Goal: Task Accomplishment & Management: Manage account settings

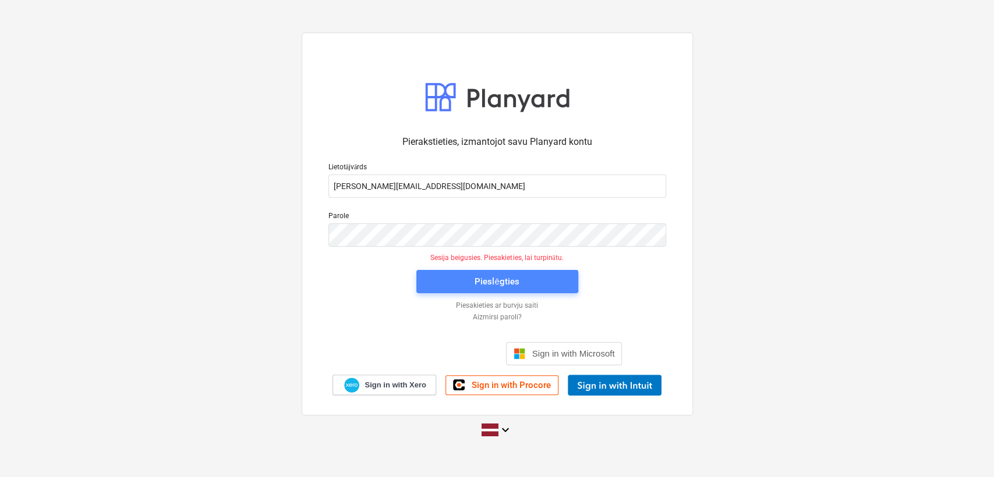
click at [466, 281] on span "Pieslēgties" at bounding box center [497, 281] width 134 height 15
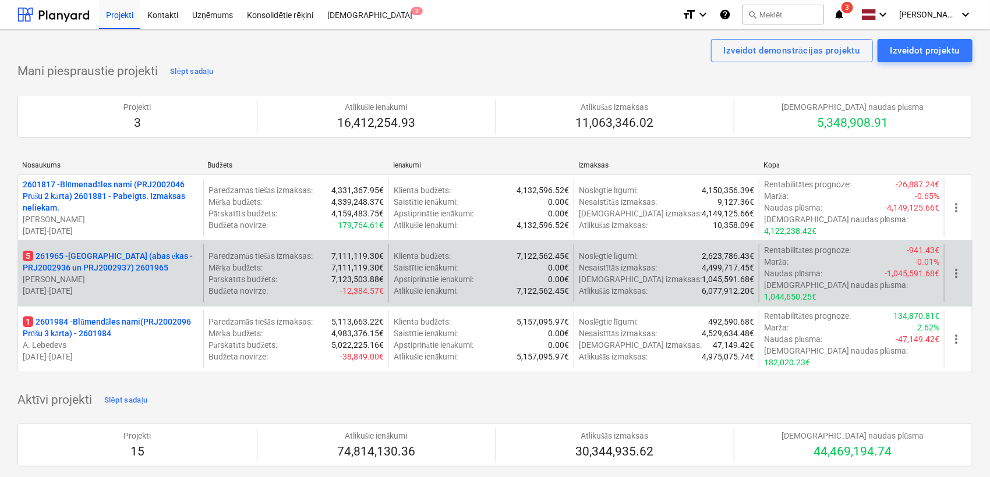
click at [90, 262] on p "5 261965 - [GEOGRAPHIC_DATA] (abas ēkas - PRJ2002936 un PRJ2002937) 2601965" at bounding box center [111, 261] width 176 height 23
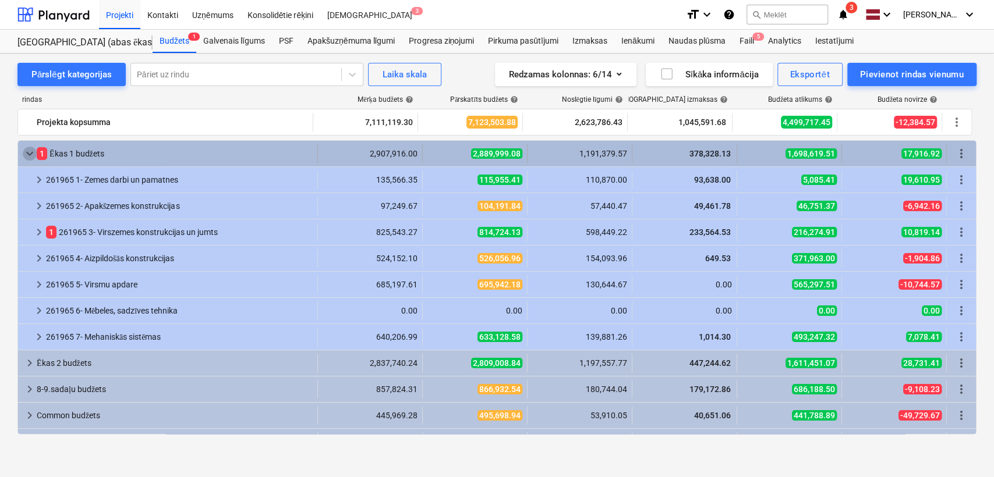
click at [30, 155] on span "keyboard_arrow_down" at bounding box center [30, 154] width 14 height 14
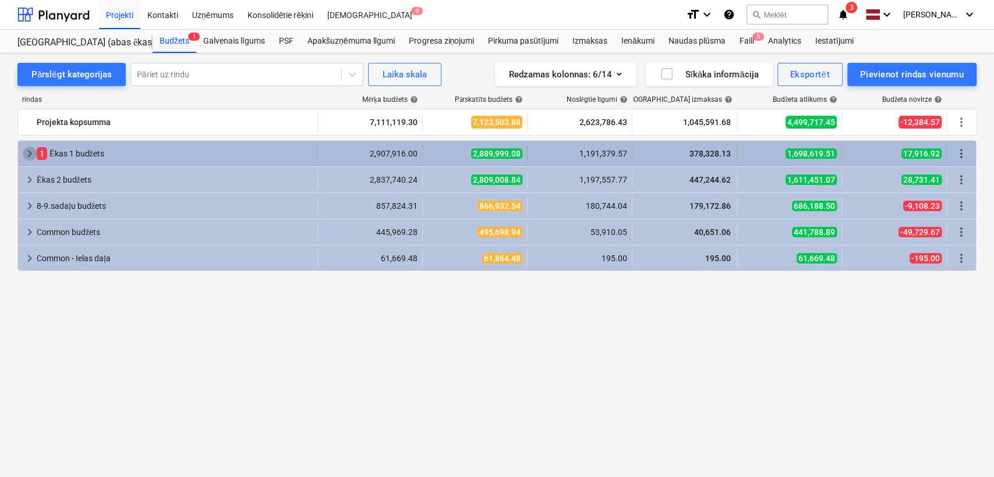
click at [23, 160] on span "keyboard_arrow_right" at bounding box center [30, 154] width 14 height 14
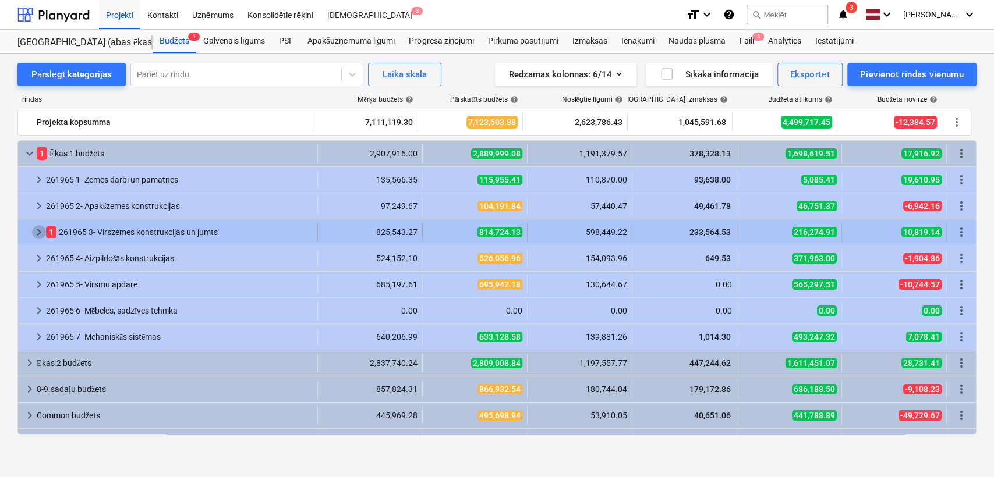
click at [37, 233] on span "keyboard_arrow_right" at bounding box center [39, 232] width 14 height 14
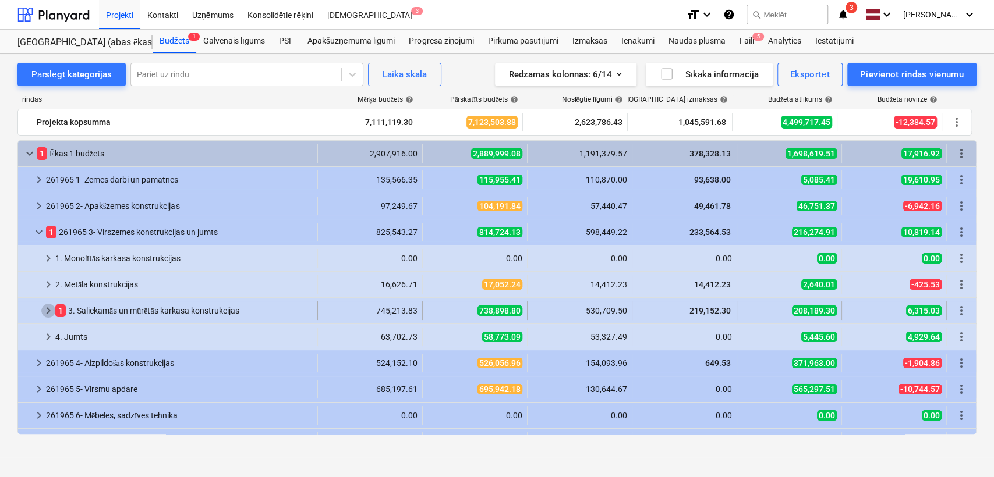
click at [44, 310] on span "keyboard_arrow_right" at bounding box center [48, 311] width 14 height 14
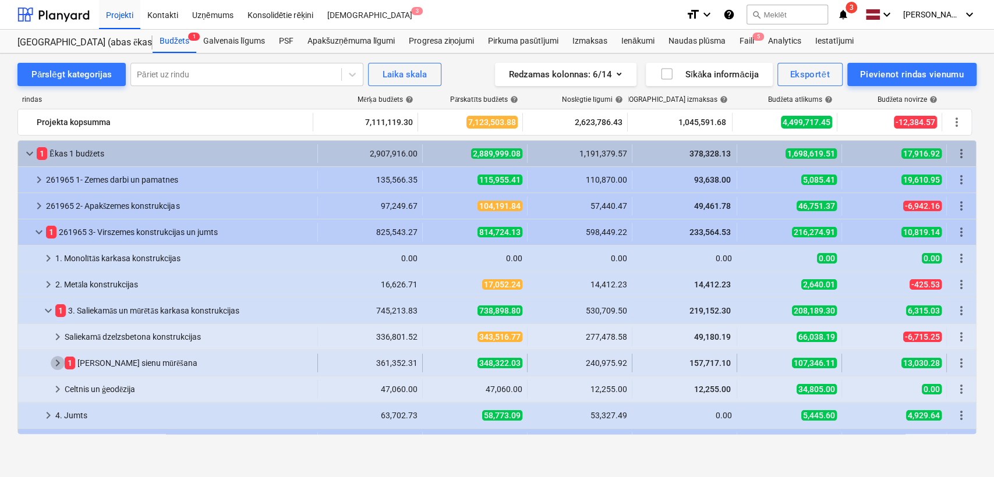
click at [55, 359] on span "keyboard_arrow_right" at bounding box center [58, 363] width 14 height 14
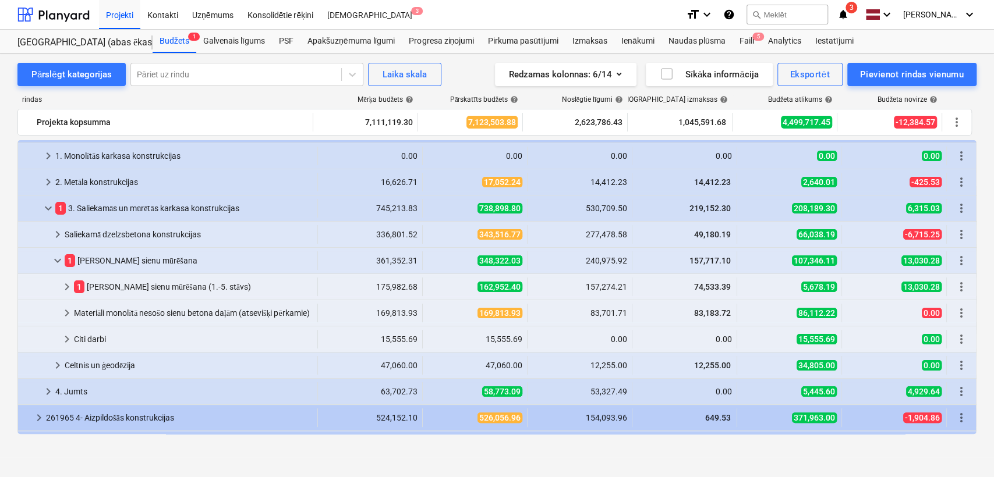
scroll to position [104, 0]
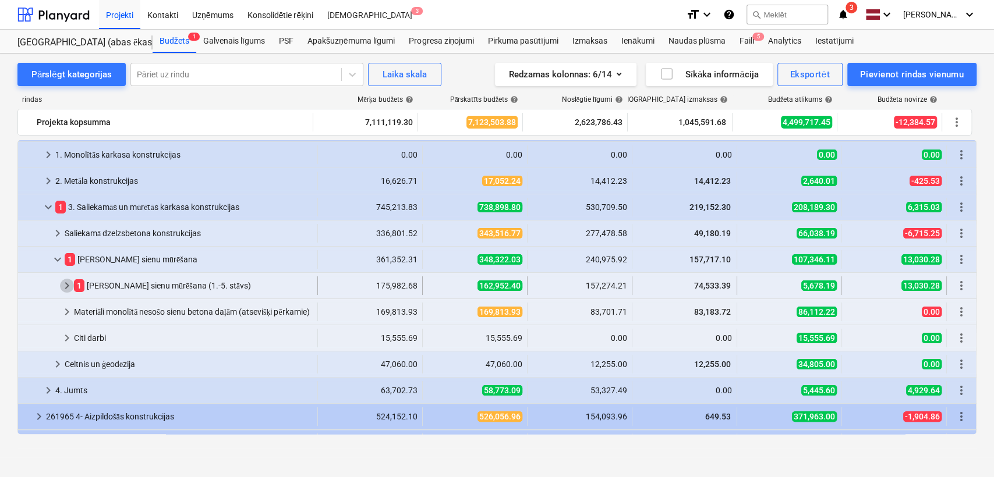
click at [67, 289] on span "keyboard_arrow_right" at bounding box center [67, 286] width 14 height 14
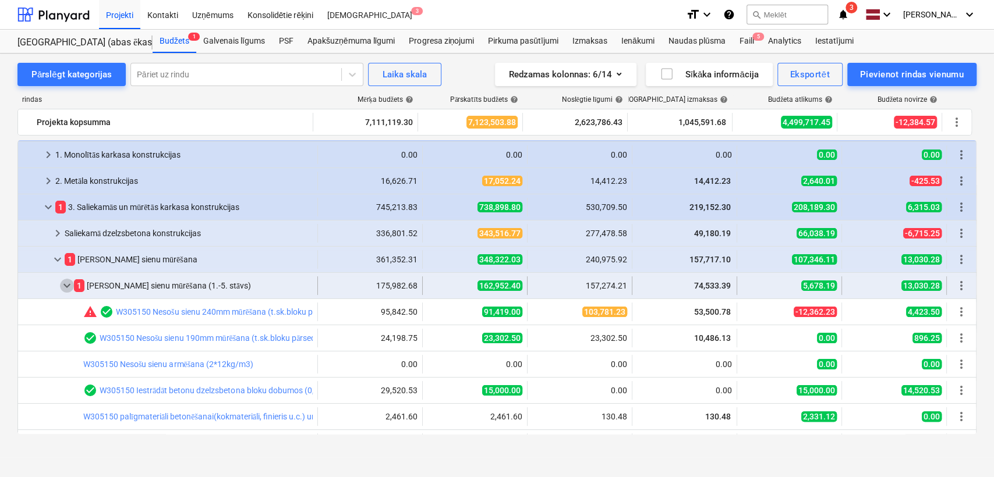
click at [70, 282] on span "keyboard_arrow_down" at bounding box center [67, 286] width 14 height 14
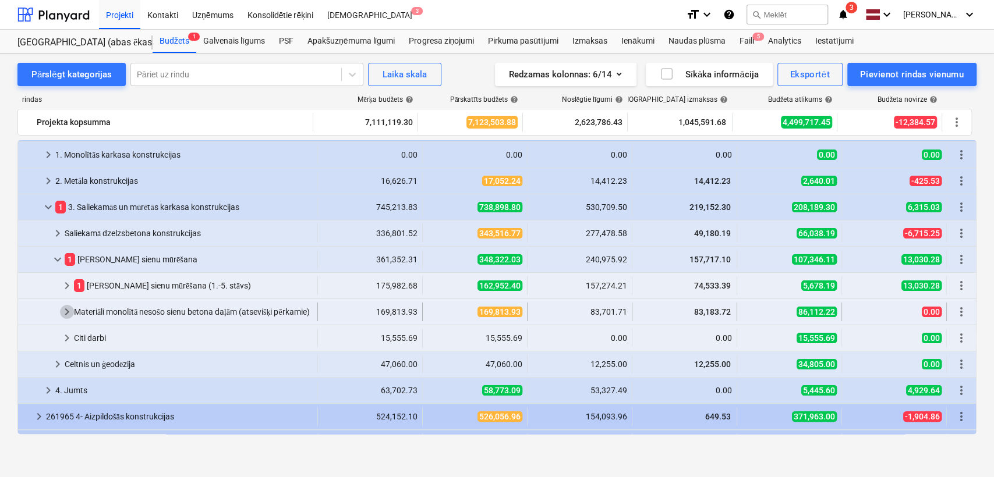
click at [63, 317] on span "keyboard_arrow_right" at bounding box center [67, 312] width 14 height 14
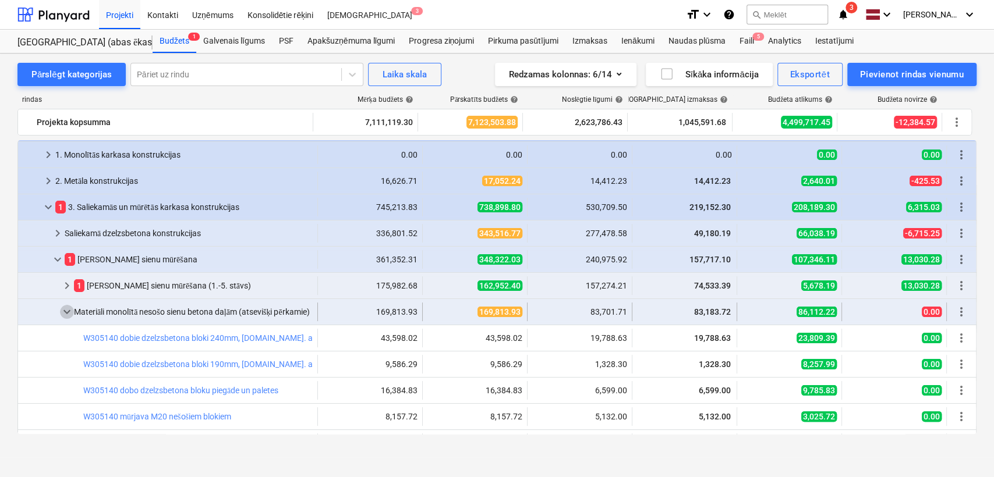
click at [65, 310] on span "keyboard_arrow_down" at bounding box center [67, 312] width 14 height 14
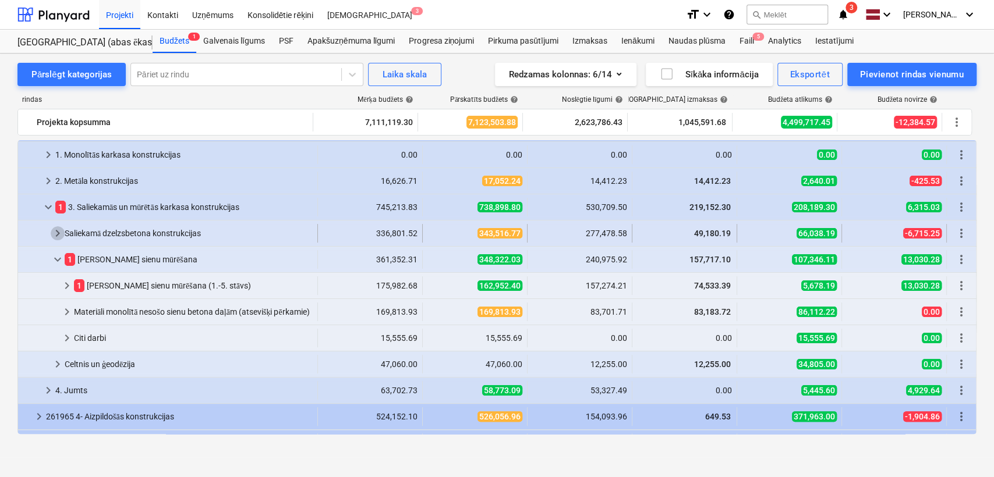
click at [56, 231] on span "keyboard_arrow_right" at bounding box center [58, 233] width 14 height 14
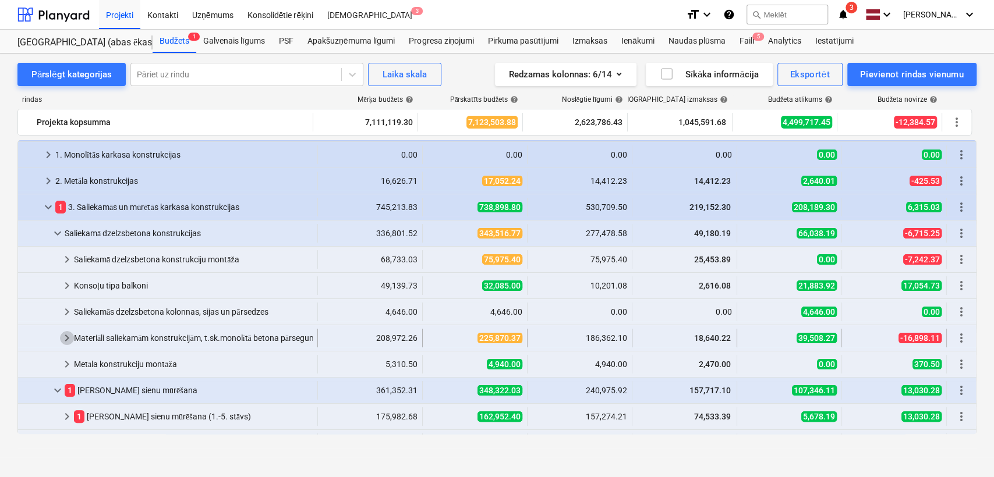
click at [68, 332] on span "keyboard_arrow_right" at bounding box center [67, 338] width 14 height 14
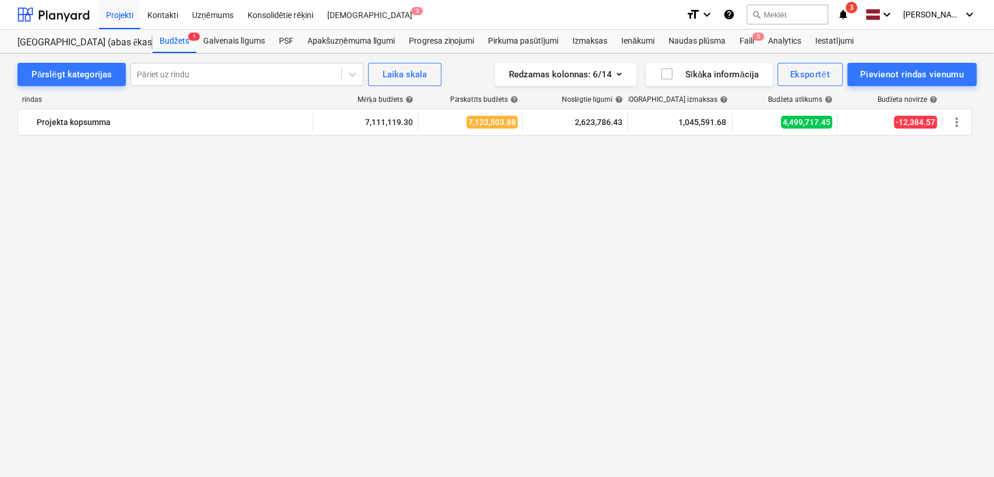
scroll to position [47, 0]
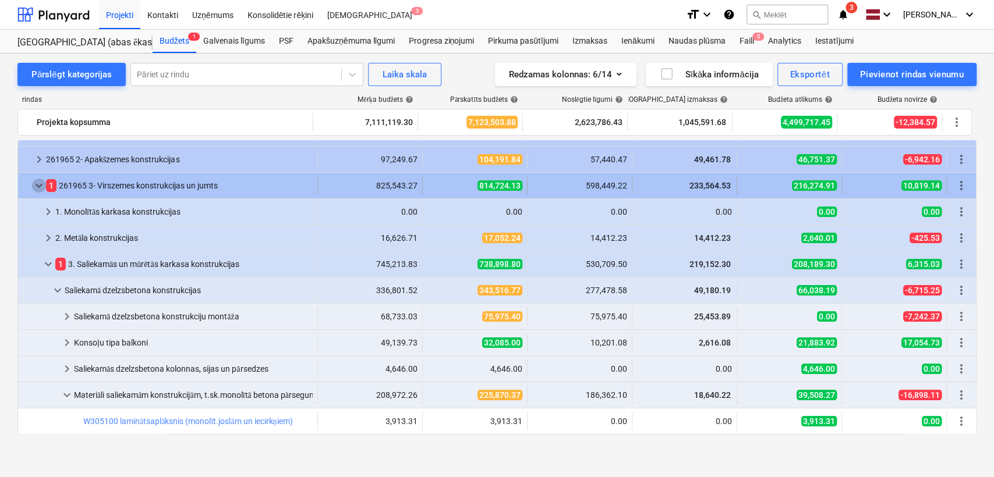
click at [38, 183] on span "keyboard_arrow_down" at bounding box center [39, 186] width 14 height 14
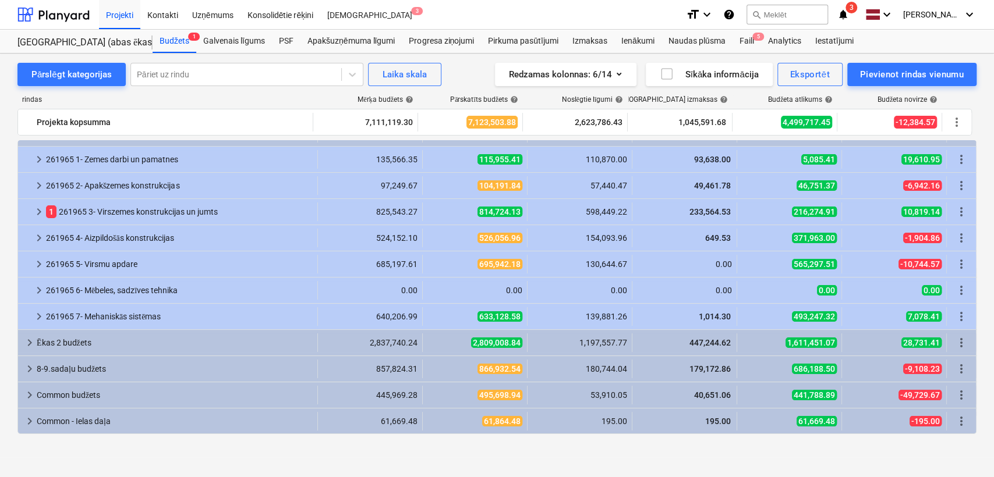
scroll to position [0, 0]
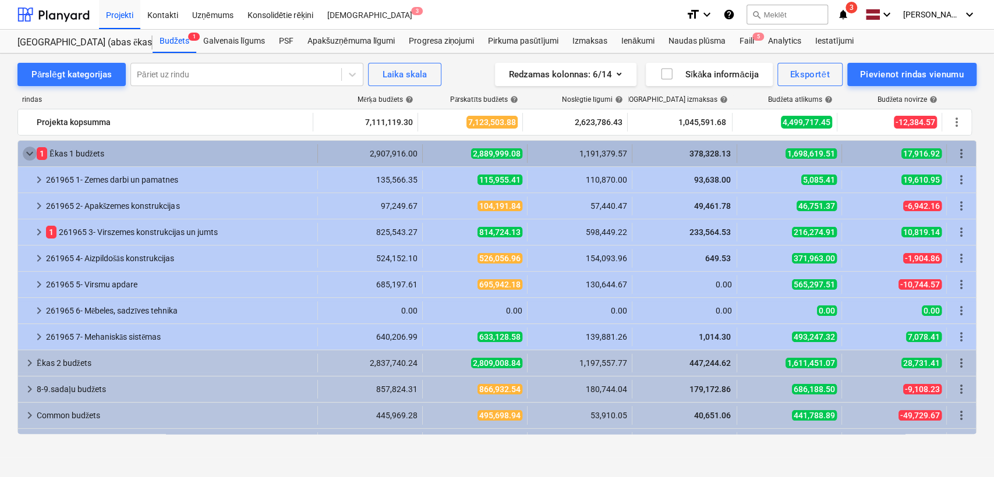
click at [24, 148] on span "keyboard_arrow_down" at bounding box center [30, 154] width 14 height 14
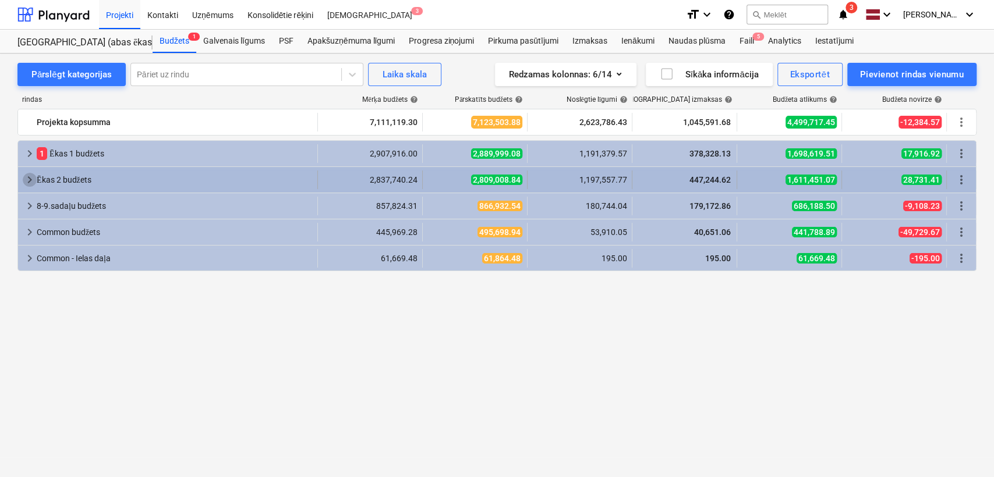
click at [27, 178] on span "keyboard_arrow_right" at bounding box center [30, 180] width 14 height 14
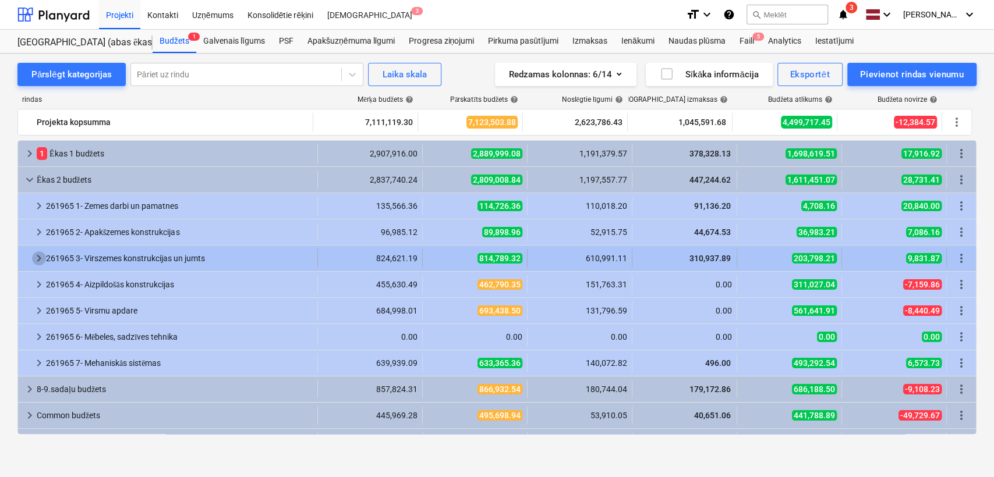
click at [41, 258] on span "keyboard_arrow_right" at bounding box center [39, 259] width 14 height 14
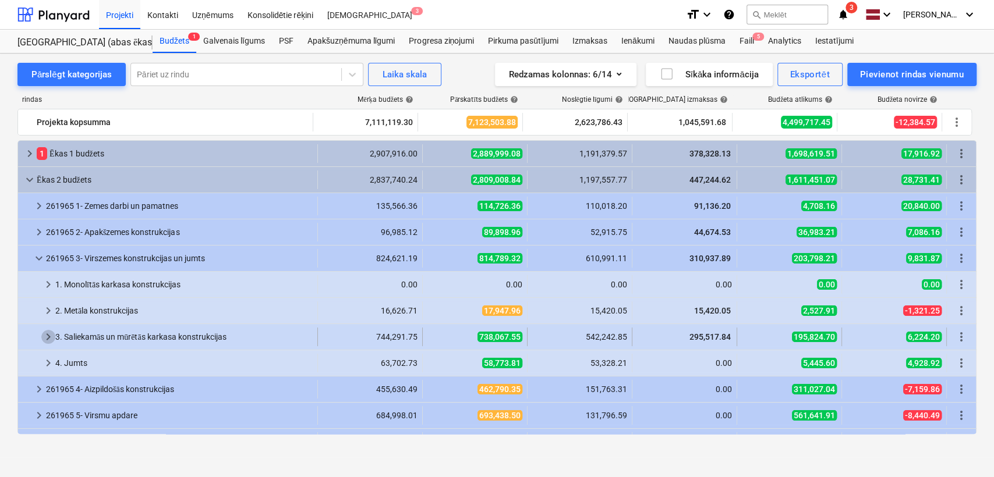
click at [51, 341] on span "keyboard_arrow_right" at bounding box center [48, 337] width 14 height 14
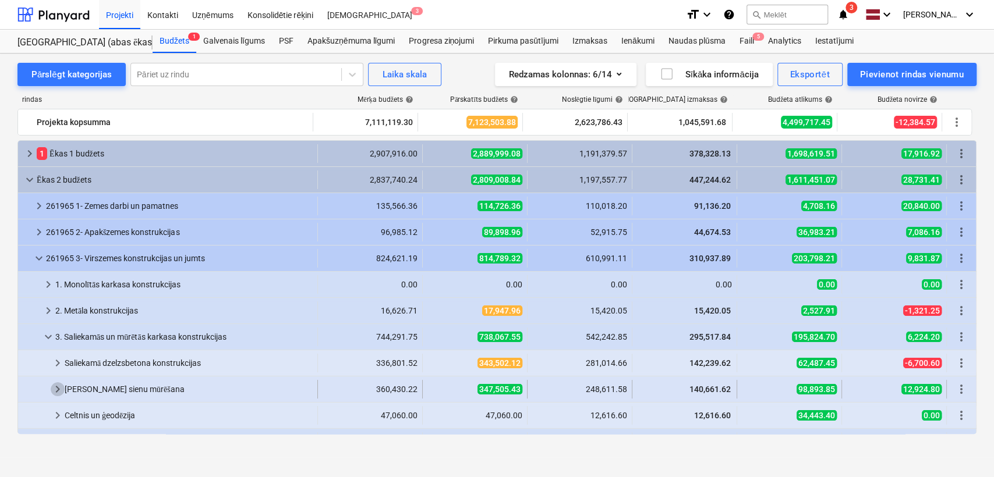
click at [54, 392] on span "keyboard_arrow_right" at bounding box center [58, 390] width 14 height 14
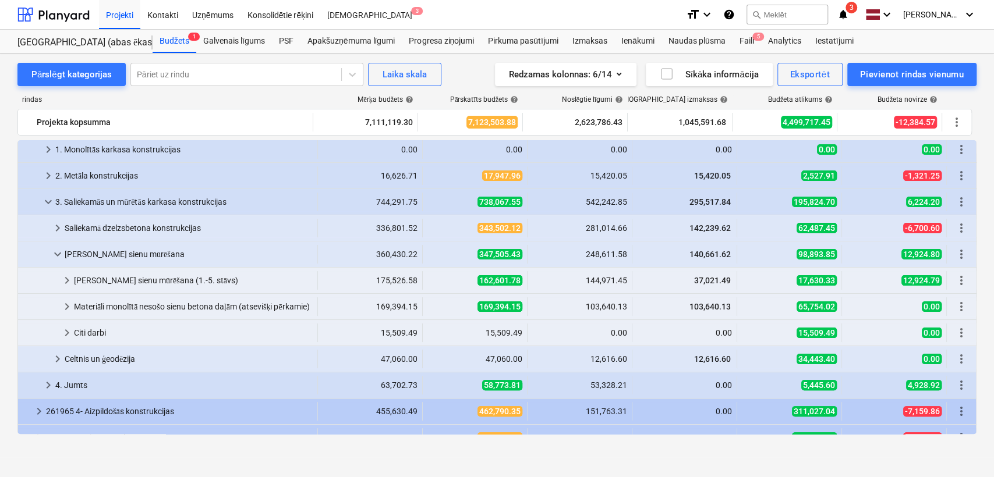
scroll to position [136, 0]
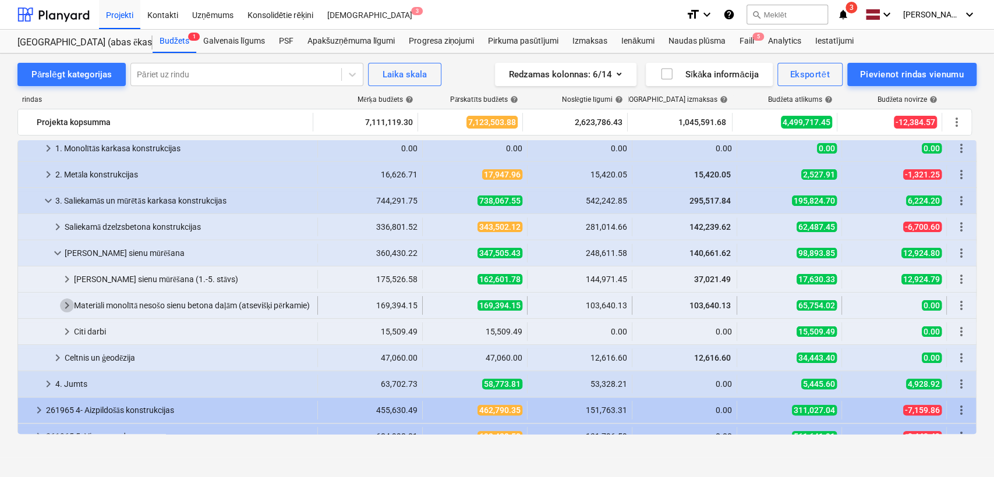
click at [69, 304] on span "keyboard_arrow_right" at bounding box center [67, 306] width 14 height 14
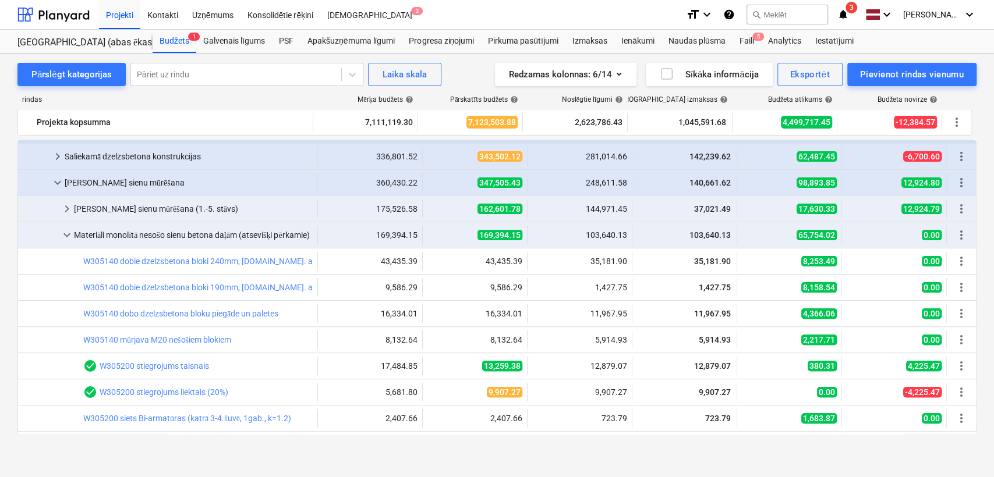
scroll to position [180, 0]
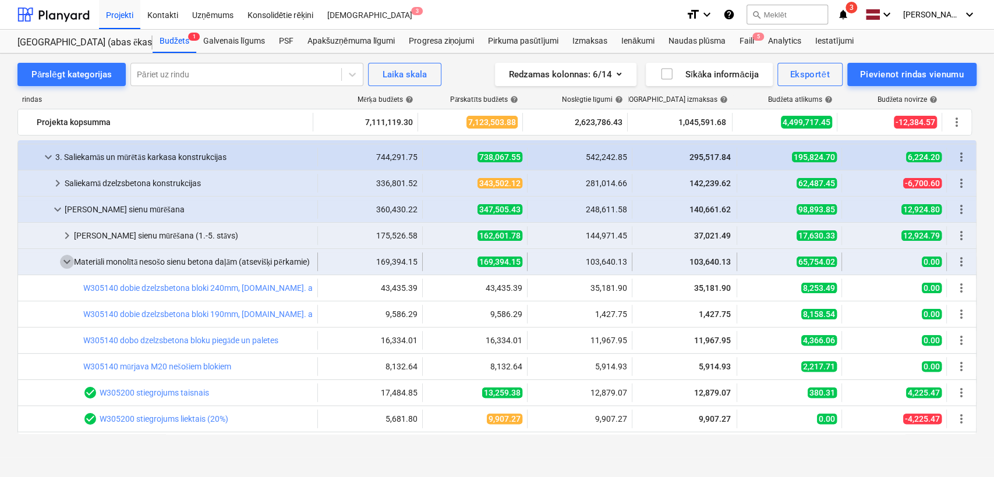
click at [66, 266] on span "keyboard_arrow_down" at bounding box center [67, 262] width 14 height 14
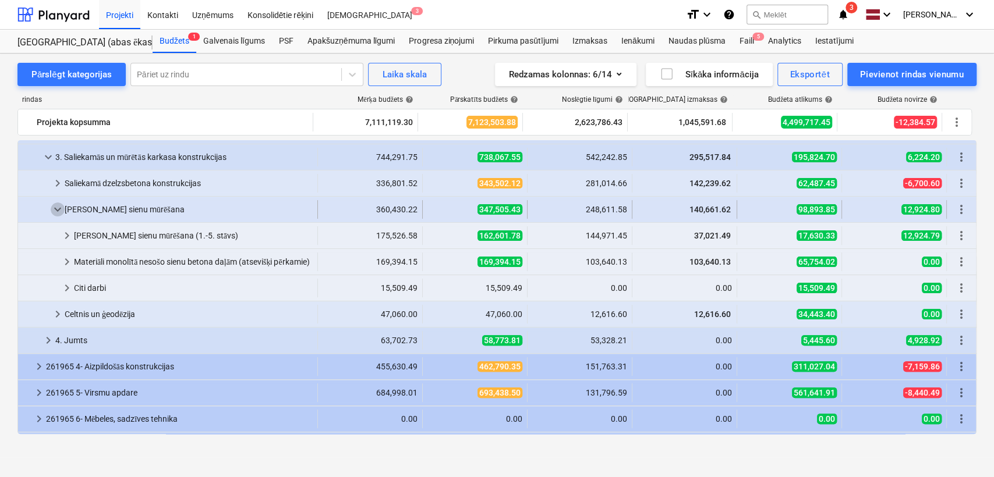
click at [51, 211] on span "keyboard_arrow_down" at bounding box center [58, 210] width 14 height 14
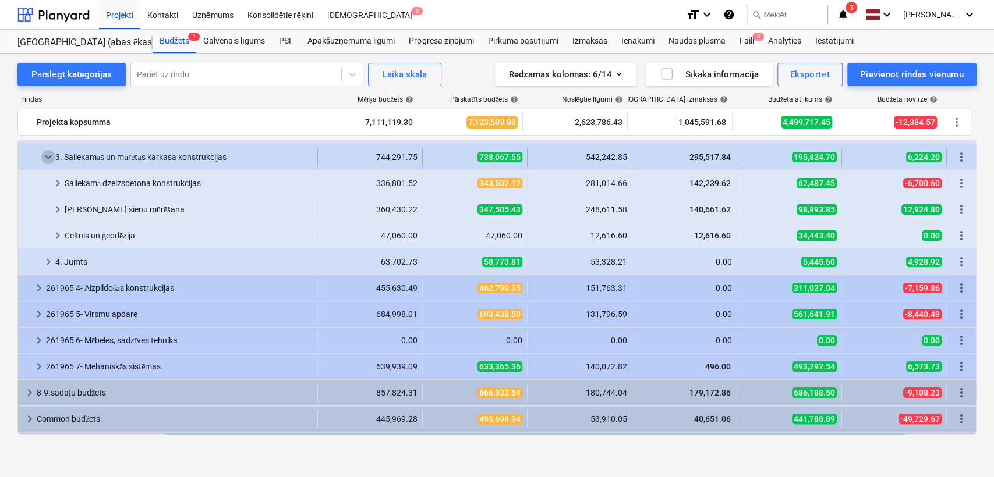
click at [49, 160] on span "keyboard_arrow_down" at bounding box center [48, 157] width 14 height 14
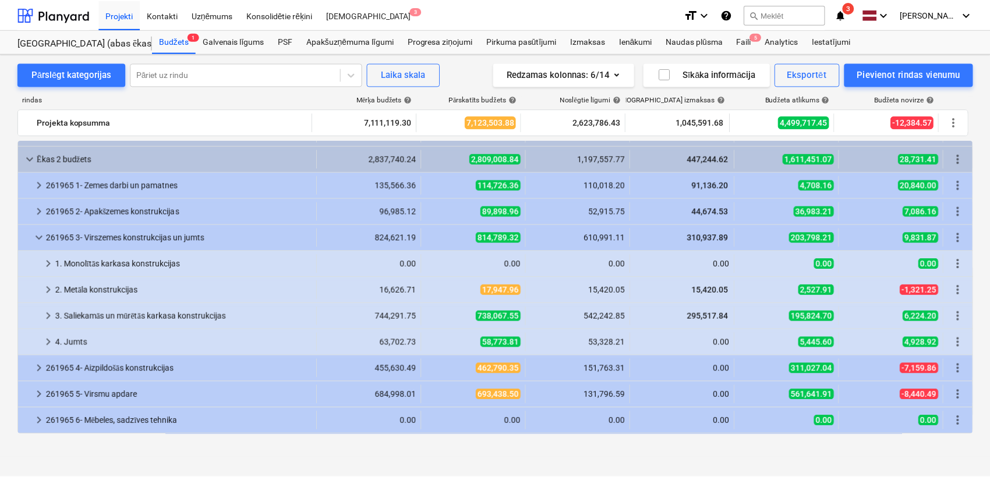
scroll to position [0, 0]
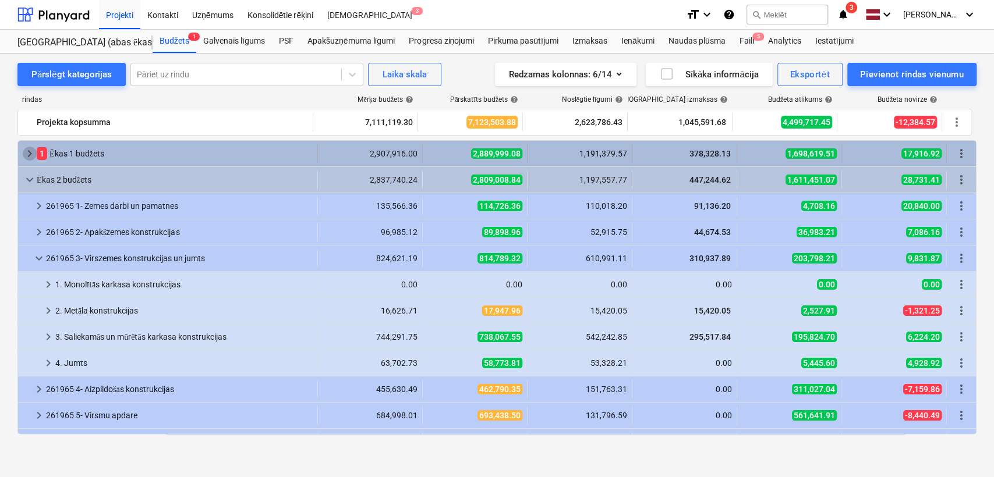
click at [29, 157] on span "keyboard_arrow_right" at bounding box center [30, 154] width 14 height 14
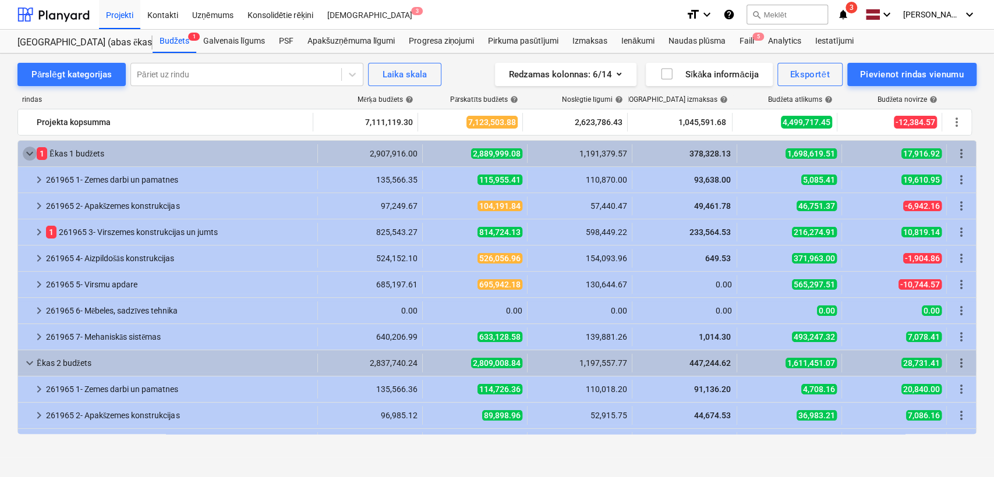
click at [29, 157] on span "keyboard_arrow_down" at bounding box center [30, 154] width 14 height 14
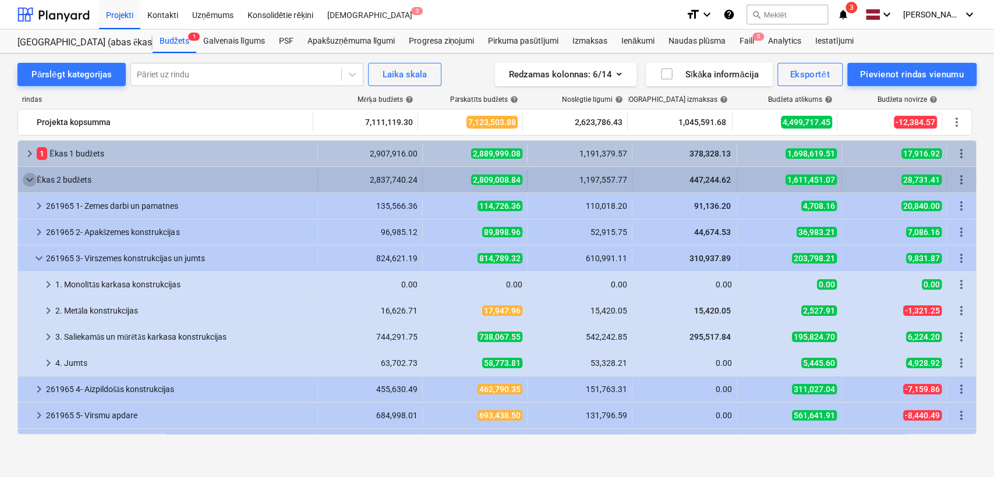
click at [28, 179] on span "keyboard_arrow_down" at bounding box center [30, 180] width 14 height 14
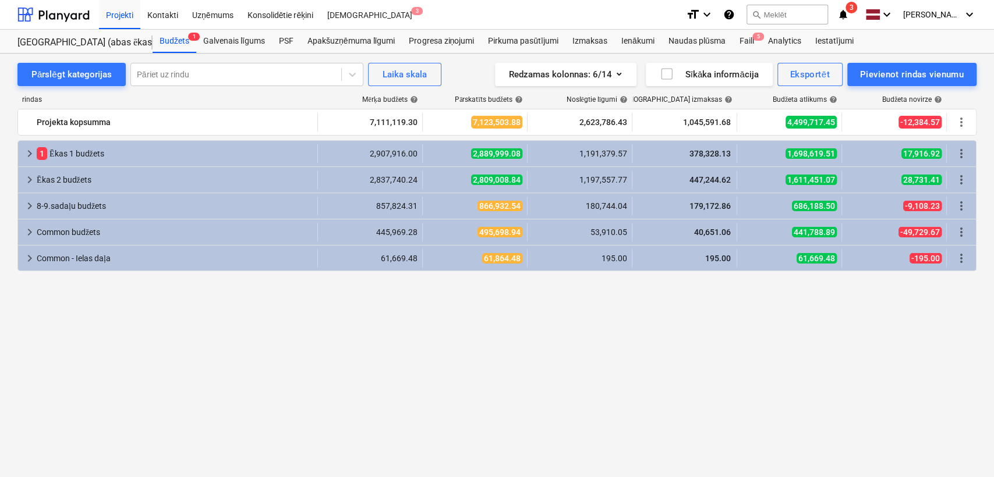
click at [399, 385] on div "keyboard_arrow_right 1 Ēkas 1 budžets 2,907,916.00 2,889,999.08 1,191,379.57 37…" at bounding box center [496, 287] width 959 height 294
click at [362, 360] on div "keyboard_arrow_right 1 Ēkas 1 budžets 2,907,916.00 2,889,999.08 1,191,379.57 37…" at bounding box center [496, 287] width 959 height 294
click at [284, 40] on div "PSF" at bounding box center [286, 41] width 29 height 23
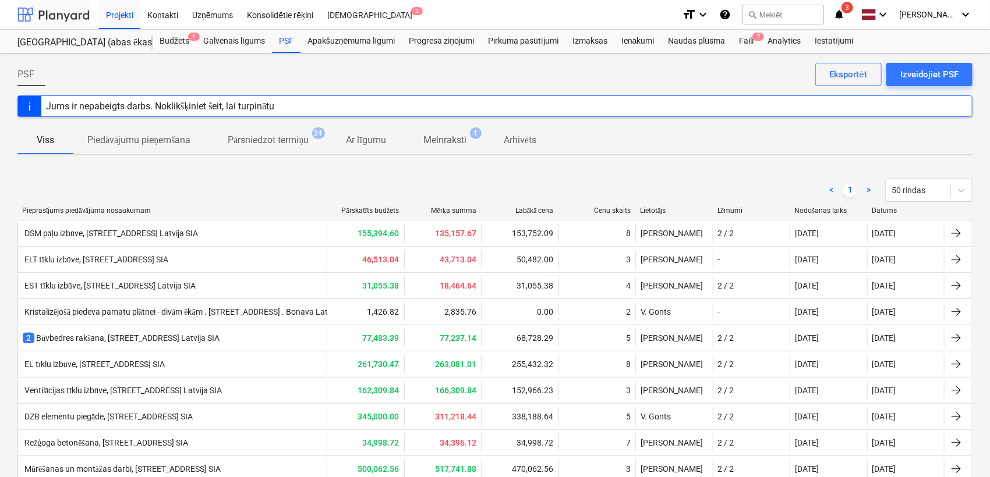
click at [68, 14] on div at bounding box center [53, 14] width 72 height 29
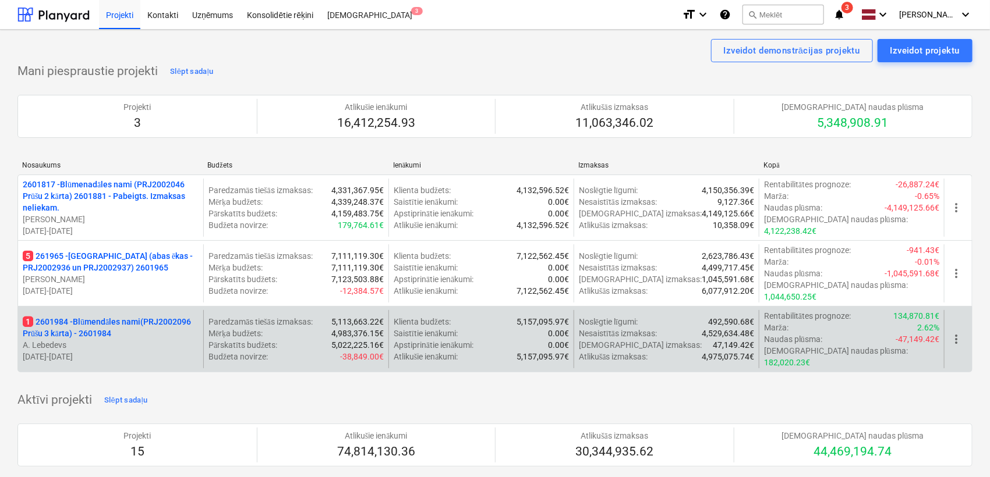
click at [118, 316] on p "1 2601984 - Blūmendāles nami(PRJ2002096 Prūšu 3 kārta) - 2601984" at bounding box center [111, 327] width 176 height 23
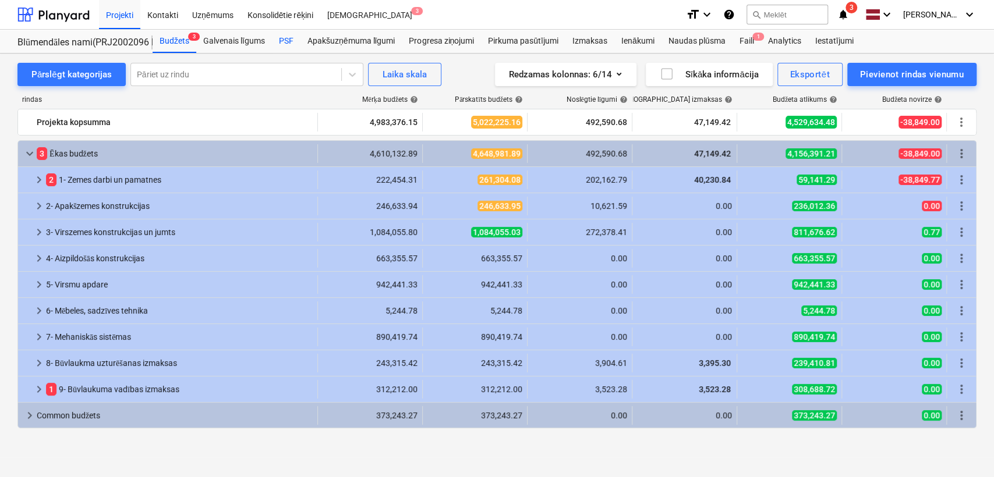
click at [292, 37] on div "PSF" at bounding box center [286, 41] width 29 height 23
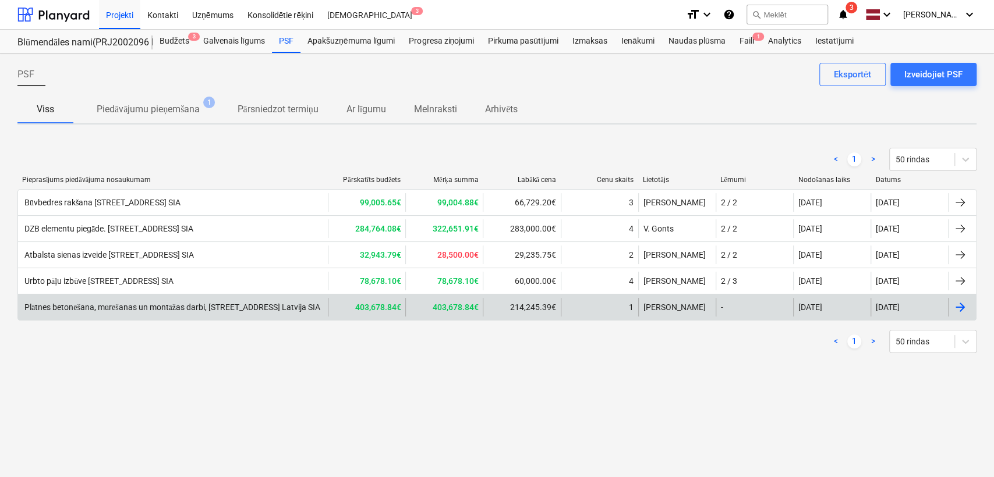
click at [163, 298] on div "Plātnes betonēšana, mūrēšanas un montāžas darbi, [STREET_ADDRESS] Latvija SIA" at bounding box center [173, 307] width 310 height 19
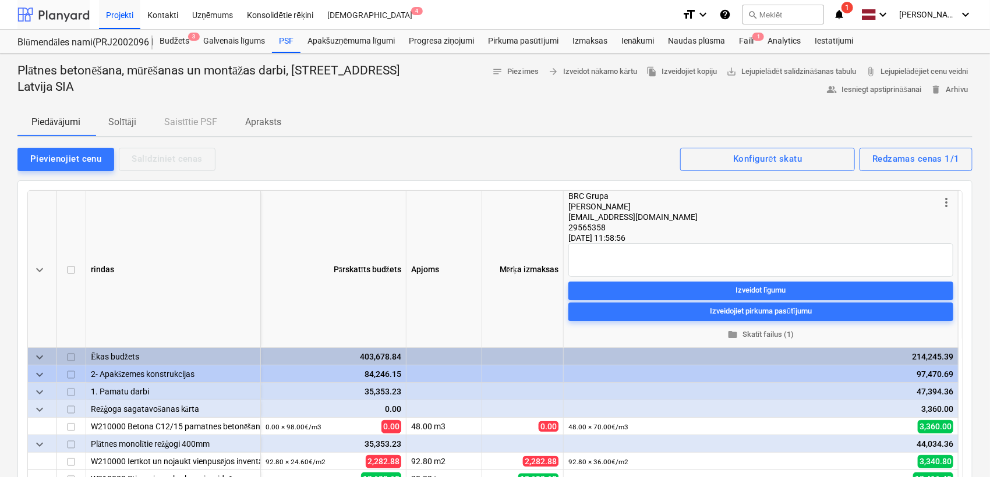
click at [75, 16] on div at bounding box center [53, 14] width 72 height 29
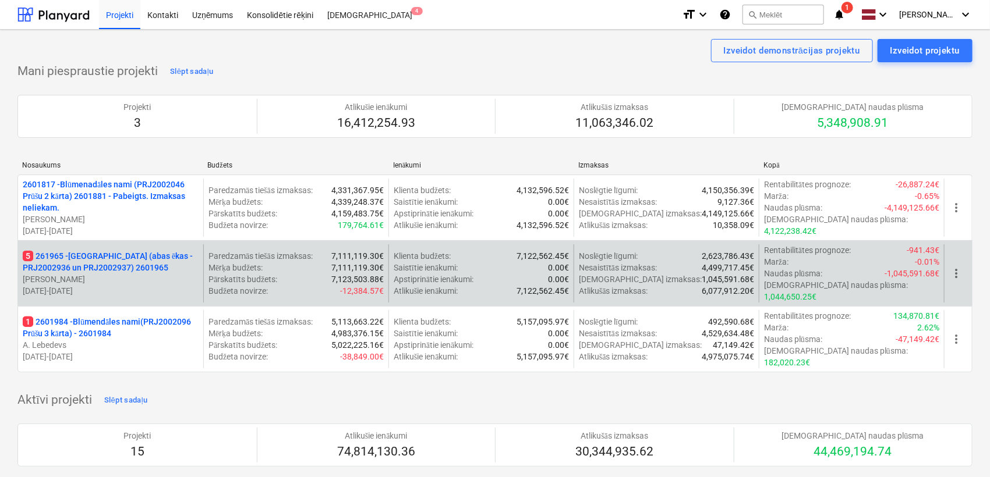
click at [162, 262] on p "5 261965 - [GEOGRAPHIC_DATA] (abas ēkas - PRJ2002936 un PRJ2002937) 2601965" at bounding box center [111, 261] width 176 height 23
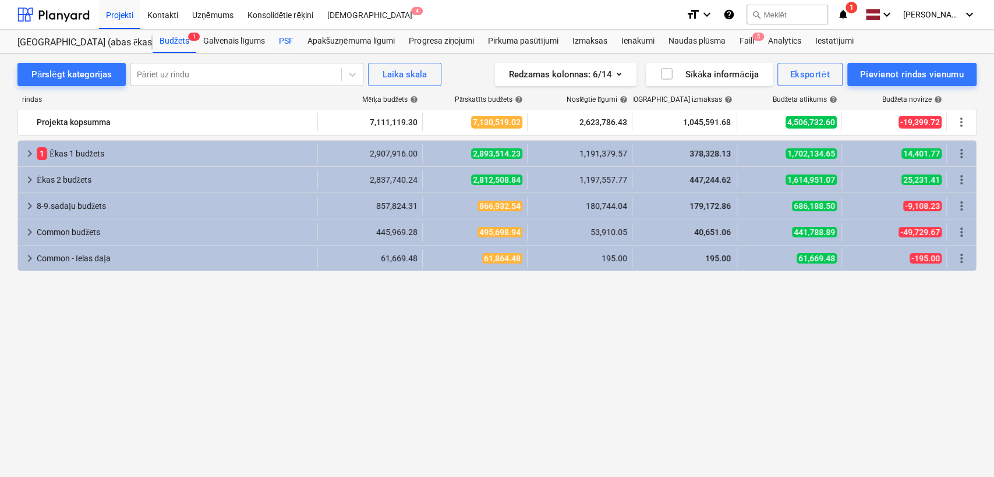
click at [286, 40] on div "PSF" at bounding box center [286, 41] width 29 height 23
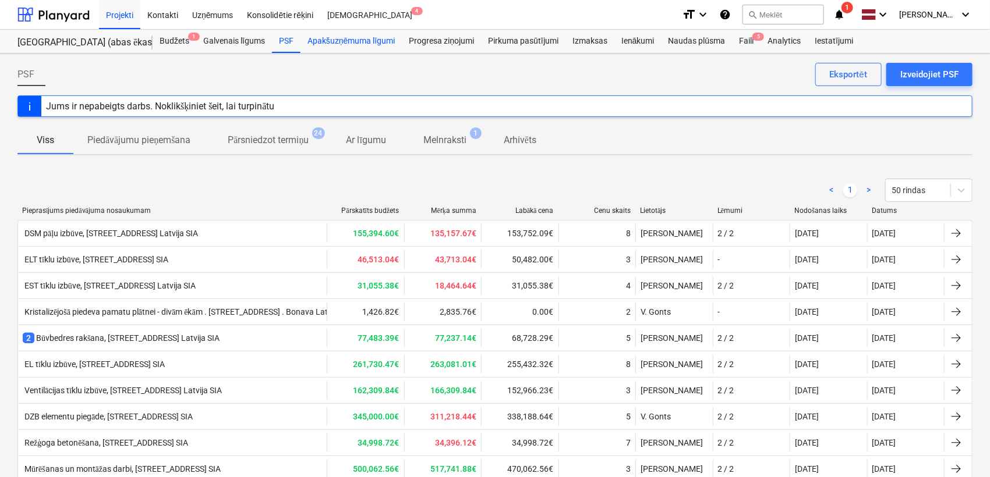
click at [359, 41] on div "Apakšuzņēmuma līgumi" at bounding box center [350, 41] width 101 height 23
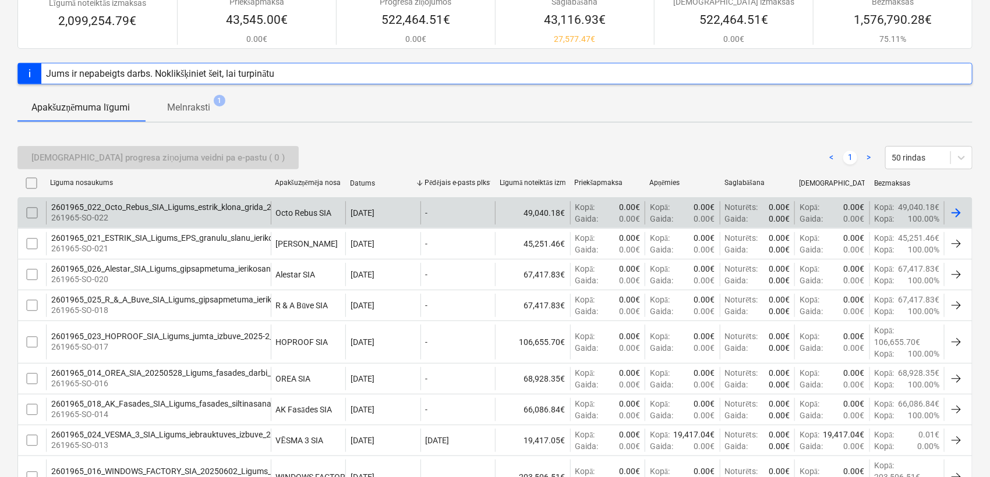
scroll to position [259, 0]
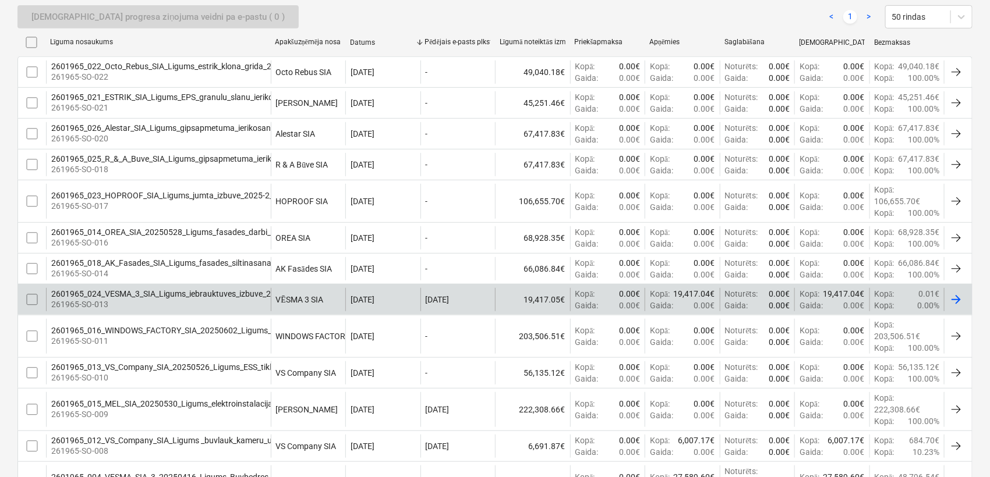
click at [180, 292] on div "2601965_024_VESMA_3_SIA_Ligums_iebrauktuves_izbuve_2025-2_N17A.pdf" at bounding box center [190, 293] width 279 height 9
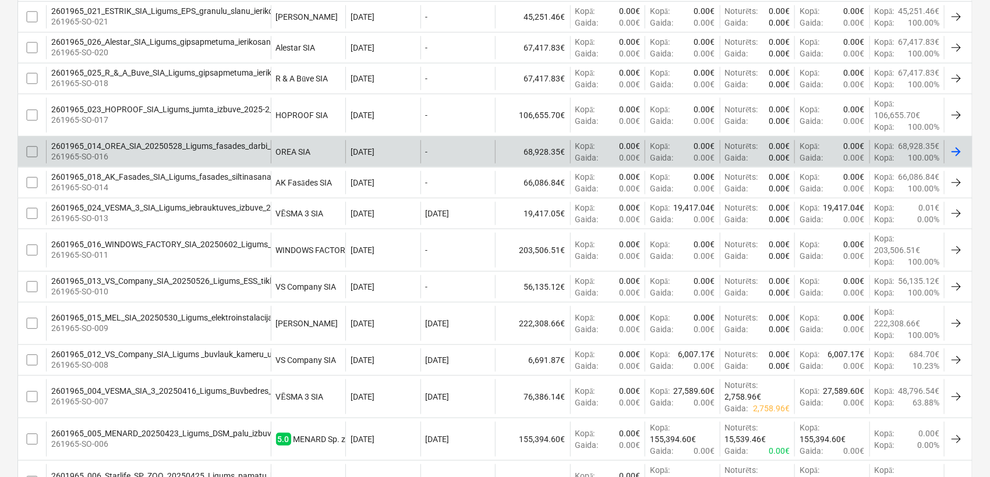
scroll to position [431, 0]
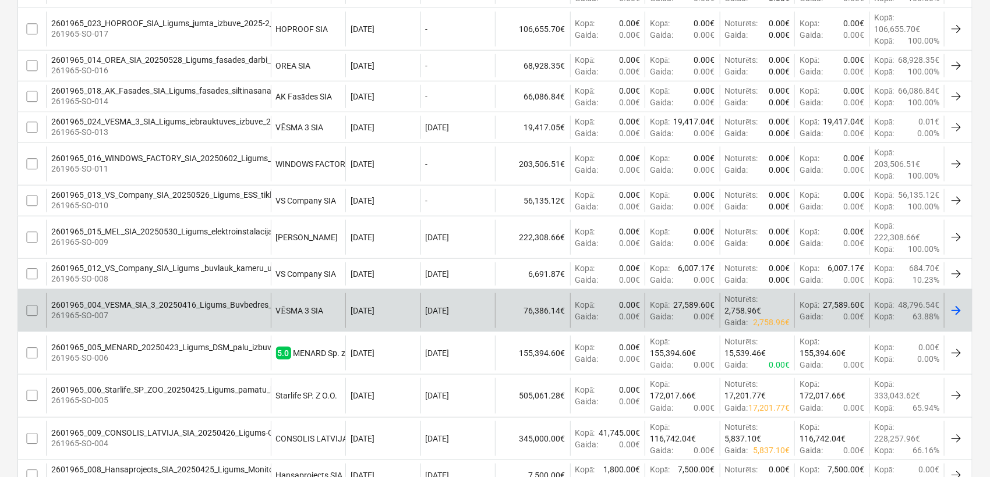
click at [205, 302] on div "2601965_004_VESMA_SIA_3_20250416_Ligums_Buvbedres_raksana_N17A.pdf" at bounding box center [195, 304] width 289 height 9
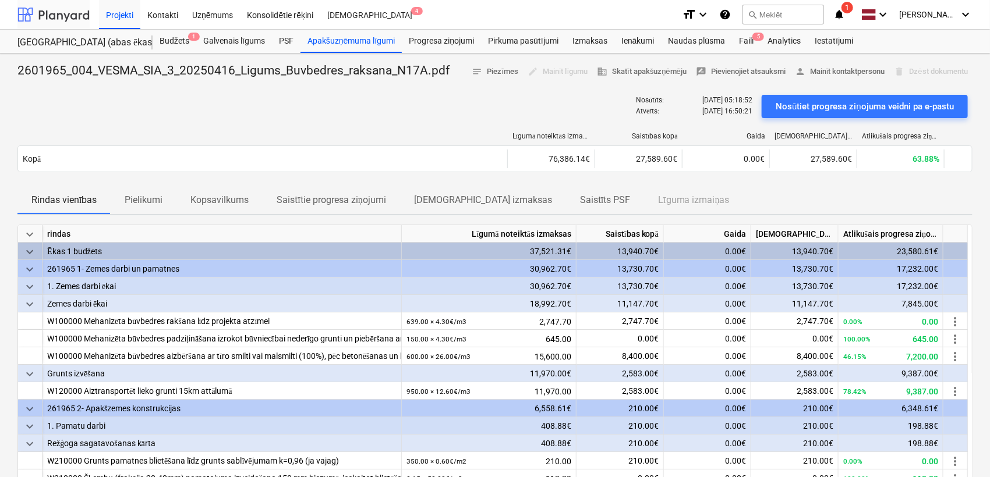
click at [69, 16] on div at bounding box center [53, 14] width 72 height 29
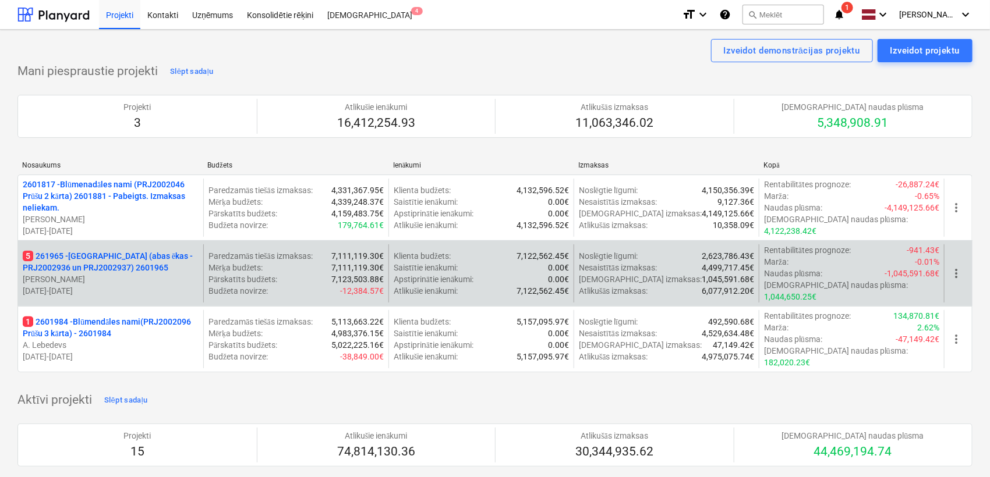
click at [89, 254] on p "5 261965 - [GEOGRAPHIC_DATA] (abas ēkas - PRJ2002936 un PRJ2002937) 2601965" at bounding box center [111, 261] width 176 height 23
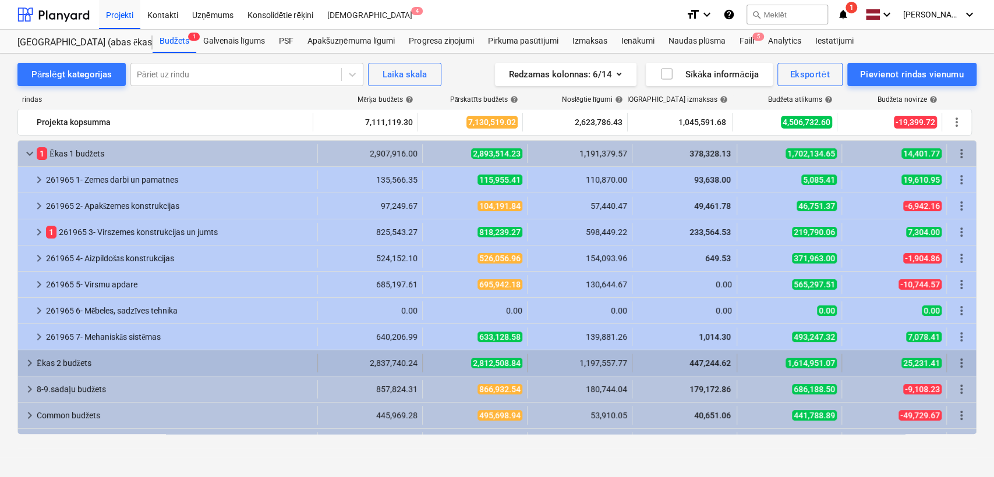
click at [32, 360] on span "keyboard_arrow_right" at bounding box center [30, 363] width 14 height 14
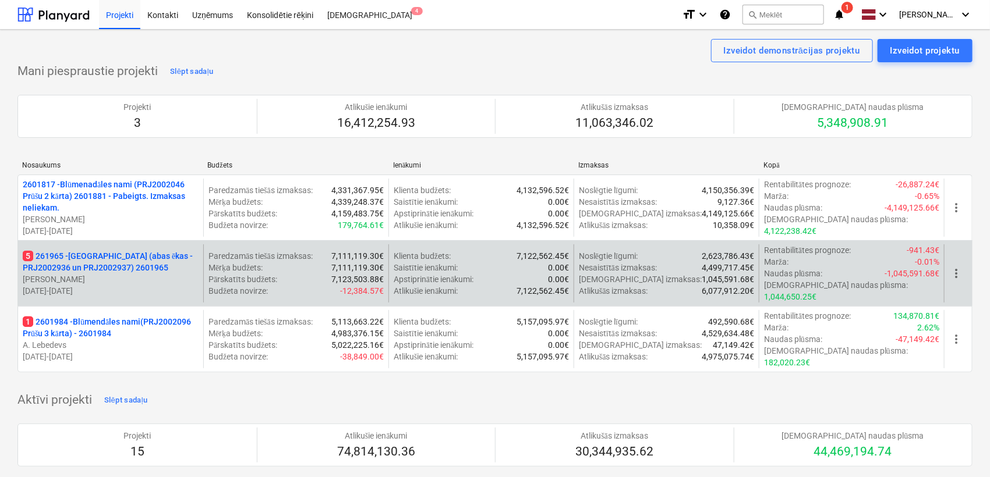
click at [97, 256] on p "5 261965 - [GEOGRAPHIC_DATA] (abas ēkas - PRJ2002936 un PRJ2002937) 2601965" at bounding box center [111, 261] width 176 height 23
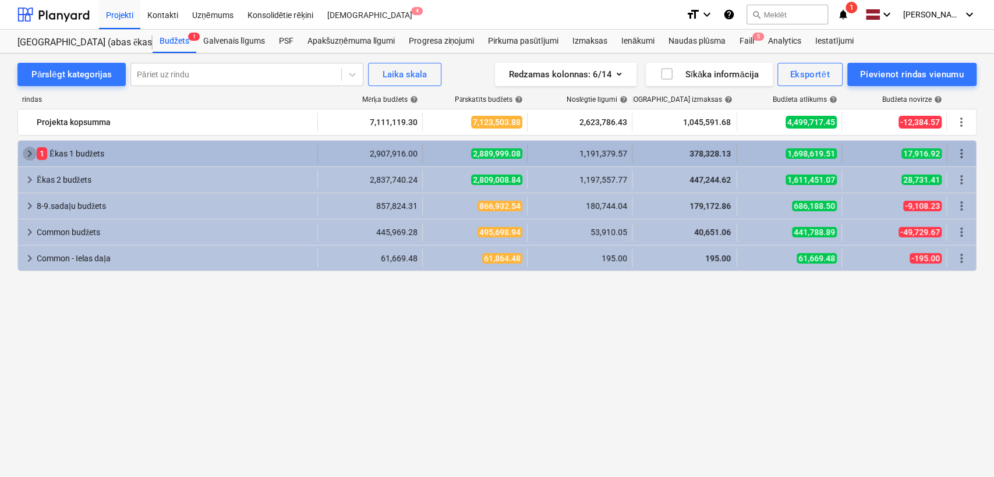
click at [31, 160] on span "keyboard_arrow_right" at bounding box center [30, 154] width 14 height 14
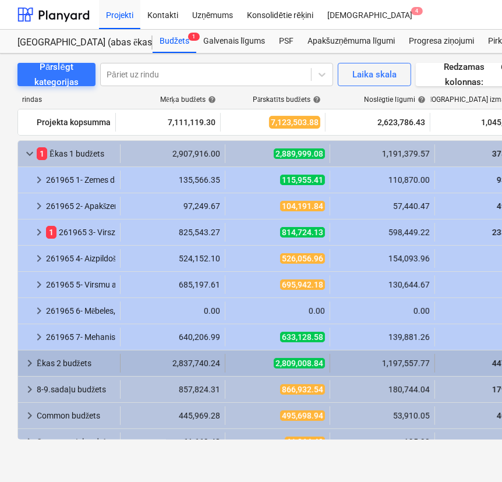
click at [27, 366] on span "keyboard_arrow_right" at bounding box center [30, 363] width 14 height 14
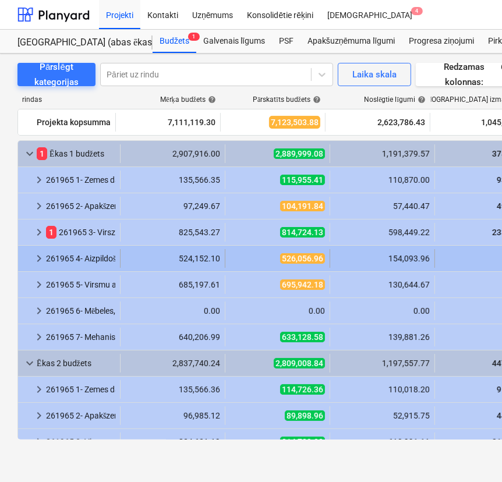
click at [41, 259] on span "keyboard_arrow_right" at bounding box center [39, 259] width 14 height 14
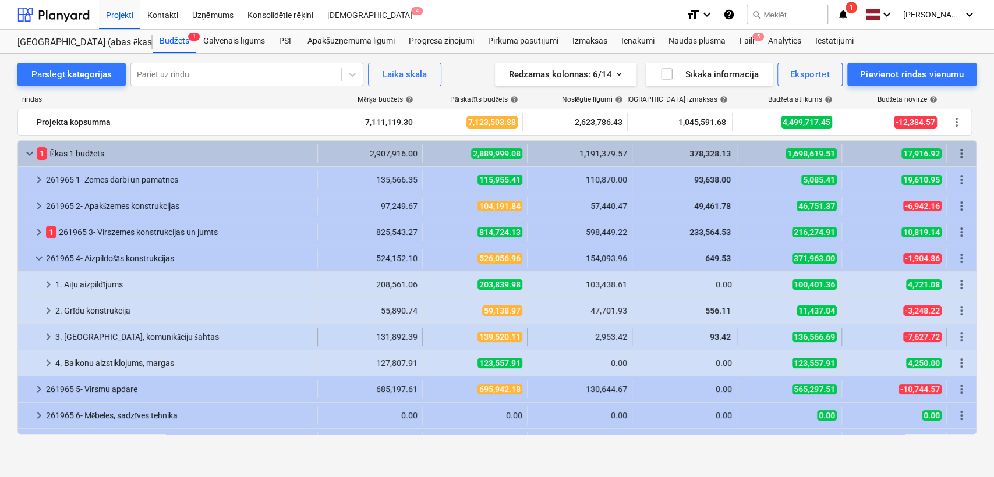
click at [49, 345] on div "keyboard_arrow_right" at bounding box center [48, 337] width 14 height 19
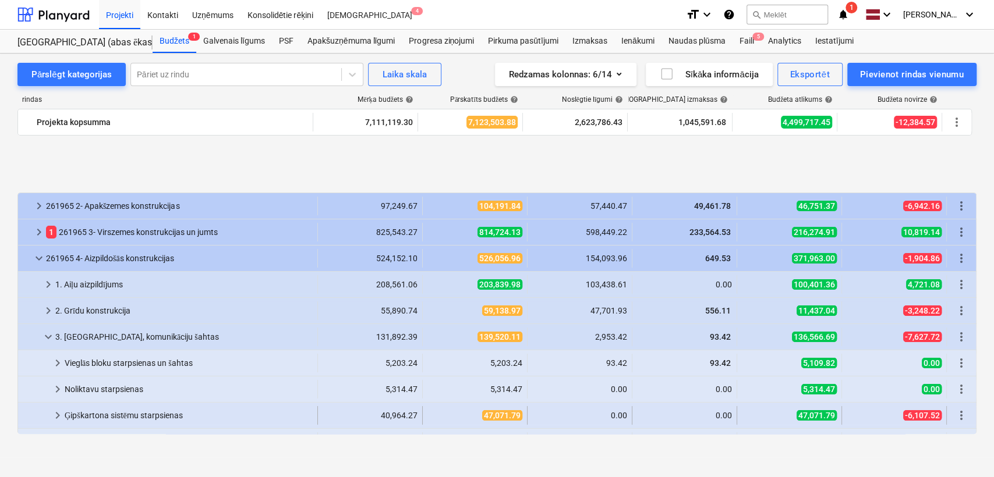
scroll to position [86, 0]
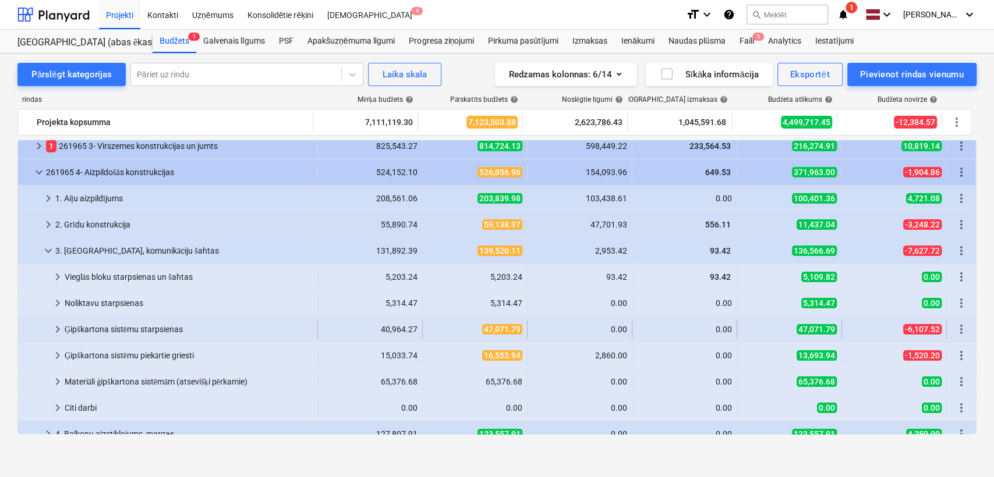
click at [56, 332] on span "keyboard_arrow_right" at bounding box center [58, 330] width 14 height 14
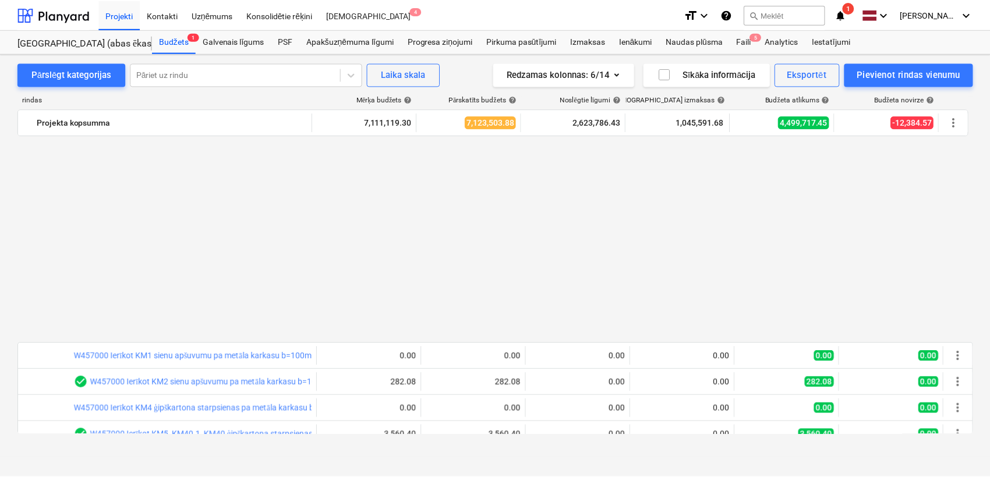
scroll to position [345, 0]
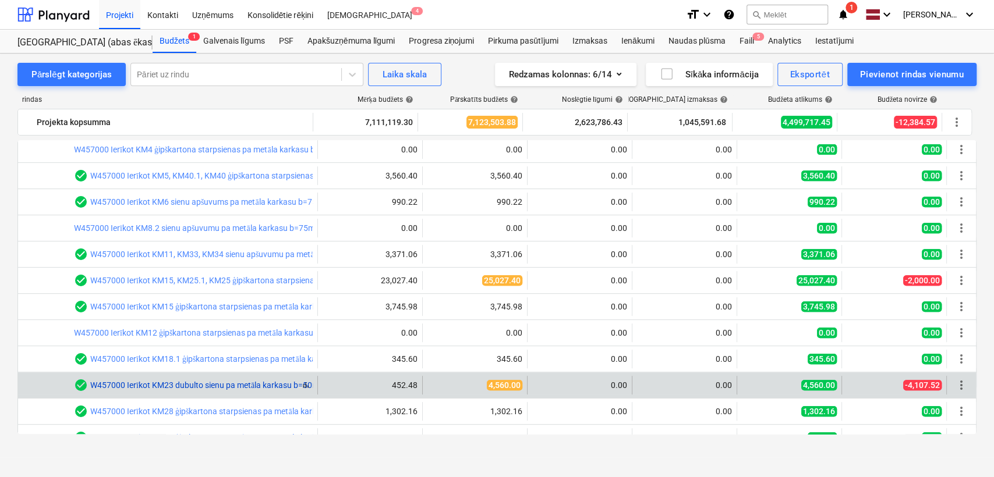
click at [262, 381] on link "W457000 Ierīkot KM23 dubulto sienu pa metāla karkasu b=50mm ar minerālo skaņas …" at bounding box center [350, 385] width 521 height 9
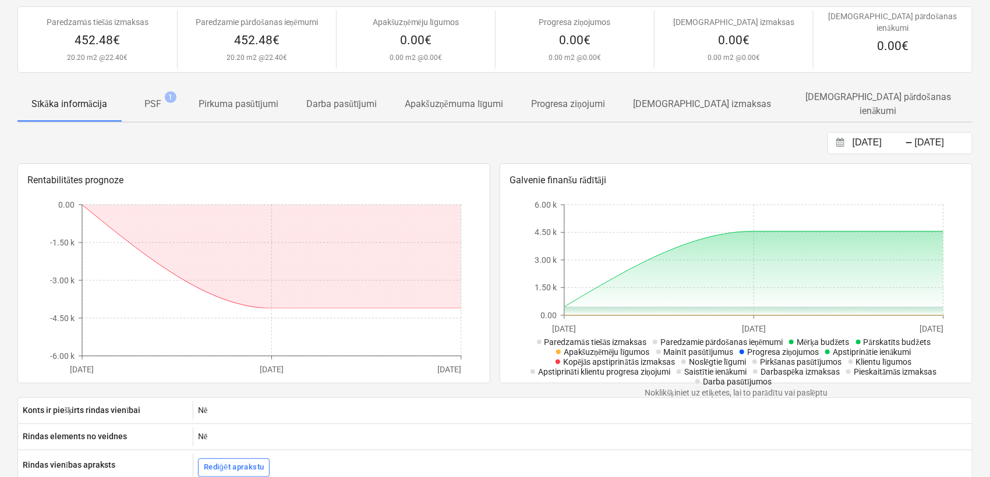
scroll to position [74, 0]
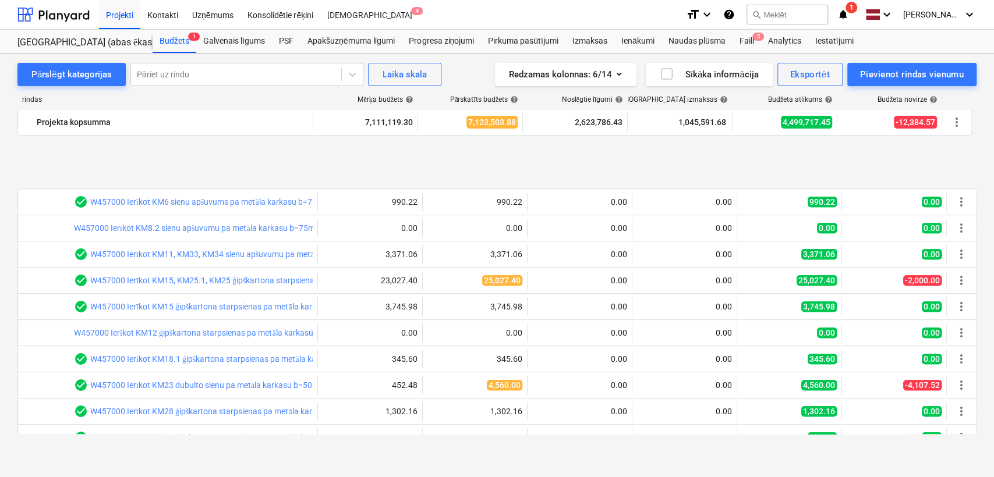
scroll to position [431, 0]
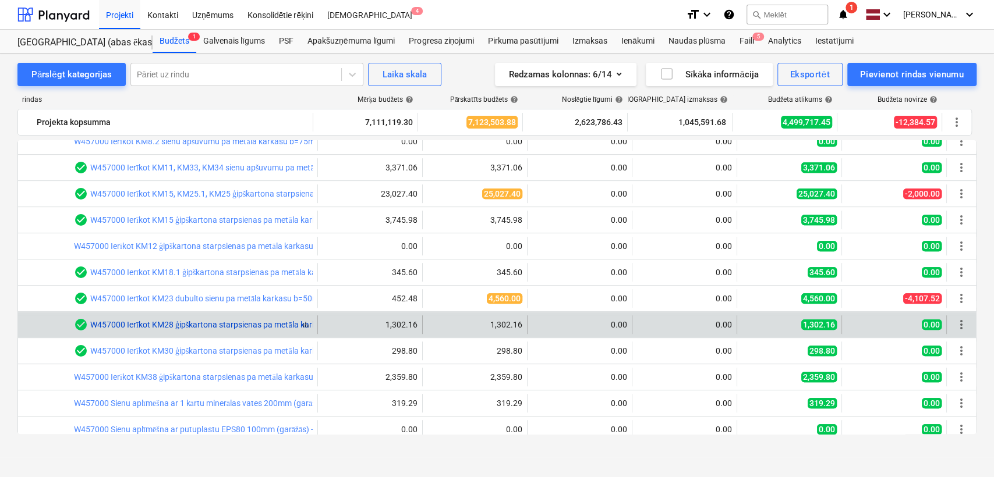
click at [229, 327] on link "W457000 Ierīkot KM28 ģipškartona starpsienas pa metāla karkasu b=75mm, vienpusē…" at bounding box center [338, 324] width 496 height 9
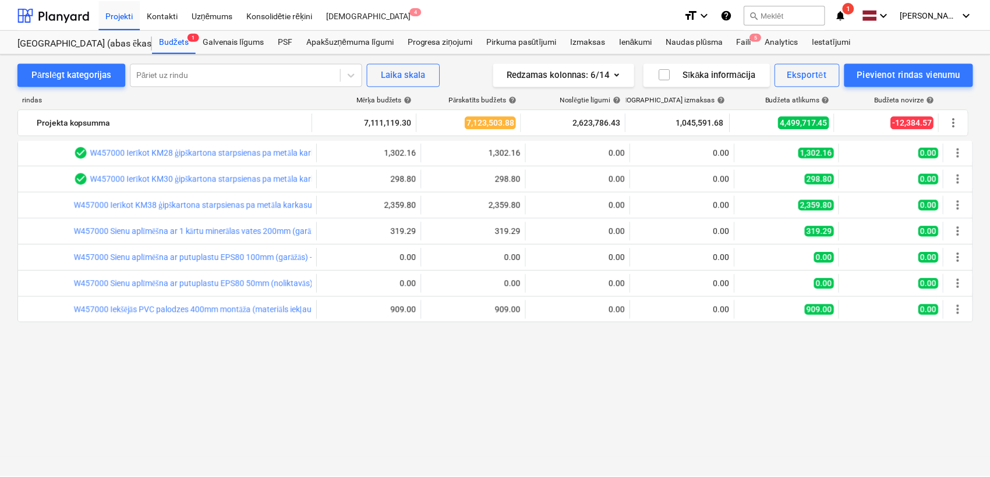
scroll to position [431, 0]
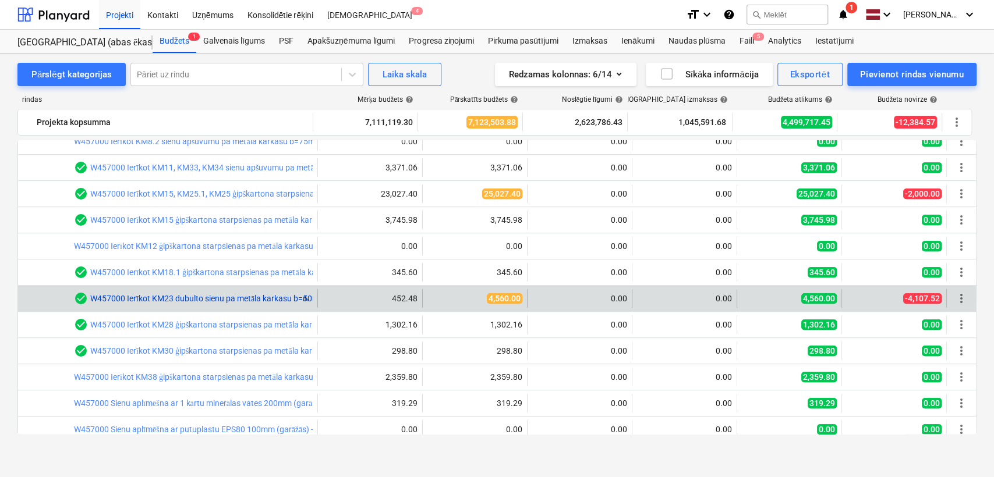
click at [191, 296] on link "W457000 Ierīkot KM23 dubulto sienu pa metāla karkasu b=50mm ar minerālo skaņas …" at bounding box center [350, 298] width 521 height 9
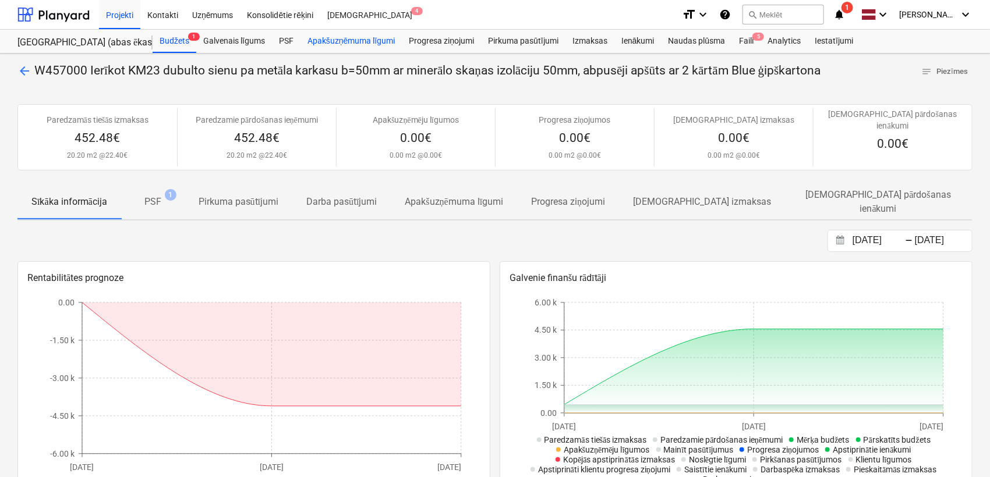
click at [313, 45] on div "Apakšuzņēmuma līgumi" at bounding box center [350, 41] width 101 height 23
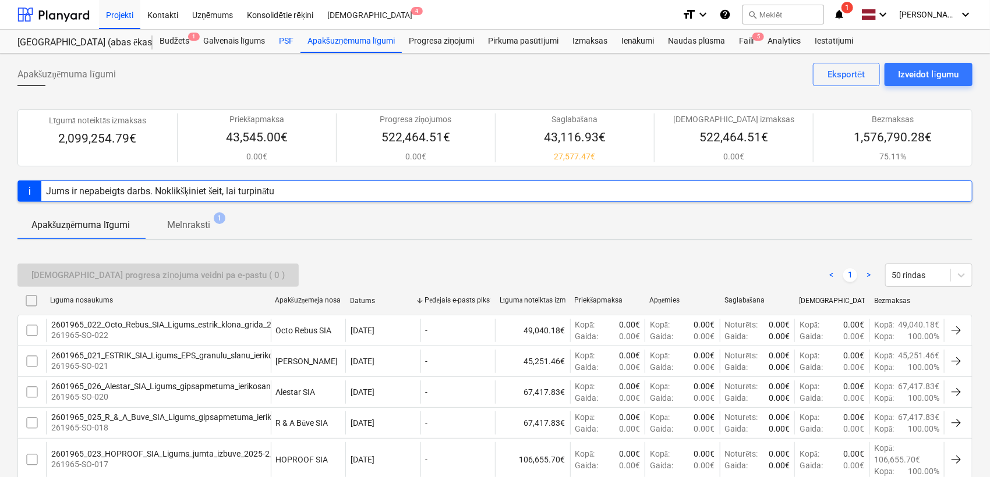
click at [288, 43] on div "PSF" at bounding box center [286, 41] width 29 height 23
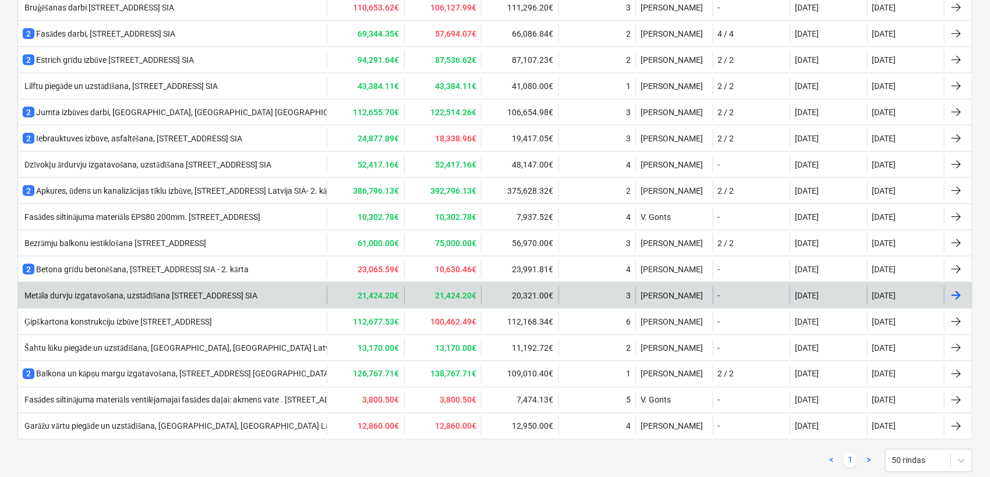
scroll to position [775, 0]
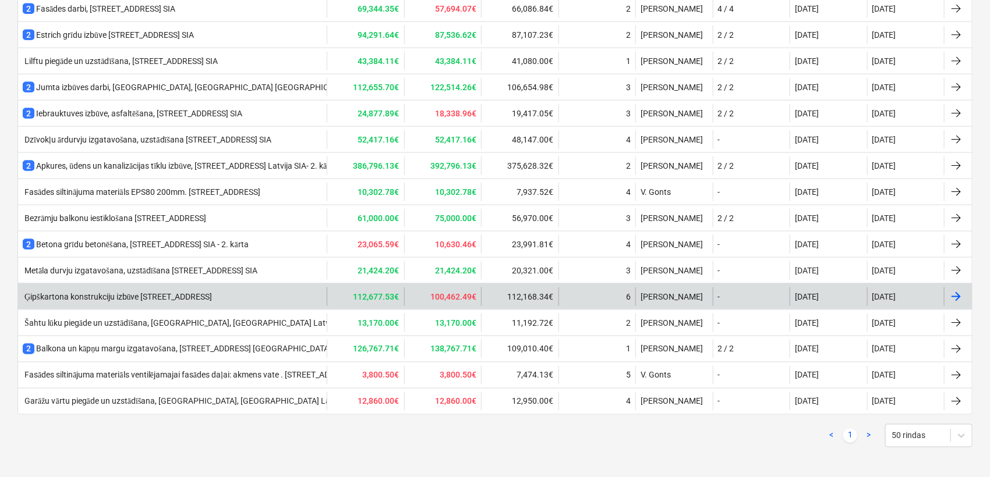
click at [144, 292] on div "Ģipškartona konstrukciju izbūve [STREET_ADDRESS]" at bounding box center [118, 297] width 190 height 10
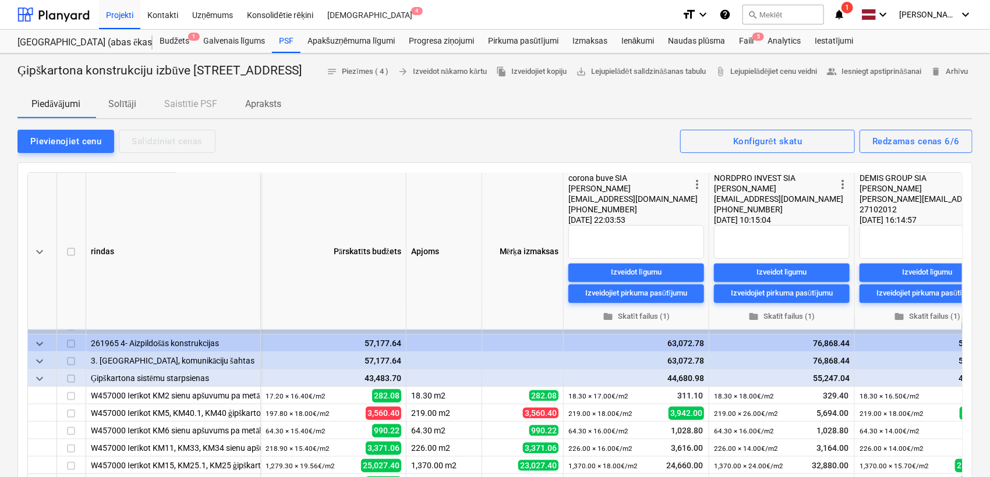
scroll to position [489, 0]
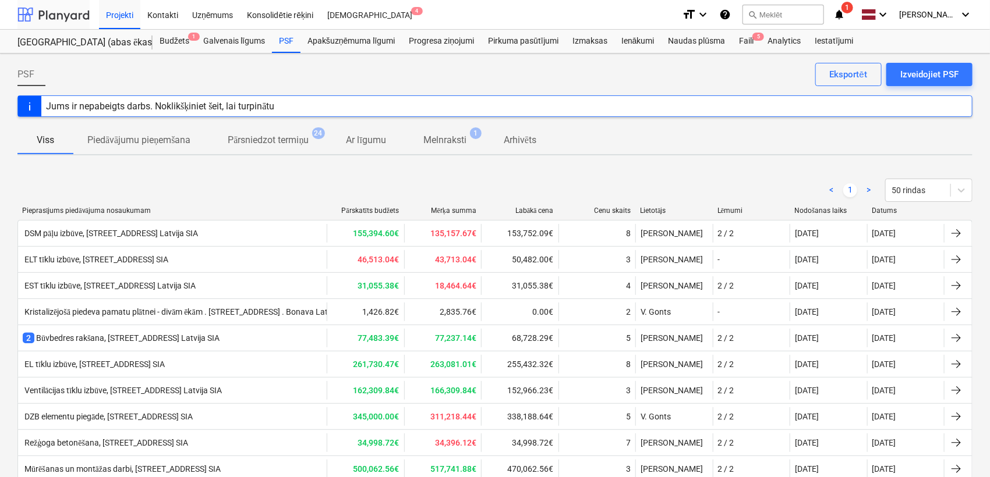
click at [73, 15] on div at bounding box center [53, 14] width 72 height 29
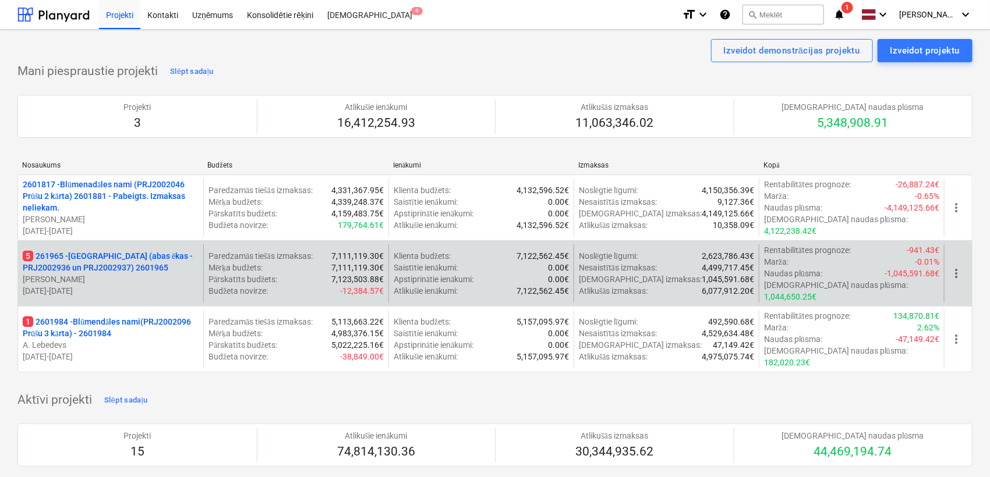
click at [98, 256] on p "5 261965 - [GEOGRAPHIC_DATA] (abas ēkas - PRJ2002936 un PRJ2002937) 2601965" at bounding box center [111, 261] width 176 height 23
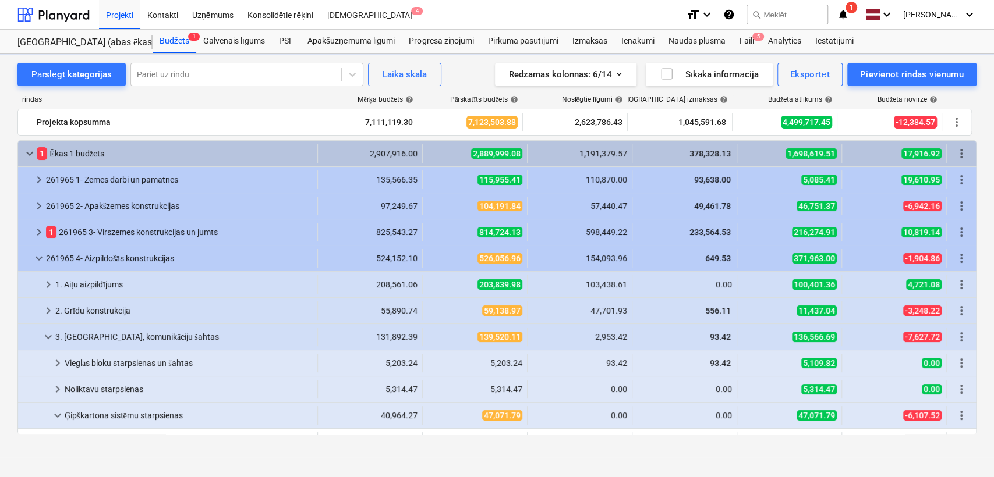
scroll to position [431, 0]
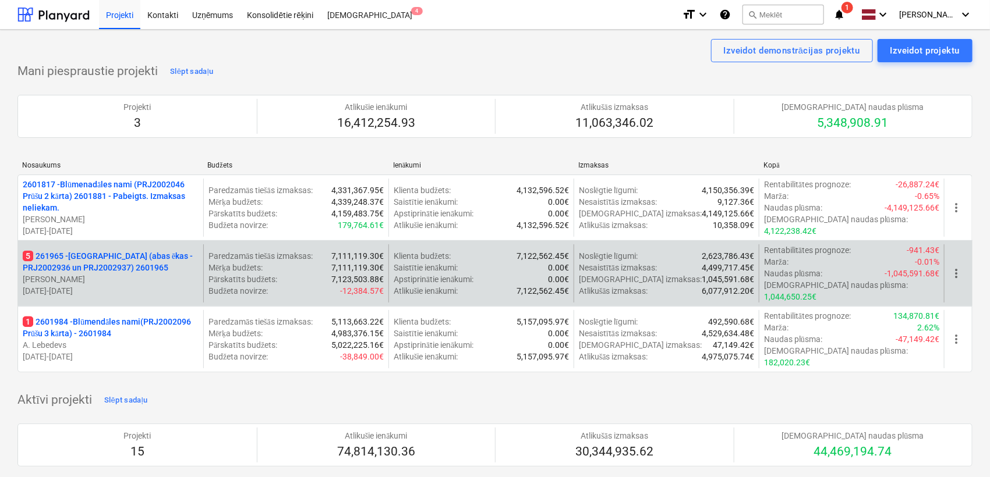
click at [55, 254] on p "5 261965 - [GEOGRAPHIC_DATA] (abas ēkas - PRJ2002936 un PRJ2002937) 2601965" at bounding box center [111, 261] width 176 height 23
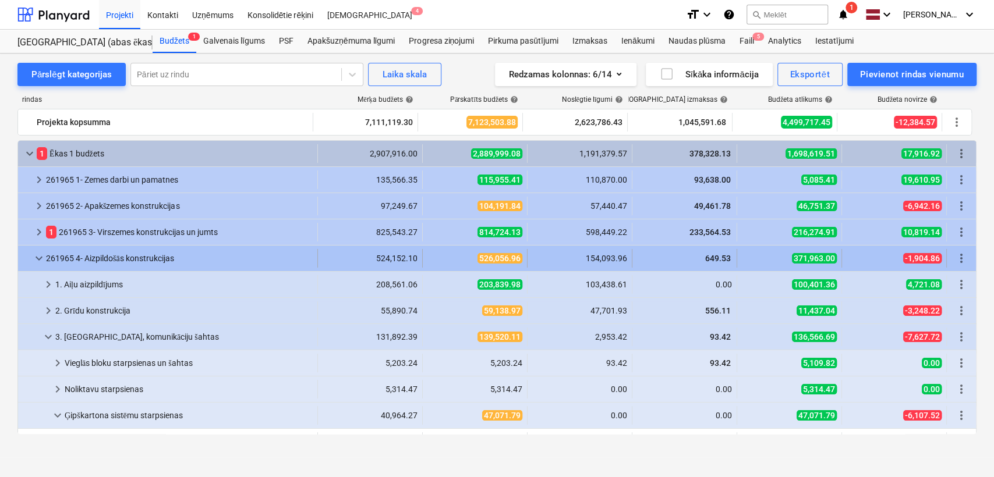
click at [37, 254] on span "keyboard_arrow_down" at bounding box center [39, 259] width 14 height 14
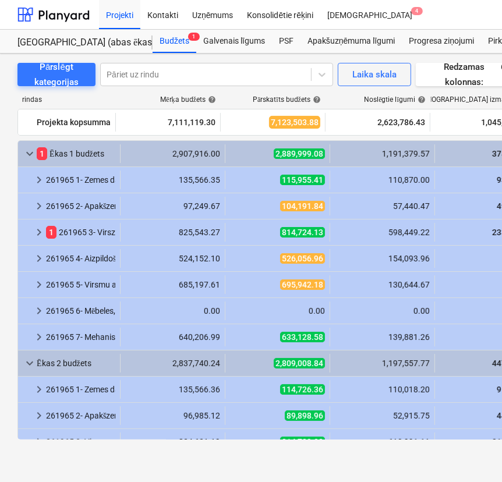
click at [26, 157] on span "keyboard_arrow_down" at bounding box center [30, 154] width 14 height 14
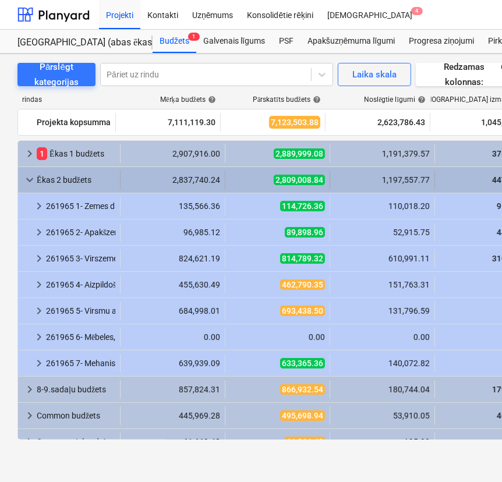
click at [24, 179] on span "keyboard_arrow_down" at bounding box center [30, 180] width 14 height 14
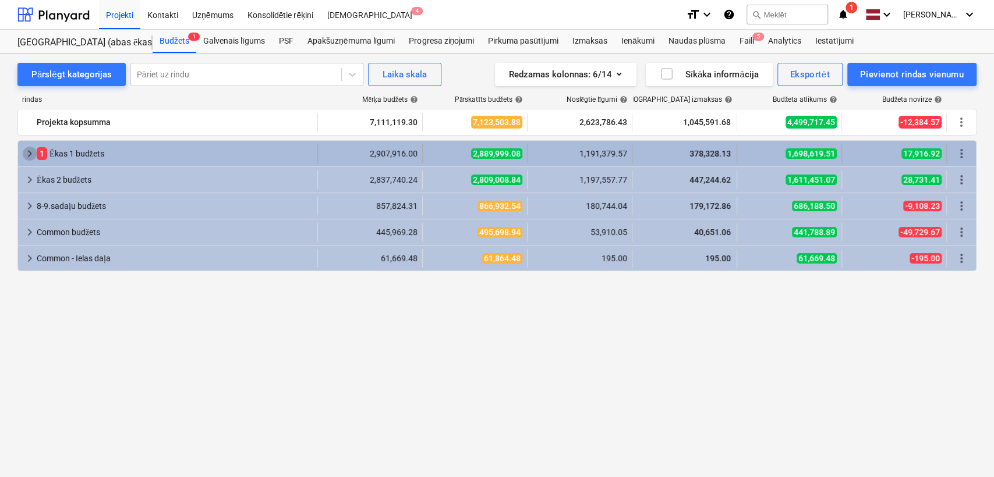
click at [26, 151] on span "keyboard_arrow_right" at bounding box center [30, 154] width 14 height 14
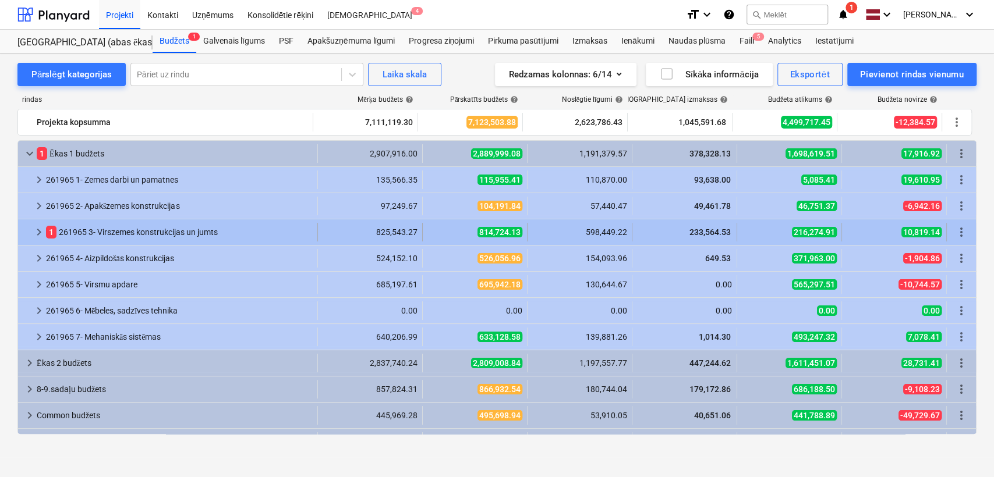
click at [44, 241] on div "keyboard_arrow_right 1 261965 3- Virszemes konstrukcijas un jumts 825,543.27 81…" at bounding box center [497, 233] width 958 height 26
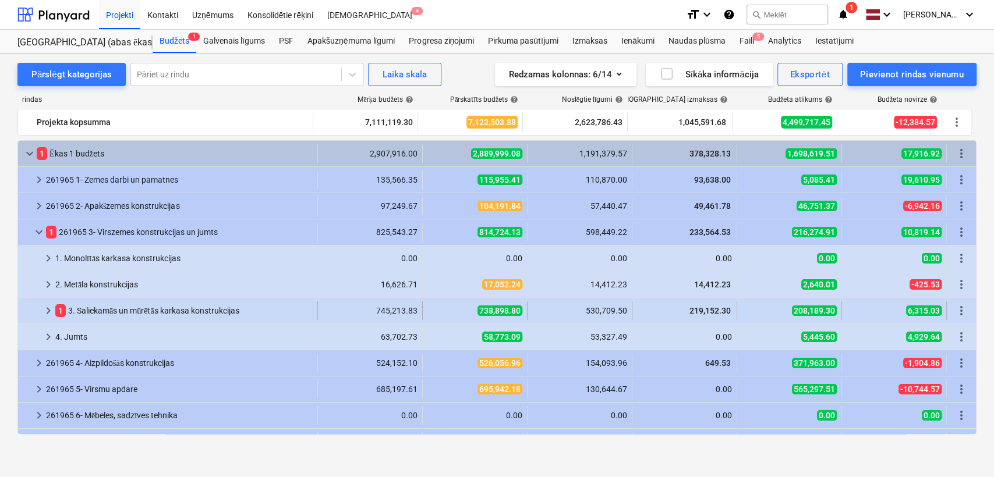
click at [44, 313] on span "keyboard_arrow_right" at bounding box center [48, 311] width 14 height 14
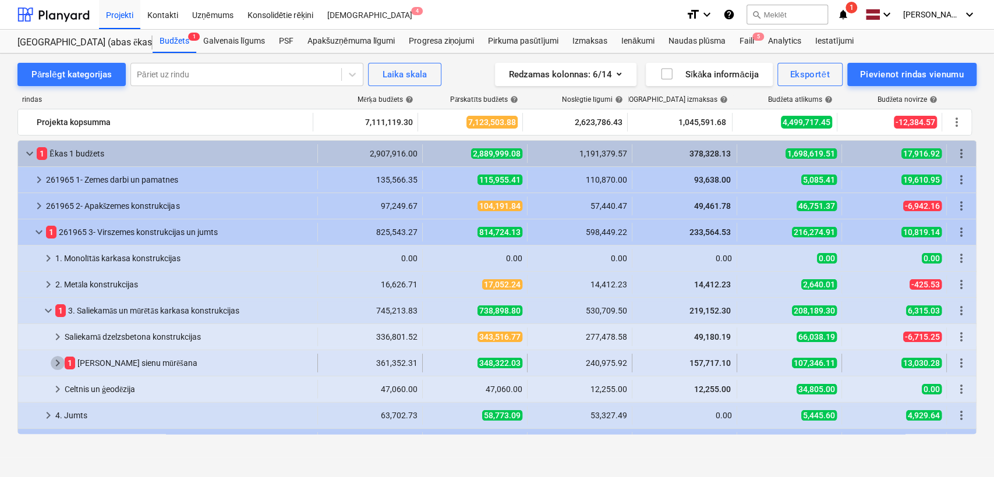
click at [55, 368] on span "keyboard_arrow_right" at bounding box center [58, 363] width 14 height 14
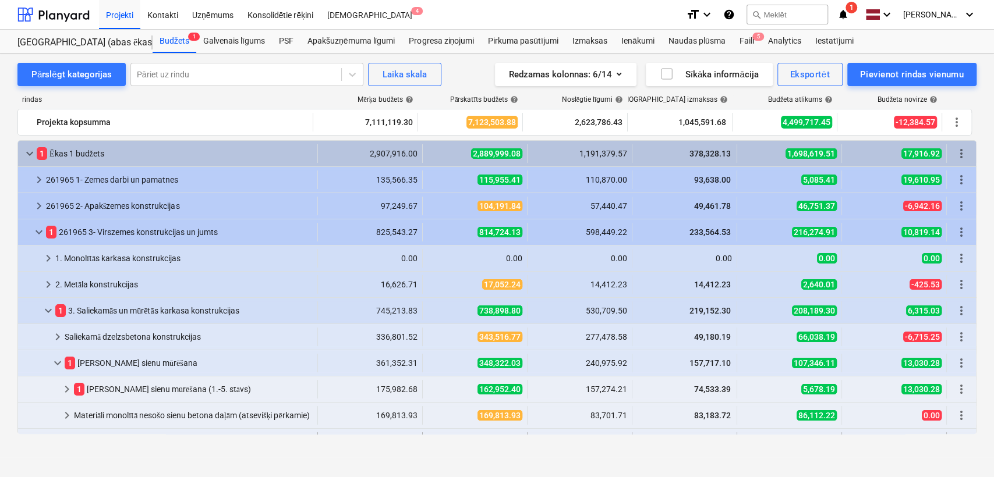
scroll to position [172, 0]
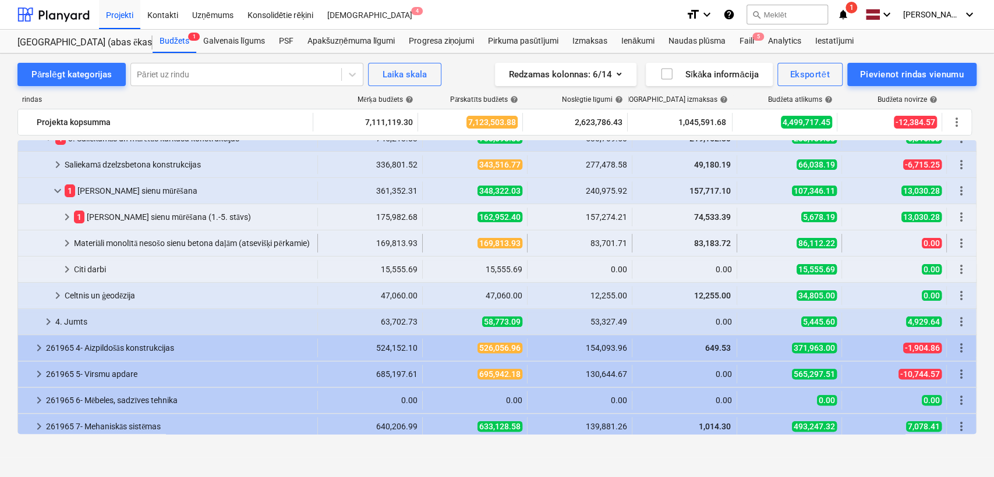
click at [64, 239] on span "keyboard_arrow_right" at bounding box center [67, 243] width 14 height 14
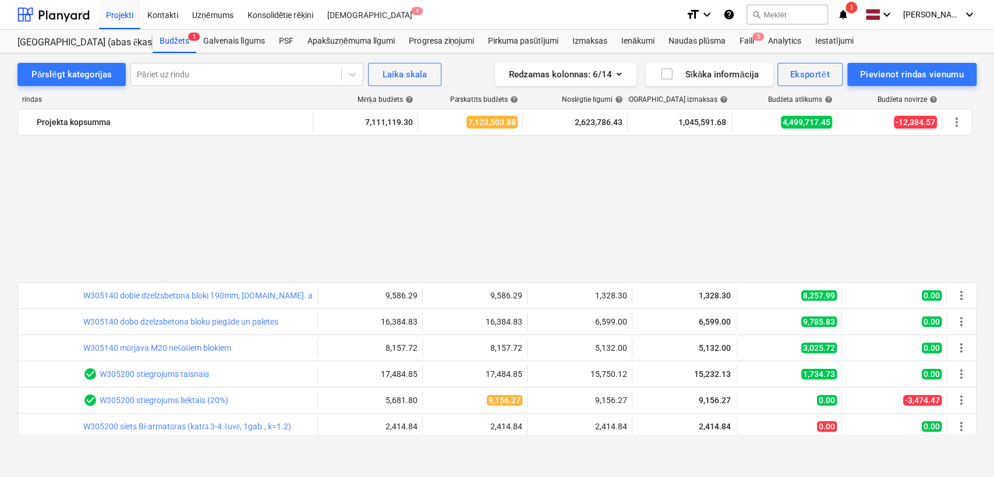
scroll to position [345, 0]
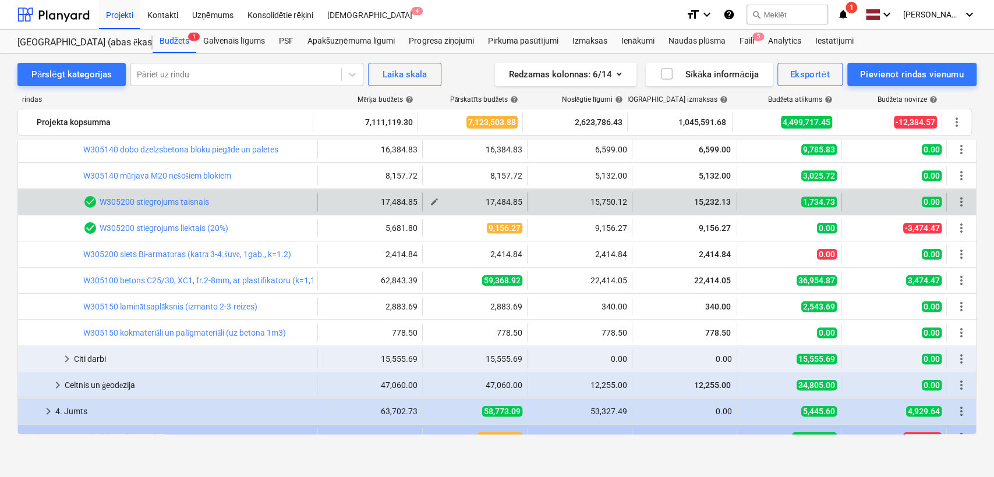
click at [427, 206] on button "edit" at bounding box center [434, 202] width 14 height 14
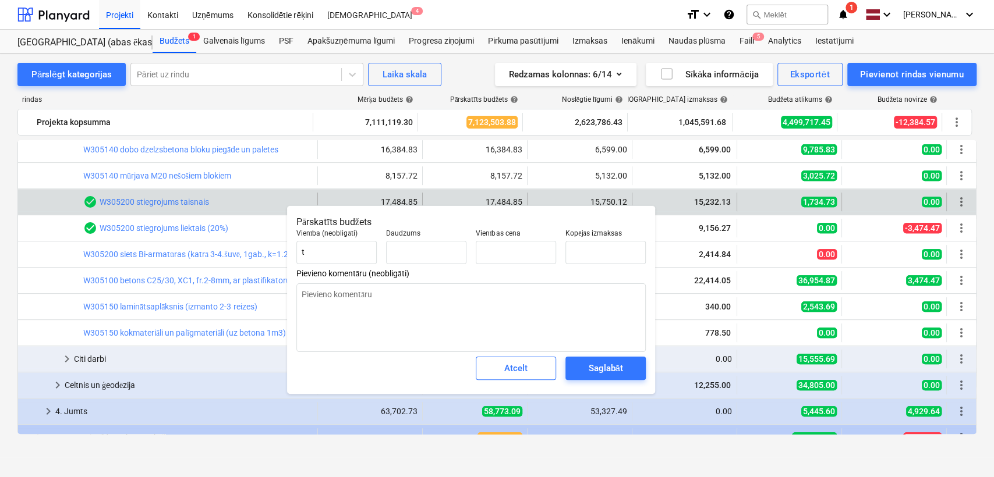
type textarea "x"
type input "26.90"
type input "650.00"
type input "17484.8544"
drag, startPoint x: 580, startPoint y: 248, endPoint x: 568, endPoint y: 248, distance: 12.2
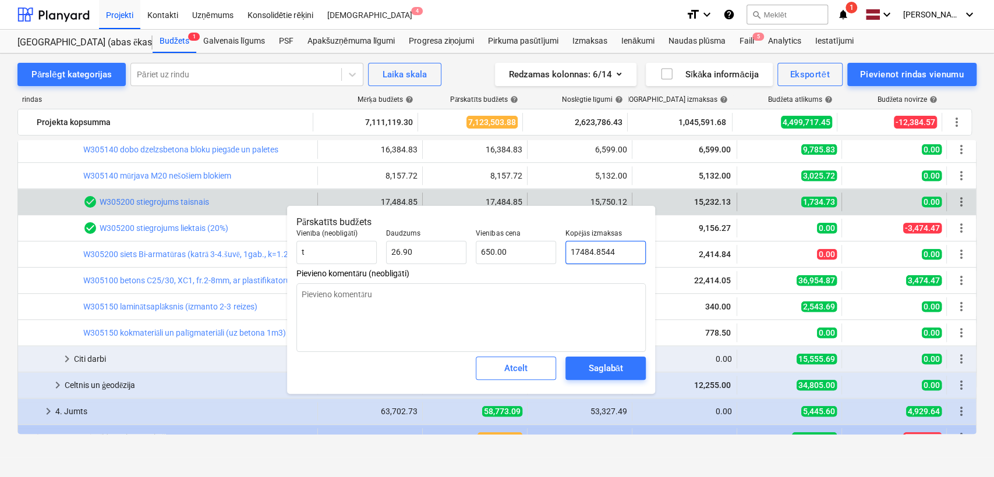
click at [568, 248] on input "17484.8544" at bounding box center [605, 252] width 80 height 23
type textarea "x"
type input "2484.8544"
type input "92.37"
type textarea "x"
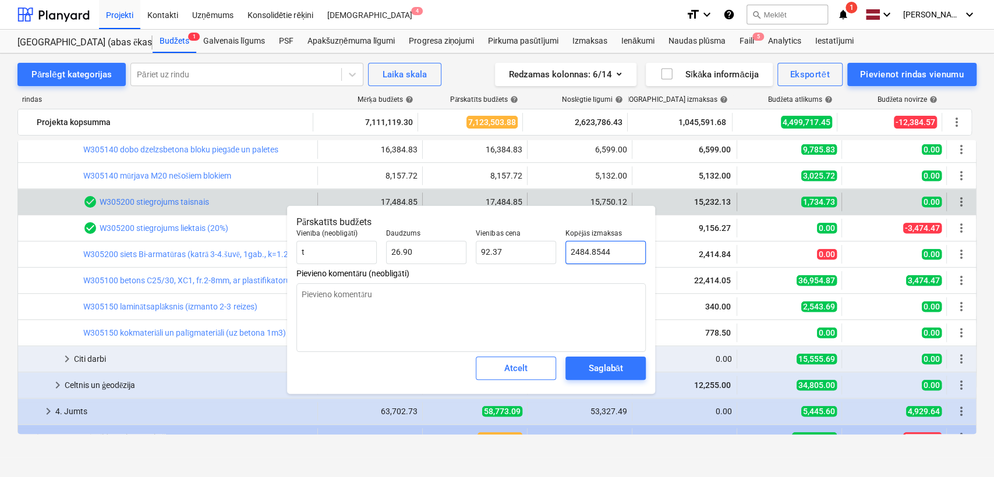
type input "21484.8544"
type input "798.70"
type input "21484.8544"
type textarea "x"
type input "21,484.85"
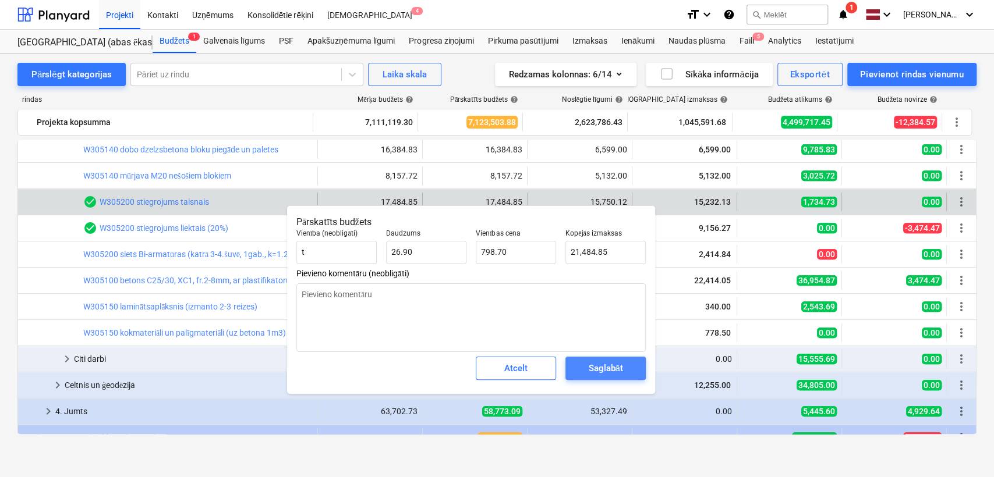
click at [597, 371] on div "Saglabāt" at bounding box center [605, 368] width 34 height 15
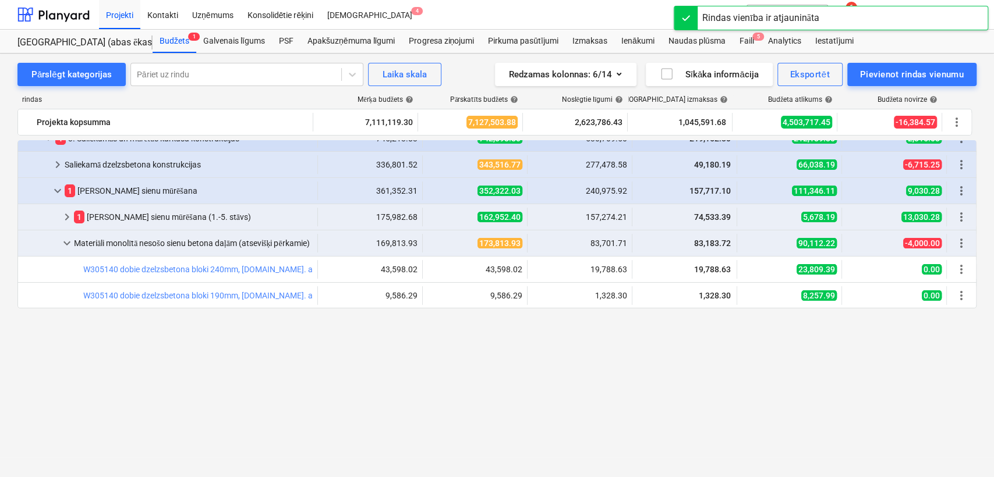
scroll to position [0, 0]
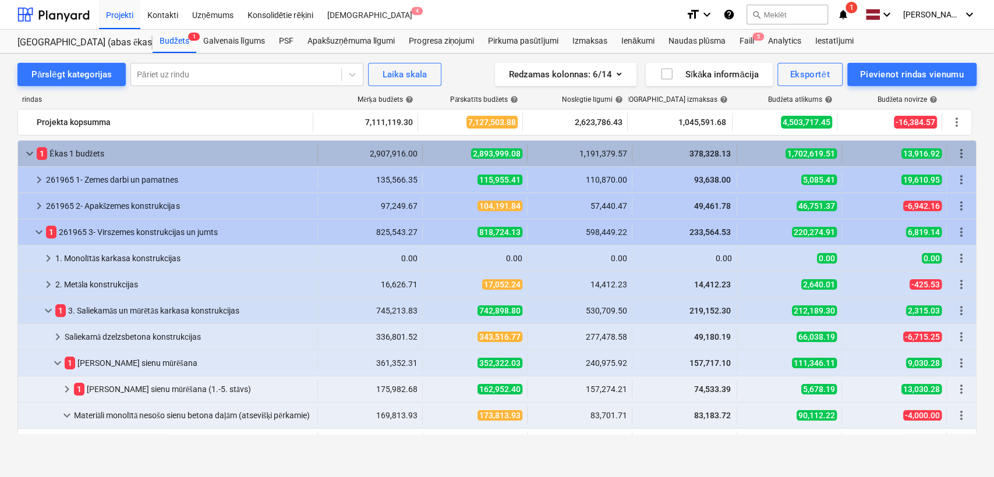
click at [28, 157] on span "keyboard_arrow_down" at bounding box center [30, 154] width 14 height 14
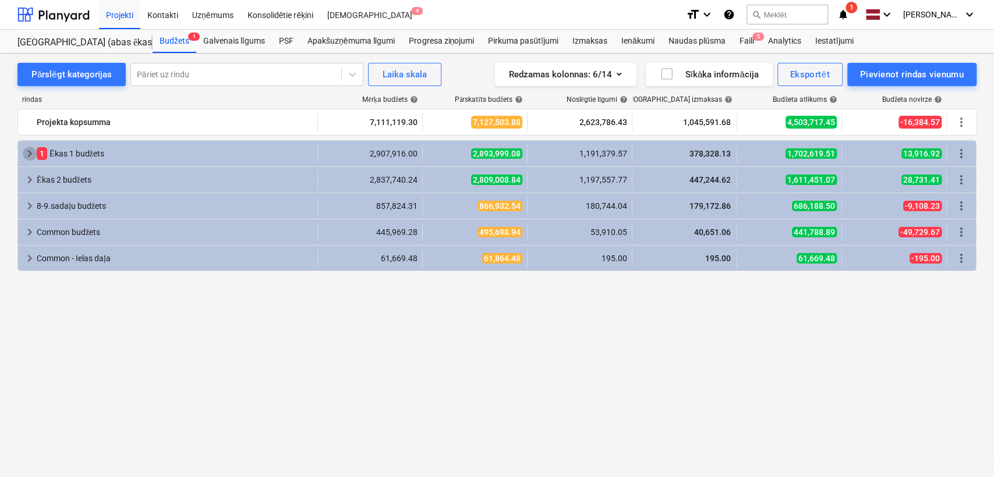
click at [28, 157] on span "keyboard_arrow_right" at bounding box center [30, 154] width 14 height 14
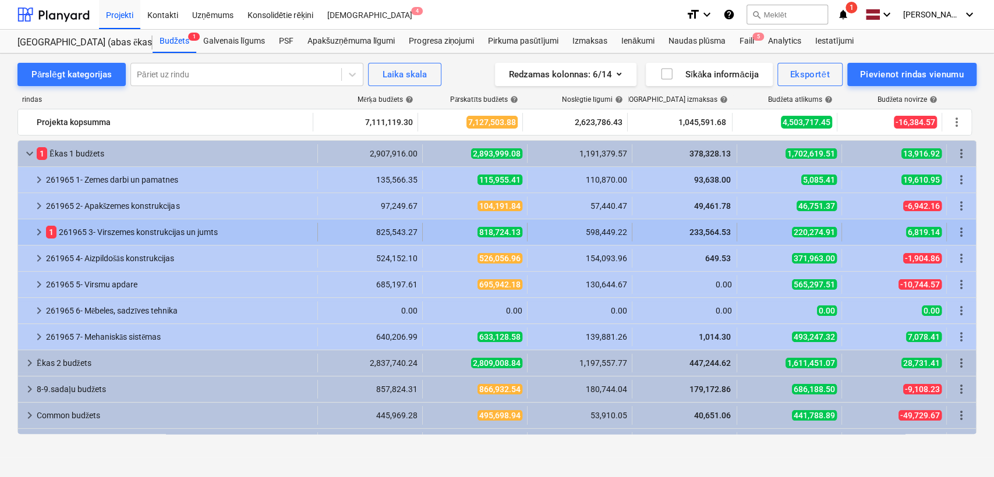
click at [38, 228] on span "keyboard_arrow_right" at bounding box center [39, 232] width 14 height 14
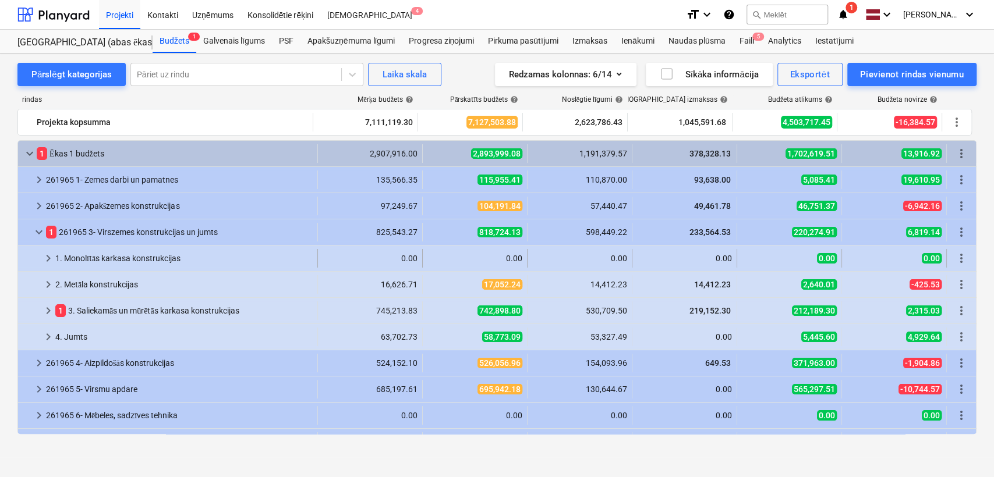
click at [41, 260] on span "keyboard_arrow_right" at bounding box center [48, 259] width 14 height 14
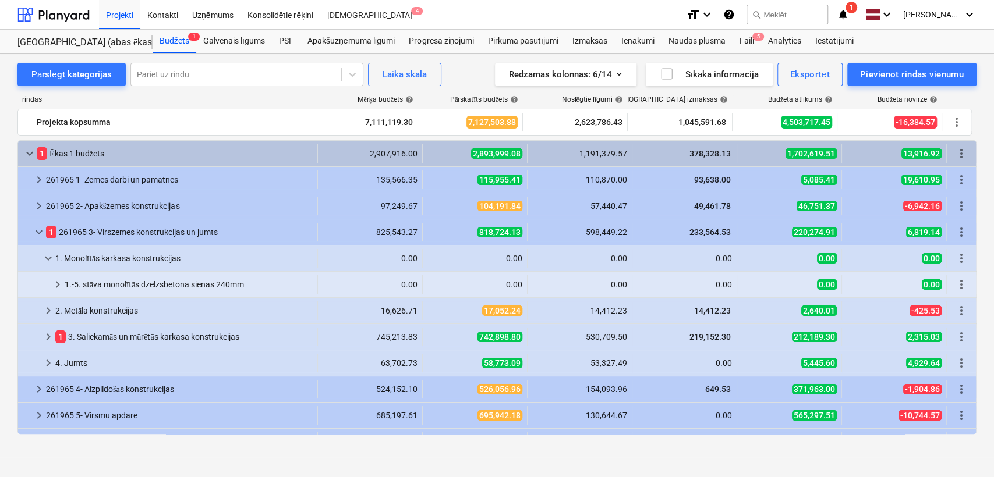
click at [41, 260] on span "keyboard_arrow_down" at bounding box center [48, 259] width 14 height 14
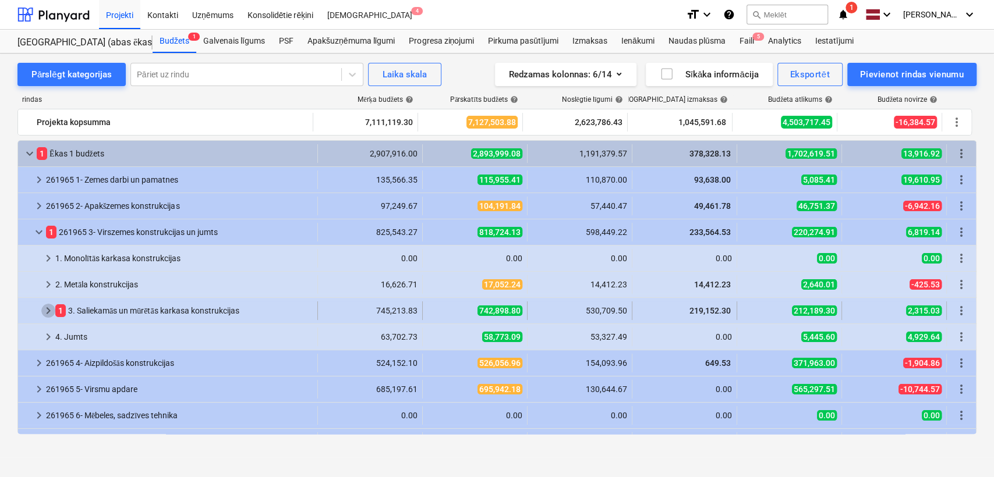
click at [46, 312] on span "keyboard_arrow_right" at bounding box center [48, 311] width 14 height 14
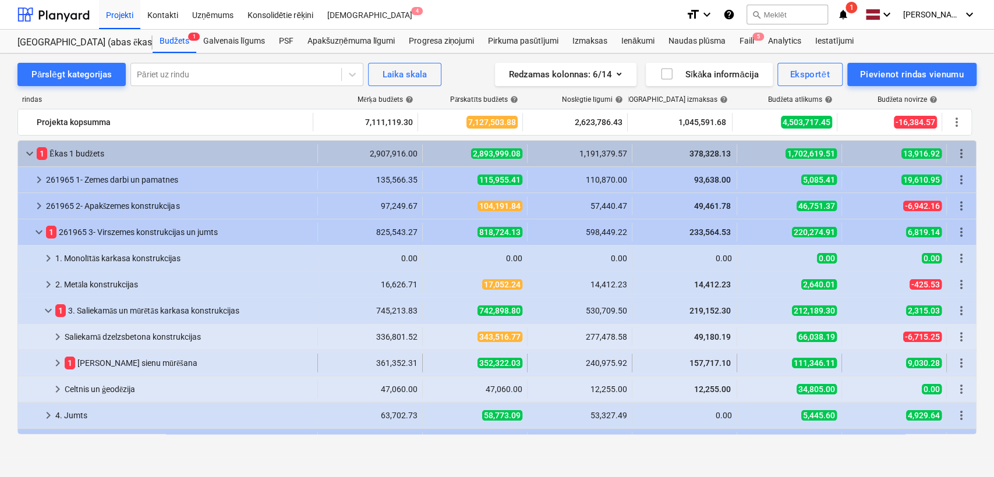
click at [51, 359] on span "keyboard_arrow_right" at bounding box center [58, 363] width 14 height 14
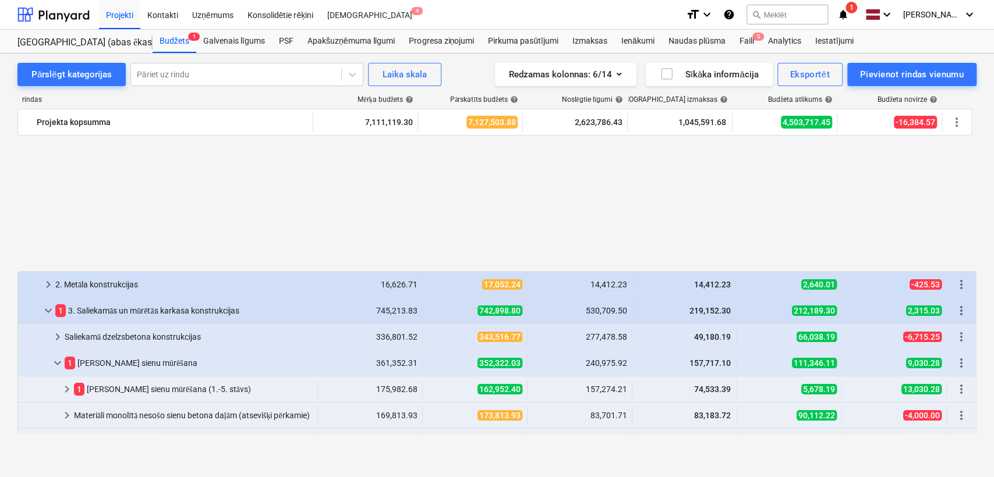
scroll to position [172, 0]
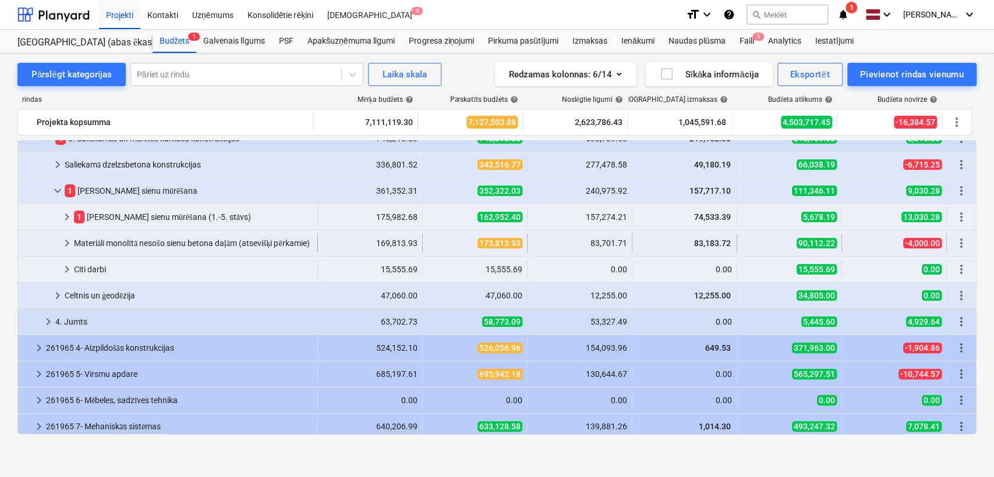
click at [70, 239] on span "keyboard_arrow_right" at bounding box center [67, 243] width 14 height 14
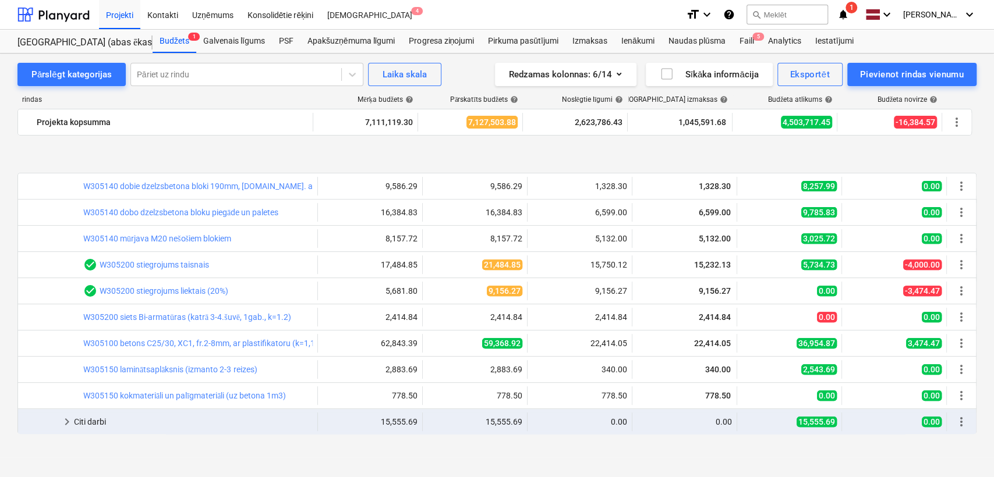
scroll to position [345, 0]
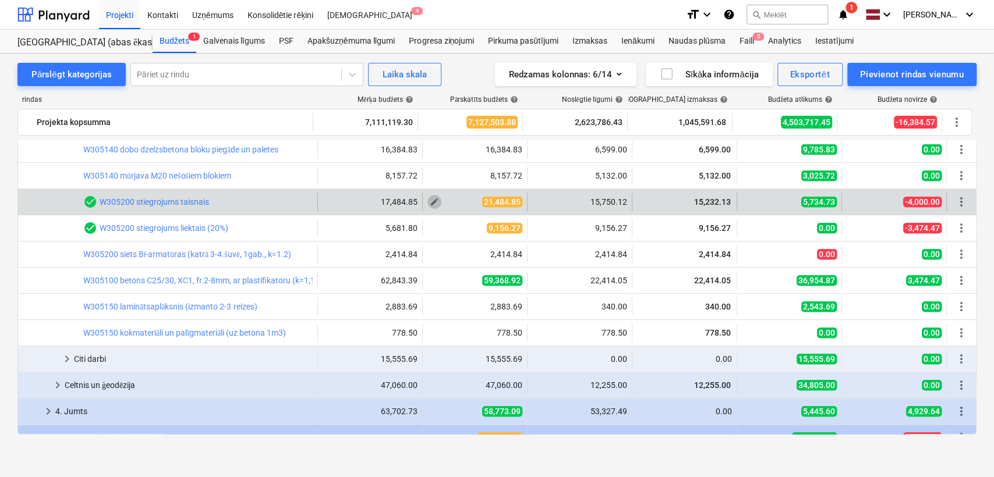
click at [433, 198] on span "edit" at bounding box center [434, 201] width 9 height 9
type textarea "x"
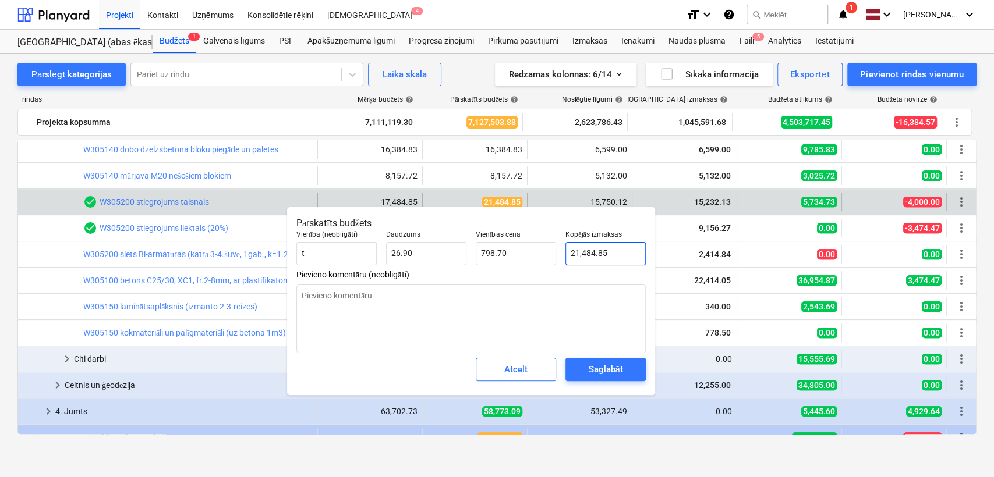
type input "21484.8544"
drag, startPoint x: 610, startPoint y: 254, endPoint x: 578, endPoint y: 254, distance: 32.0
click at [578, 254] on input "21484.8544" at bounding box center [605, 253] width 80 height 23
drag, startPoint x: 624, startPoint y: 253, endPoint x: 555, endPoint y: 252, distance: 68.1
click at [555, 252] on div "Vienība (neobligāti) t Daudzums 26.90 Vienības cena 798.70 Kopējās izmaksas 214…" at bounding box center [471, 248] width 359 height 44
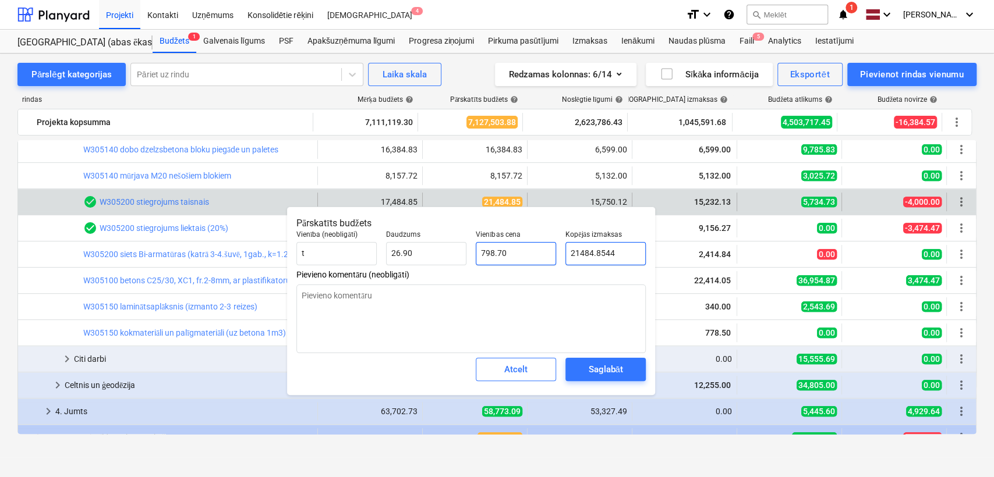
type textarea "x"
type input "2"
type input "0.07"
type textarea "x"
type input "21"
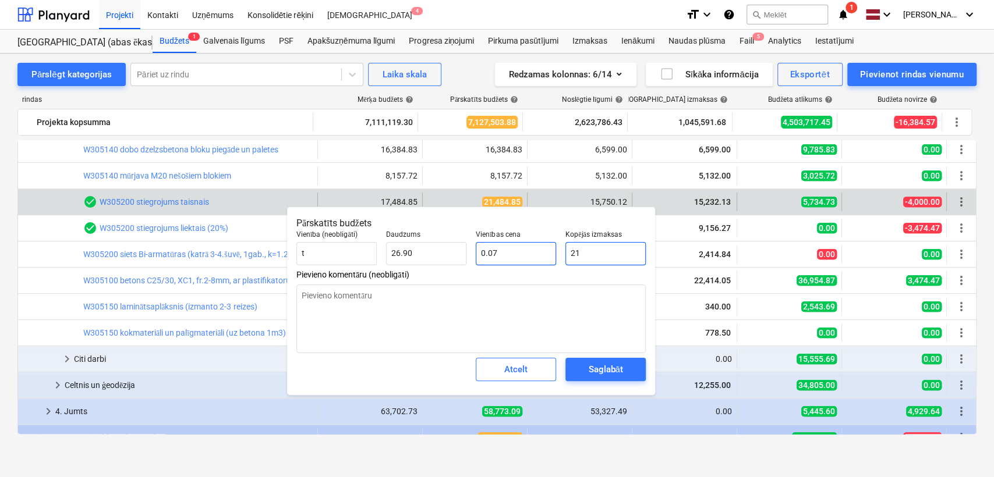
type input "0.78"
type textarea "x"
type input "210"
type input "7.81"
type textarea "x"
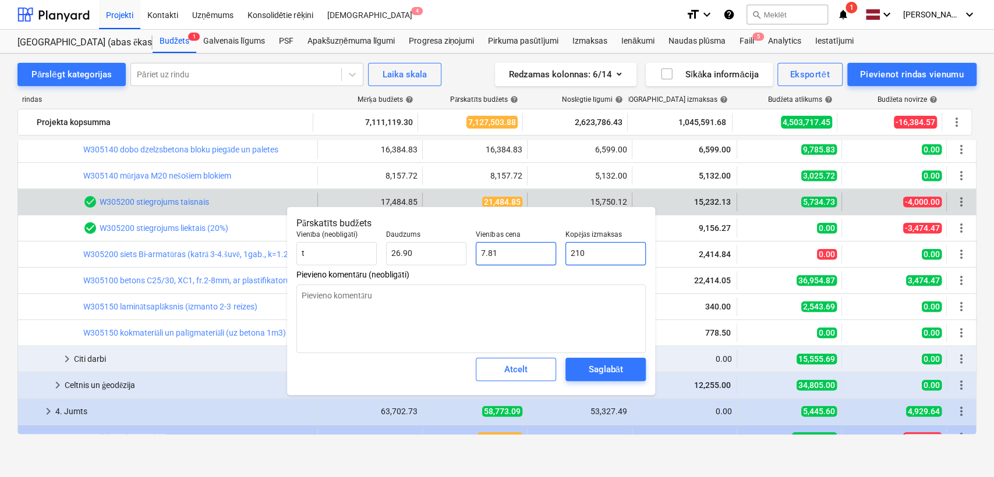
type input "2100"
type input "78.07"
type textarea "x"
type input "21000"
type input "780.68"
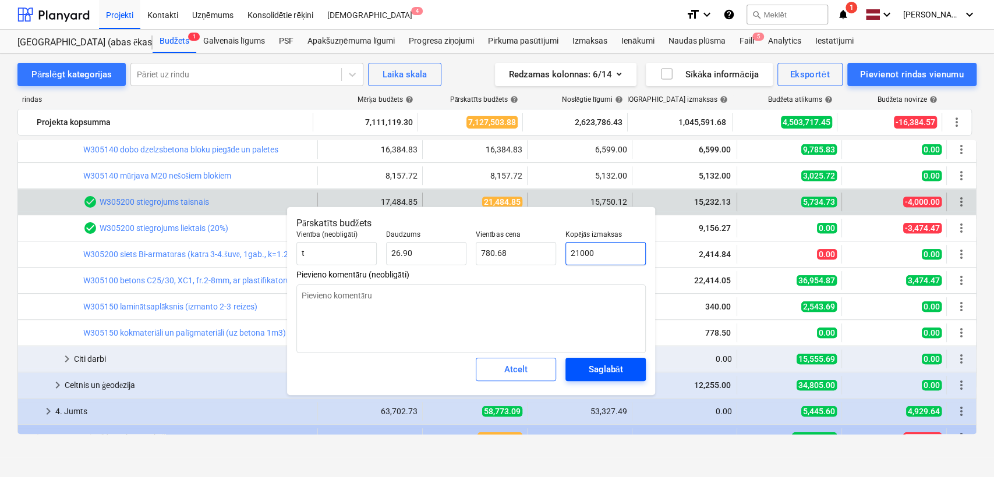
type input "21000"
type textarea "x"
type input "21,000.00"
click at [614, 367] on div "Saglabāt" at bounding box center [605, 369] width 34 height 15
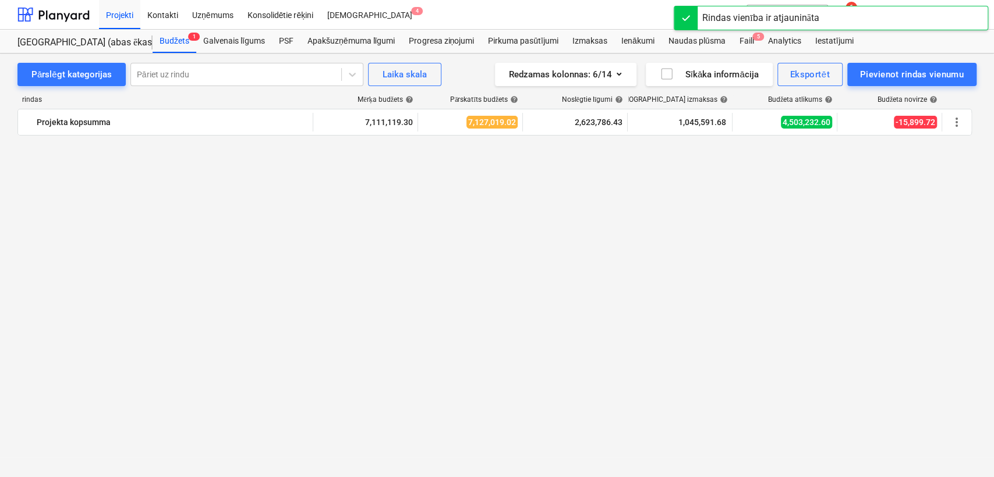
scroll to position [0, 0]
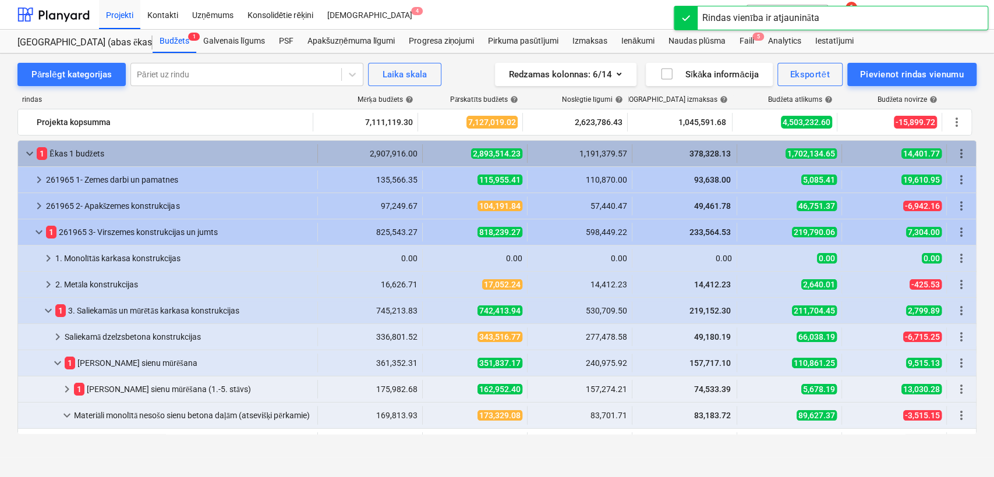
click at [26, 155] on span "keyboard_arrow_down" at bounding box center [30, 154] width 14 height 14
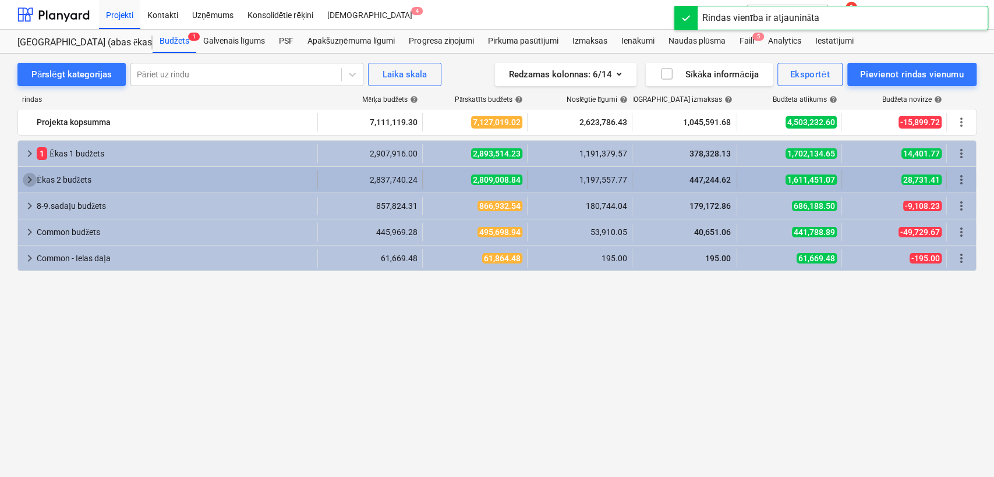
click at [28, 182] on span "keyboard_arrow_right" at bounding box center [30, 180] width 14 height 14
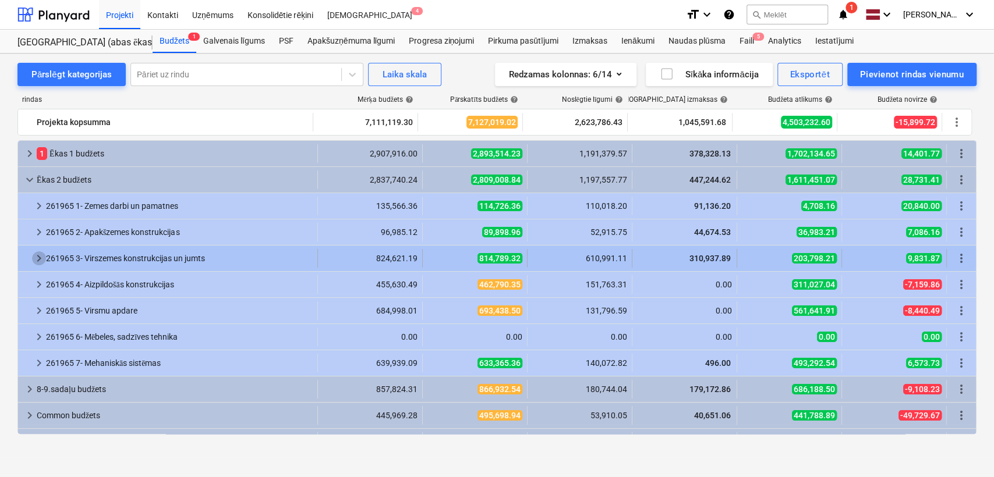
click at [36, 263] on span "keyboard_arrow_right" at bounding box center [39, 259] width 14 height 14
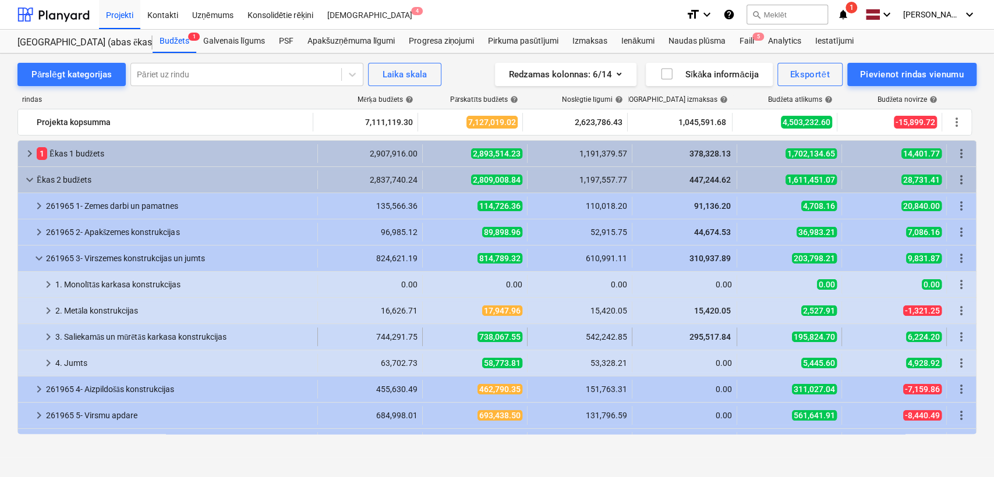
click at [43, 338] on span "keyboard_arrow_right" at bounding box center [48, 337] width 14 height 14
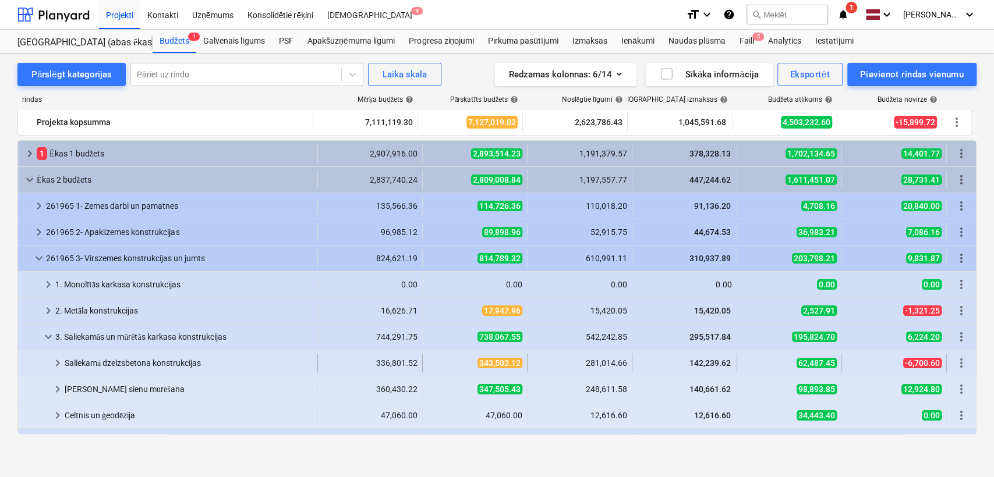
scroll to position [86, 0]
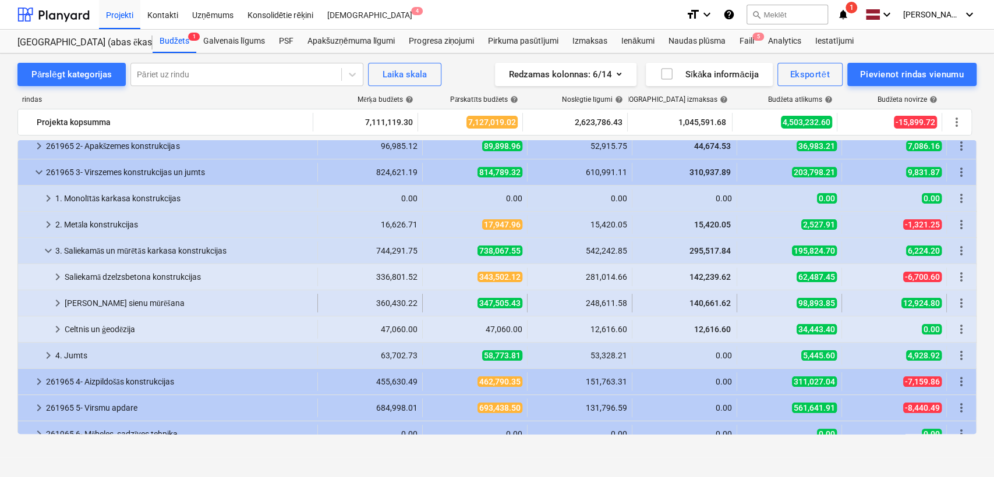
click at [55, 305] on span "keyboard_arrow_right" at bounding box center [58, 303] width 14 height 14
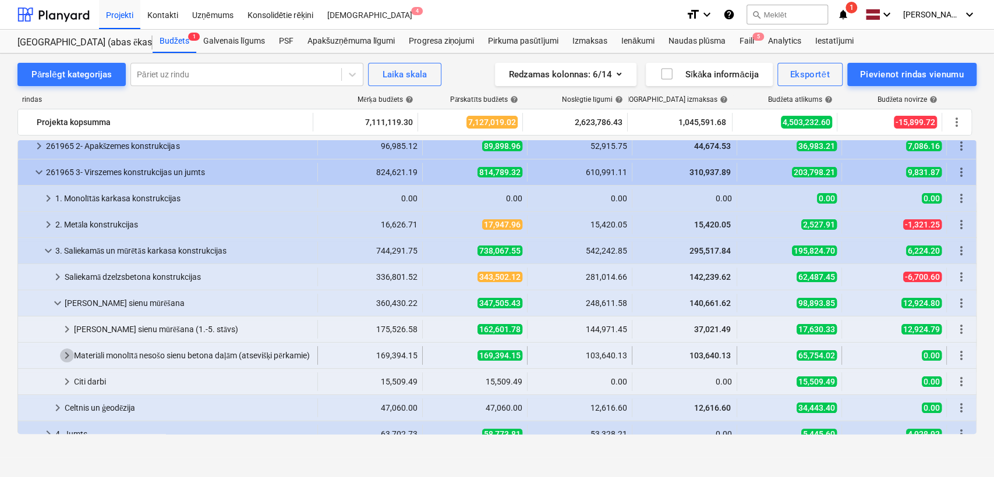
click at [70, 349] on span "keyboard_arrow_right" at bounding box center [67, 356] width 14 height 14
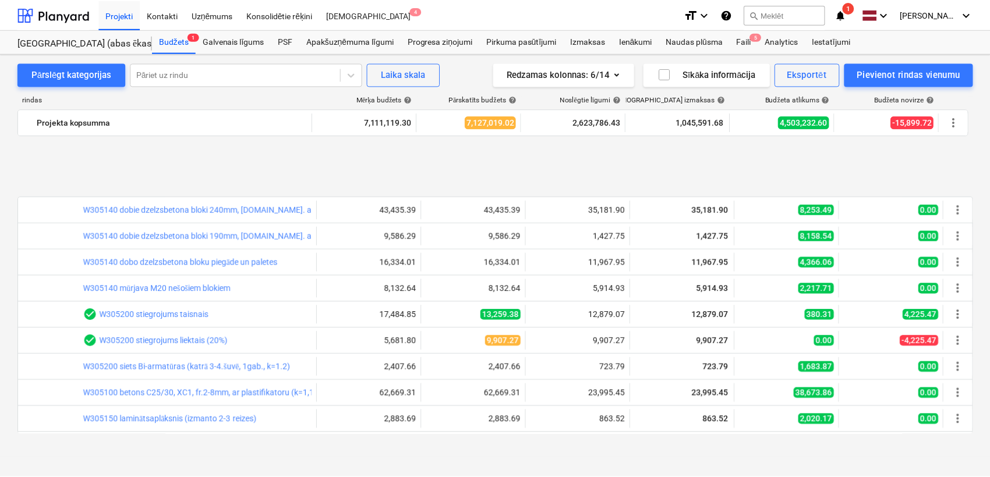
scroll to position [345, 0]
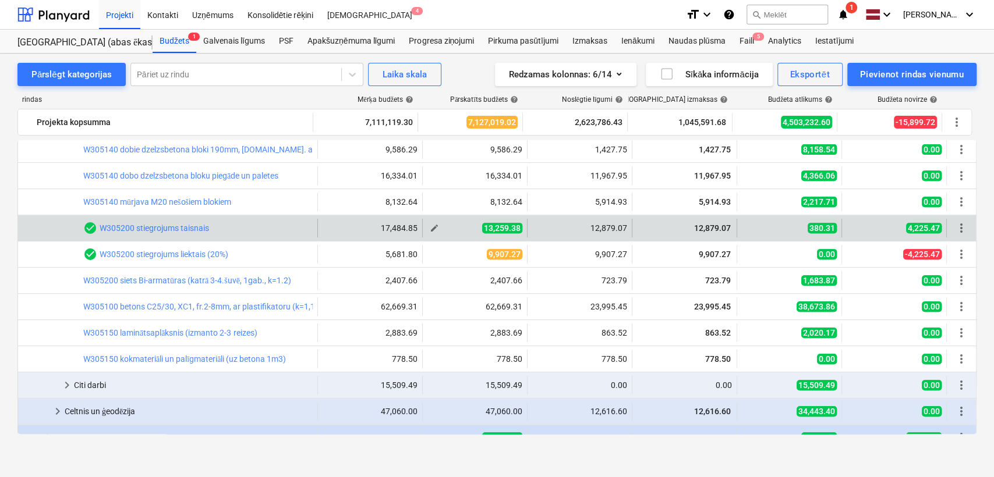
click at [436, 225] on button "edit" at bounding box center [434, 228] width 14 height 14
type textarea "x"
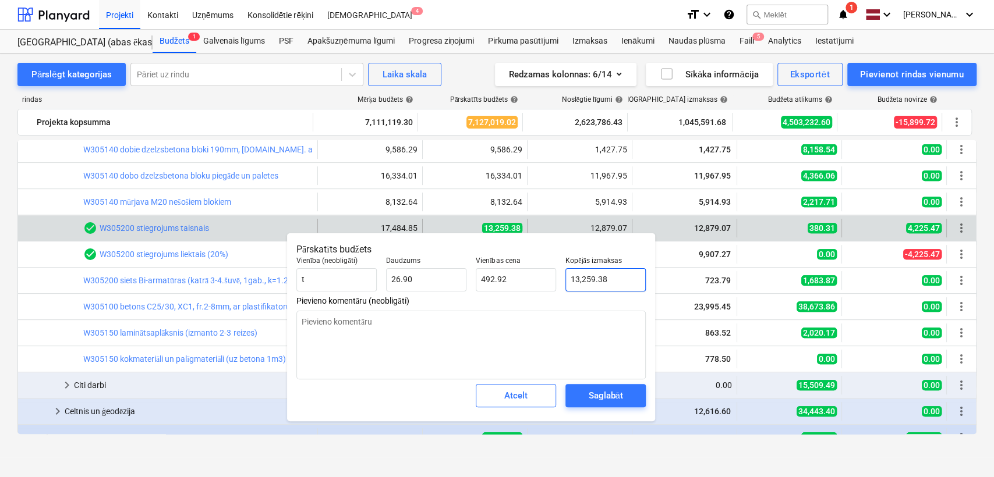
type input "13259.38"
drag, startPoint x: 580, startPoint y: 277, endPoint x: 571, endPoint y: 277, distance: 9.3
click at [571, 277] on input "13259.38" at bounding box center [605, 279] width 80 height 23
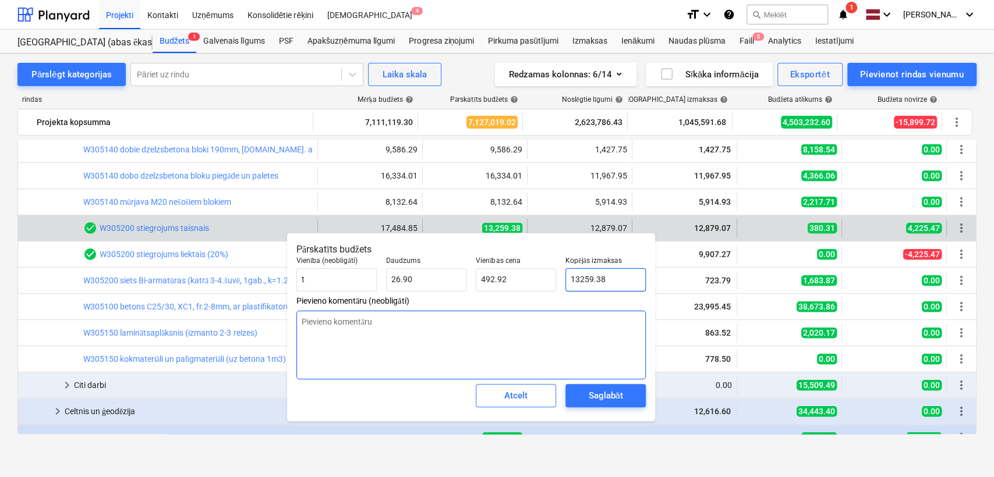
type textarea "x"
type input "1259.38"
type input "46.82"
type textarea "x"
type input "16259.38"
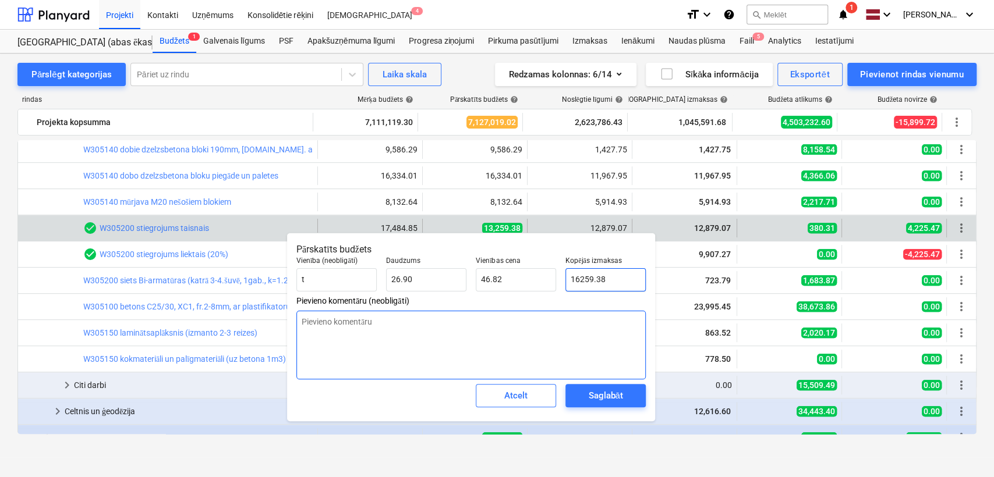
type input "604.44"
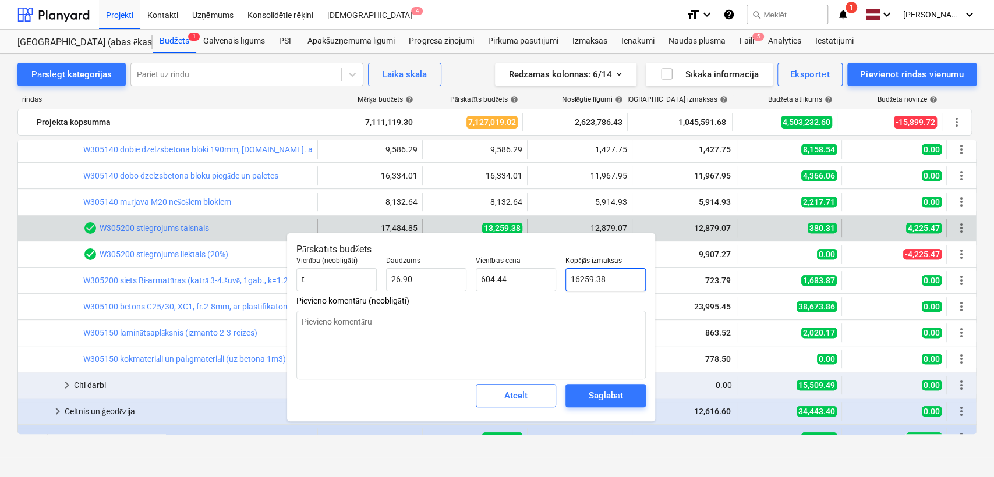
click at [587, 281] on input "16259.38" at bounding box center [605, 279] width 80 height 23
click at [585, 276] on input "16259.38" at bounding box center [605, 279] width 80 height 23
type textarea "x"
type input "1659.38"
type input "61.69"
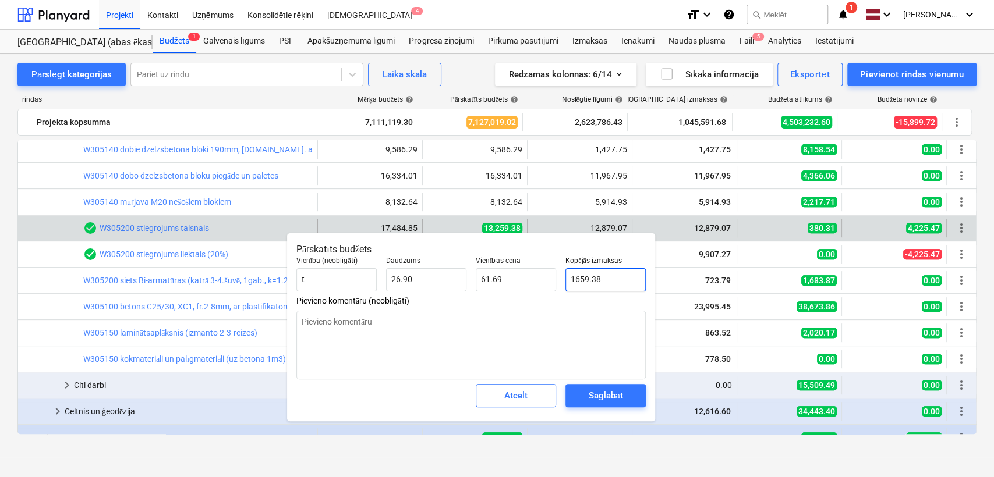
type textarea "x"
type input "16759.38"
type input "623.03"
type input "16759.38"
type textarea "x"
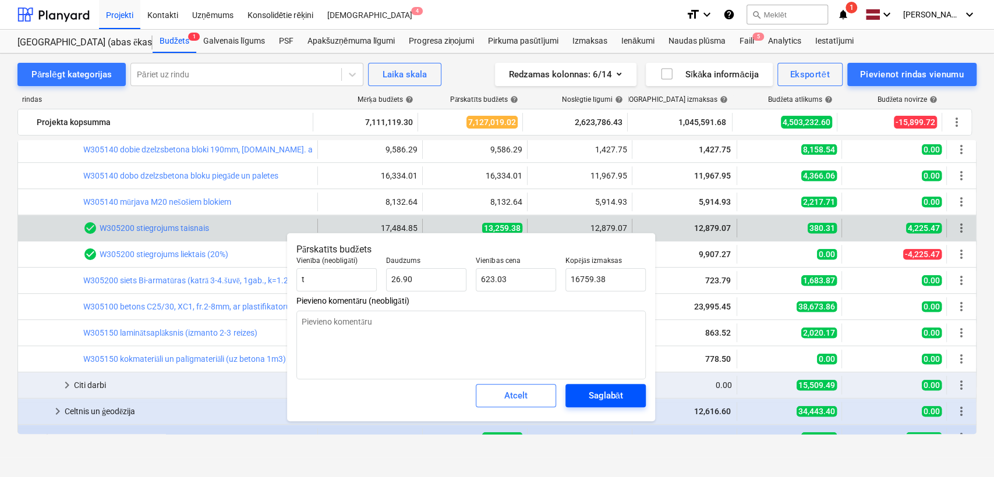
type input "16,759.38"
click at [610, 392] on div "Saglabāt" at bounding box center [605, 395] width 34 height 15
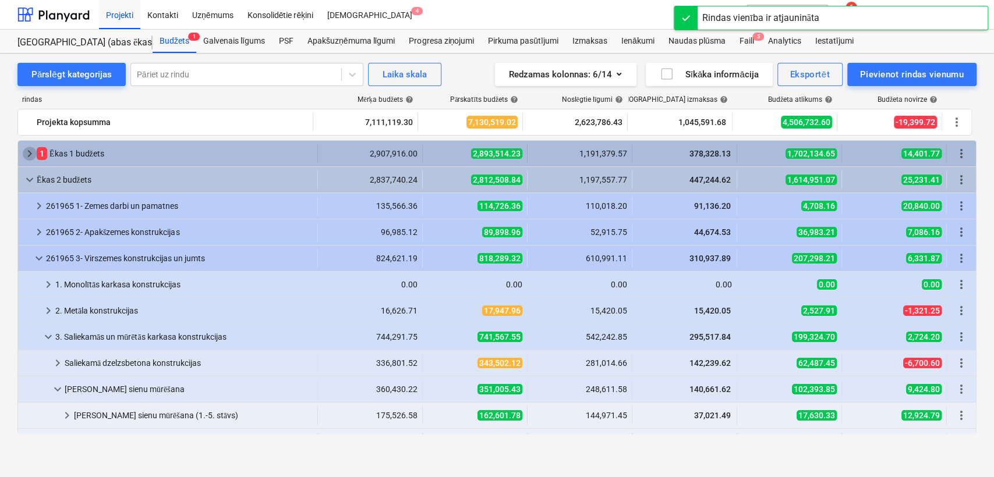
click at [23, 153] on span "keyboard_arrow_right" at bounding box center [30, 154] width 14 height 14
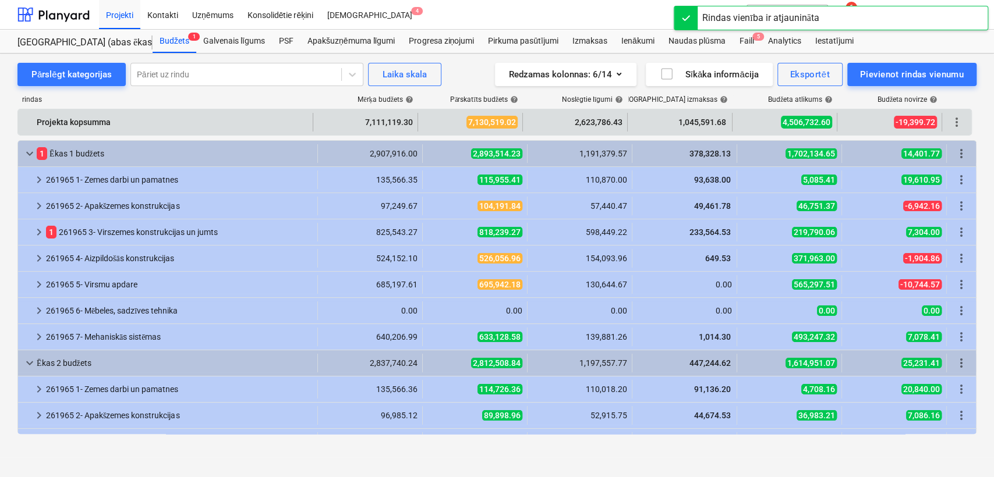
click at [77, 122] on div "Projekta kopsumma" at bounding box center [172, 122] width 271 height 19
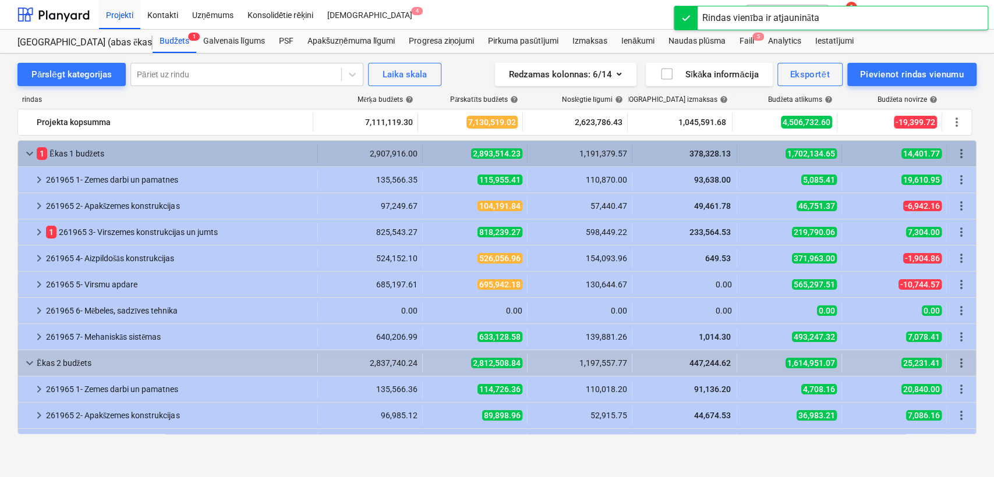
click at [57, 147] on div "1 Ēkas 1 budžets" at bounding box center [175, 153] width 276 height 19
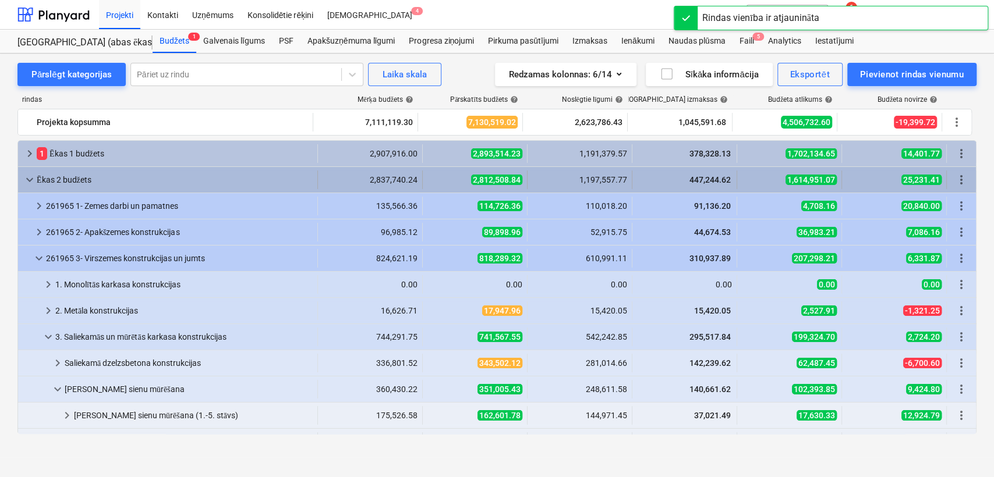
click at [34, 174] on span "keyboard_arrow_down" at bounding box center [30, 180] width 14 height 14
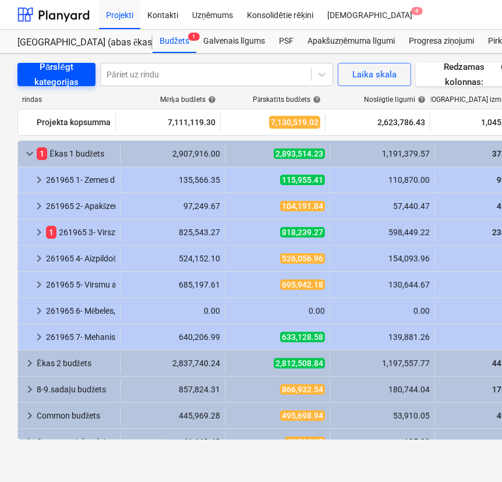
click at [79, 73] on div "Pārslēgt kategorijas" at bounding box center [56, 74] width 50 height 31
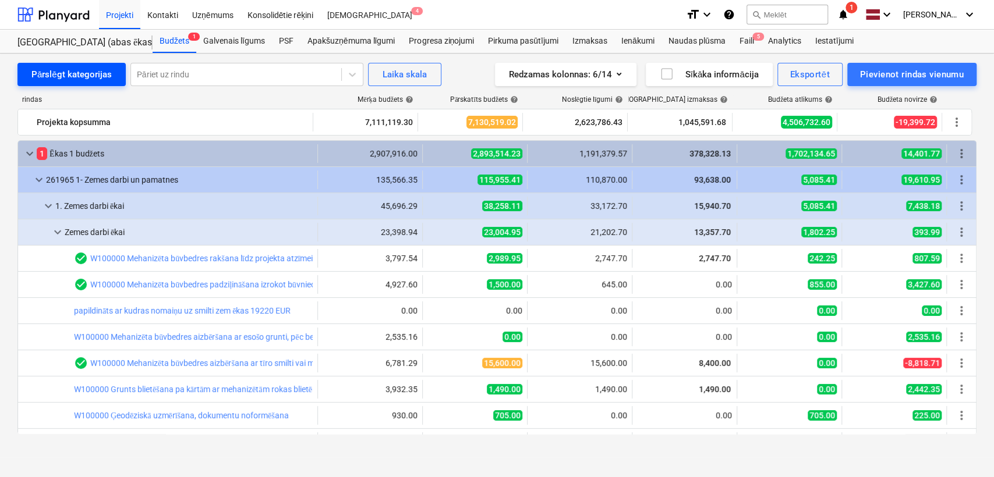
click at [67, 76] on div "Pārslēgt kategorijas" at bounding box center [71, 74] width 80 height 15
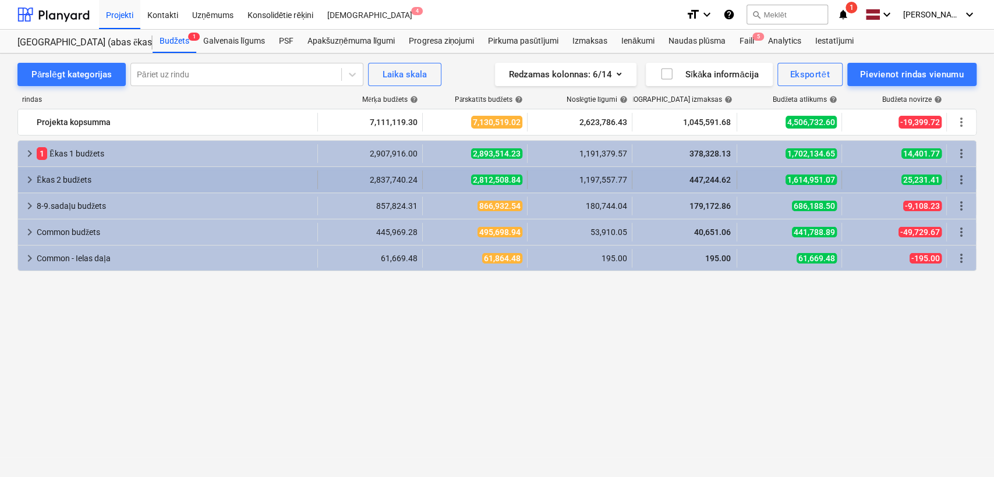
click at [30, 178] on span "keyboard_arrow_right" at bounding box center [30, 180] width 14 height 14
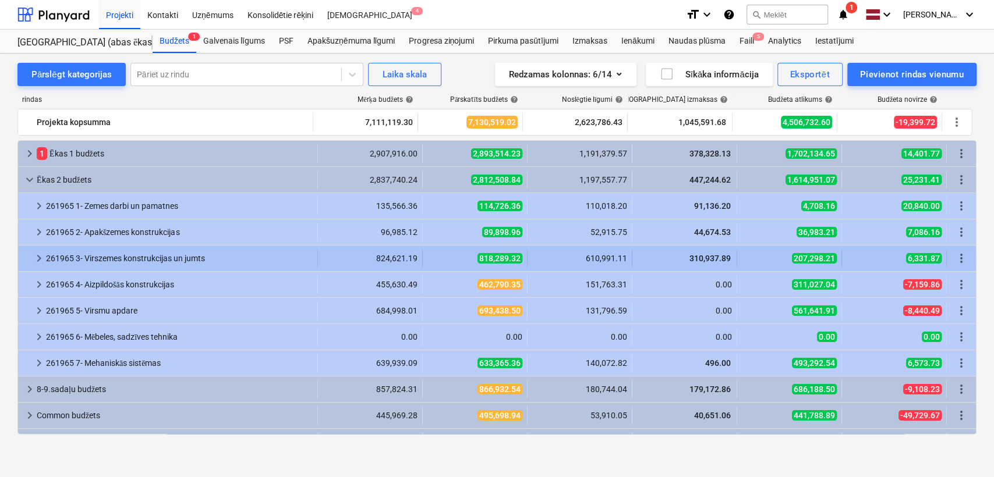
click at [37, 259] on span "keyboard_arrow_right" at bounding box center [39, 259] width 14 height 14
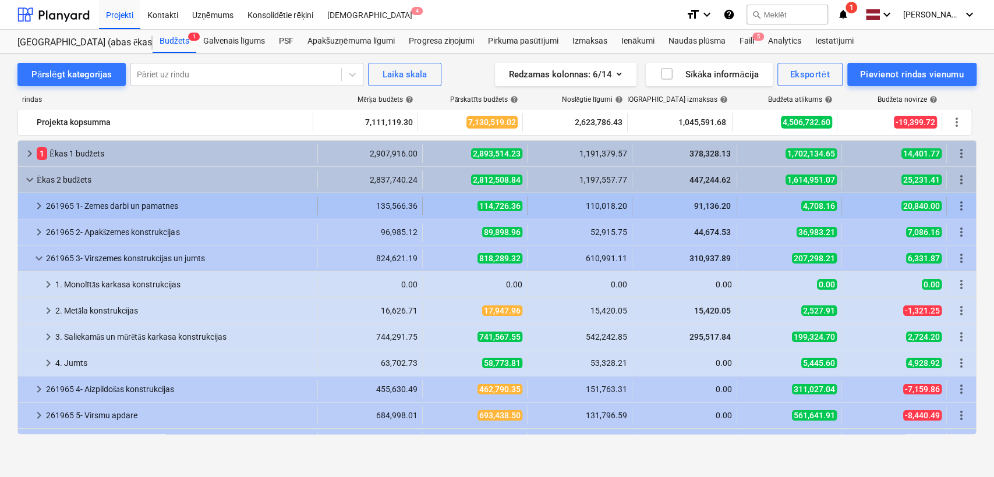
click at [692, 215] on div "keyboard_arrow_right 261965 1- Zemes darbi un pamatnes 135,566.36 114,726.36 11…" at bounding box center [497, 206] width 958 height 26
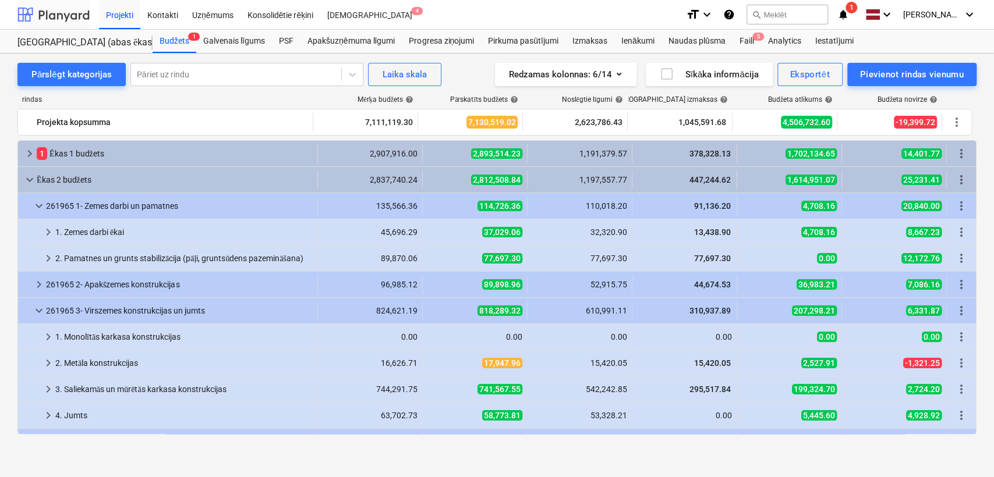
click at [56, 9] on div at bounding box center [53, 14] width 72 height 29
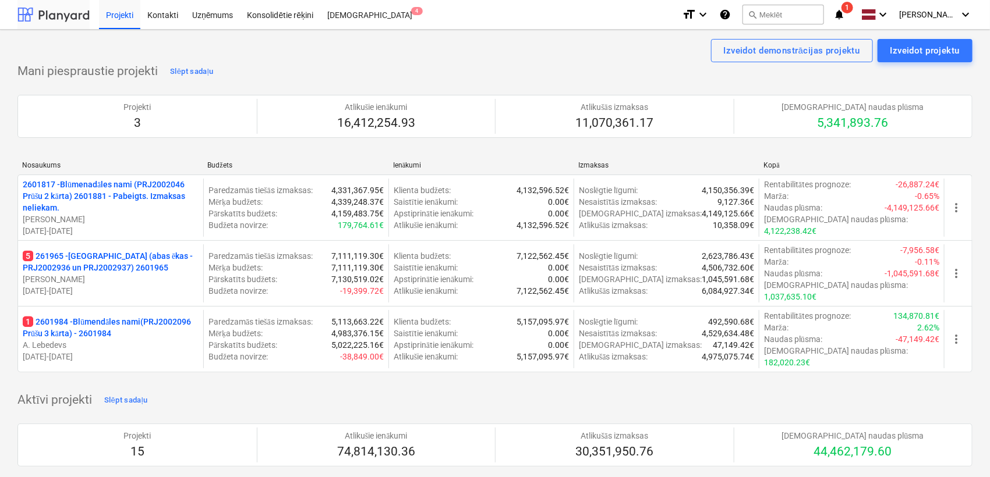
click at [56, 20] on div at bounding box center [53, 14] width 72 height 29
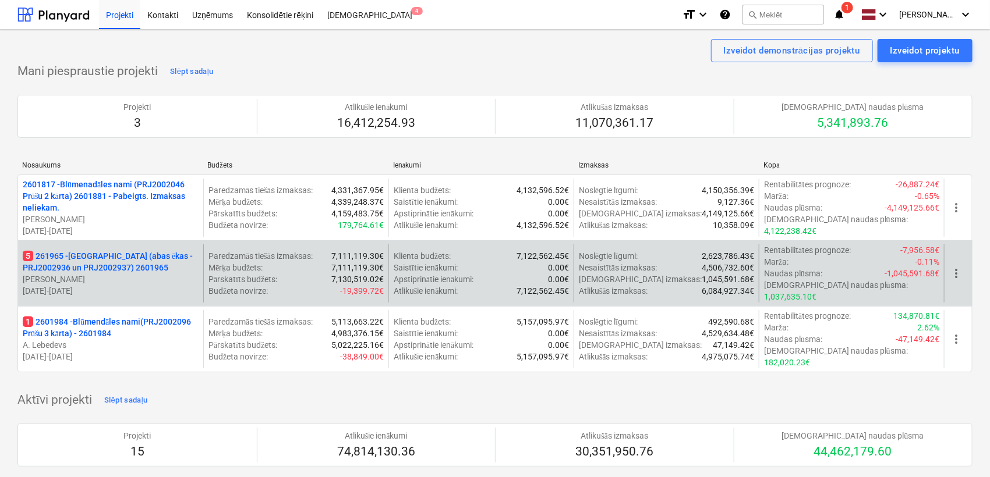
click at [105, 277] on p "[PERSON_NAME]" at bounding box center [111, 280] width 176 height 12
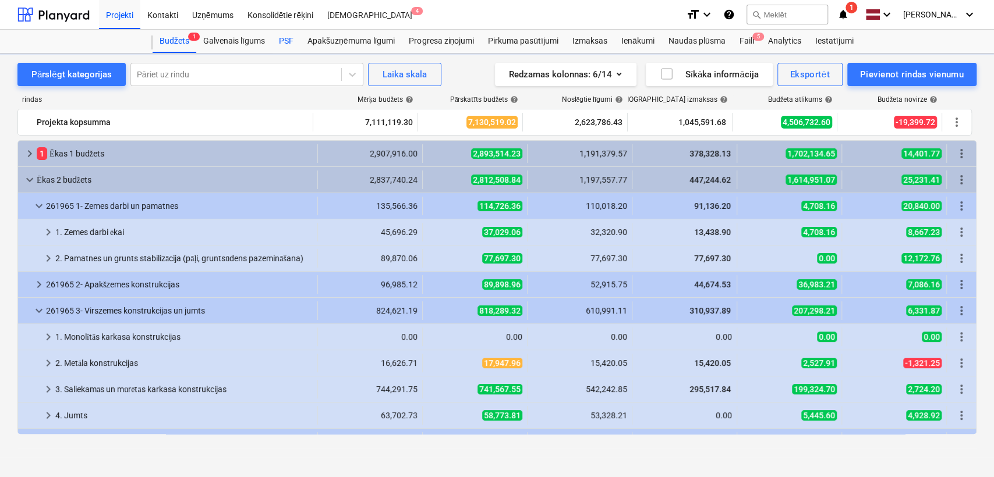
click at [285, 38] on div "PSF" at bounding box center [286, 41] width 29 height 23
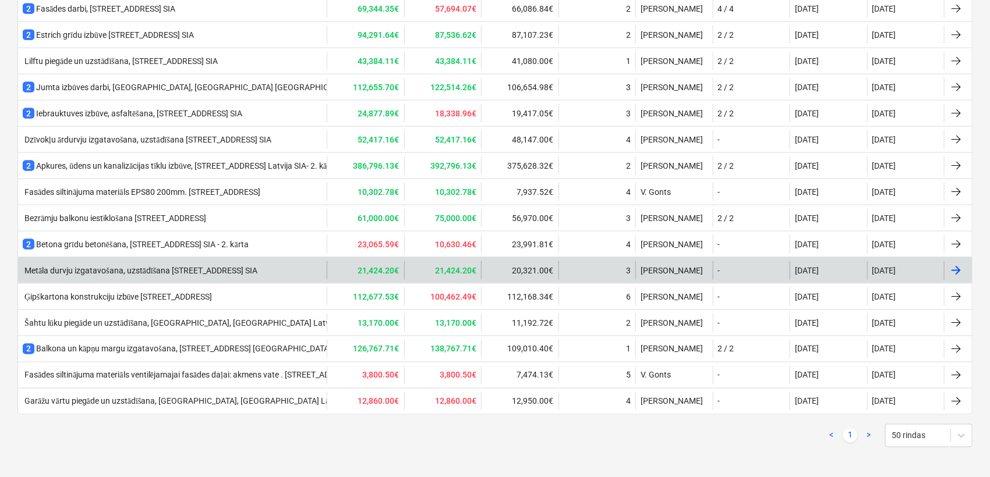
scroll to position [689, 0]
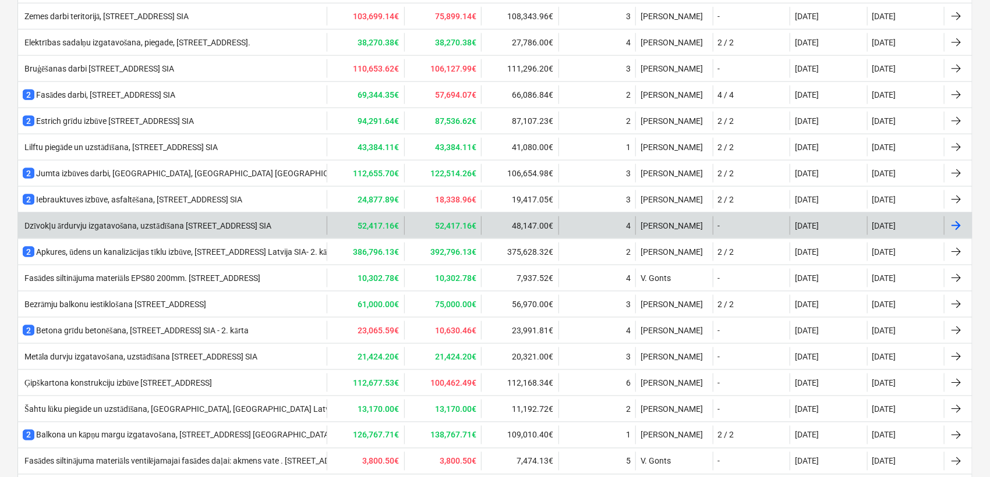
click at [162, 229] on div "Dzīvokļu ārdurvju izgatavošana, uzstādīšana [STREET_ADDRESS] SIA" at bounding box center [172, 226] width 309 height 19
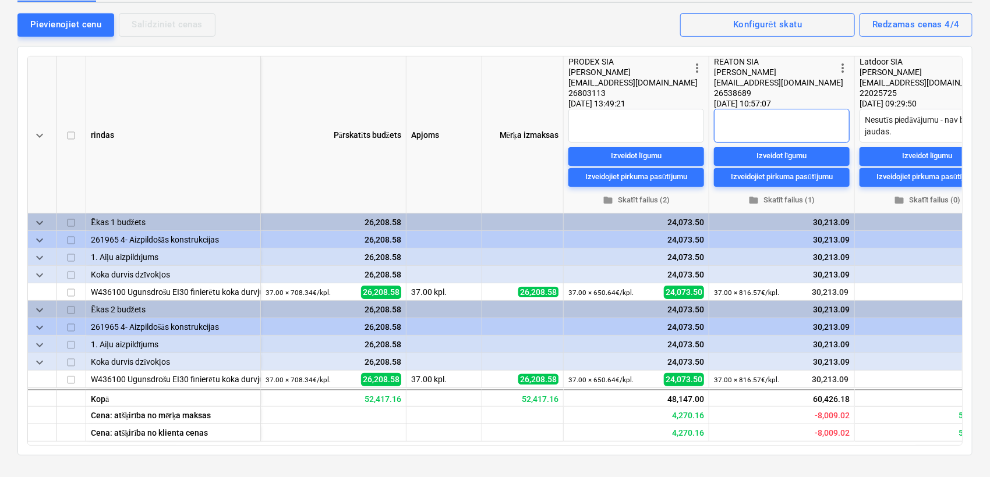
scroll to position [259, 0]
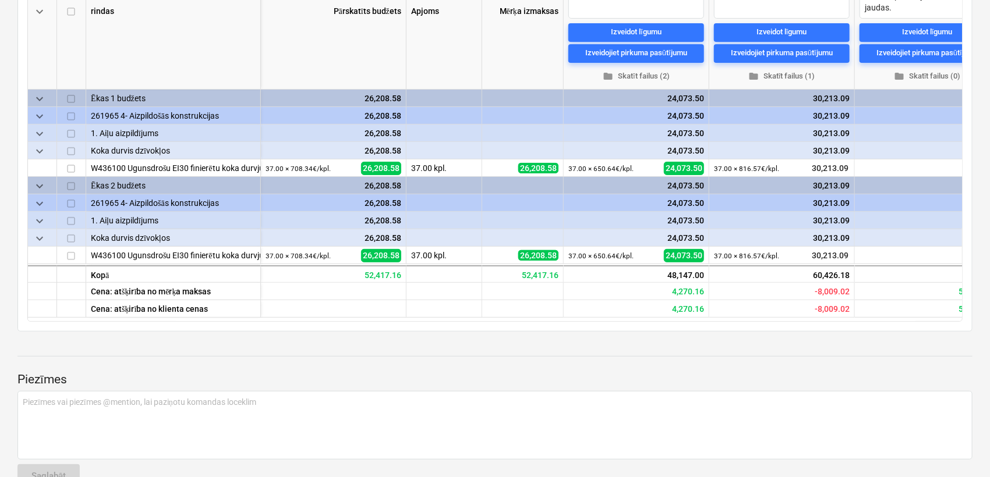
drag, startPoint x: 720, startPoint y: 321, endPoint x: 725, endPoint y: 320, distance: 5.9
click at [725, 320] on div "keyboard_arrow_down rindas Pārskatīts budžets Apjoms Mērķa izmaksas more_vert P…" at bounding box center [494, 127] width 935 height 390
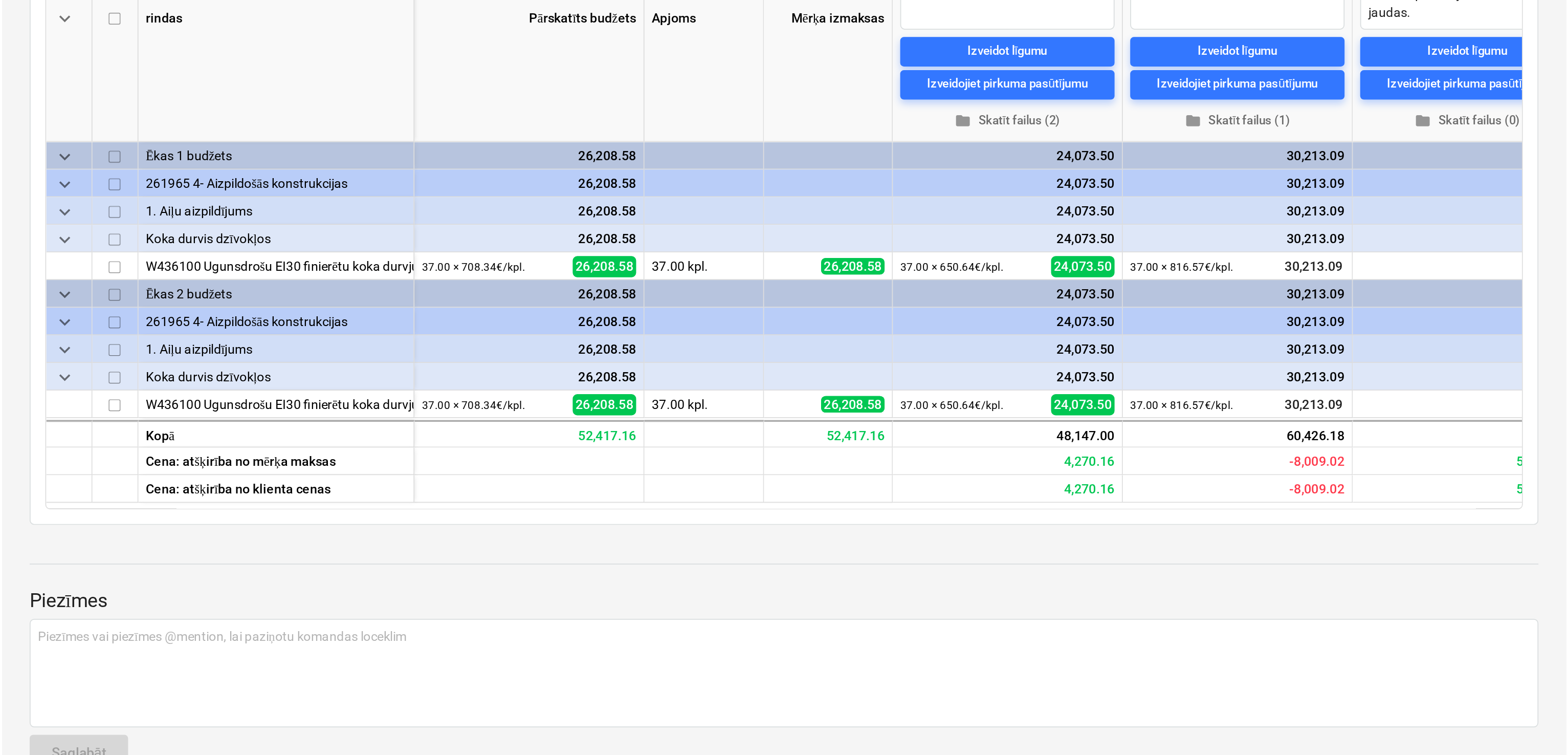
scroll to position [0, 0]
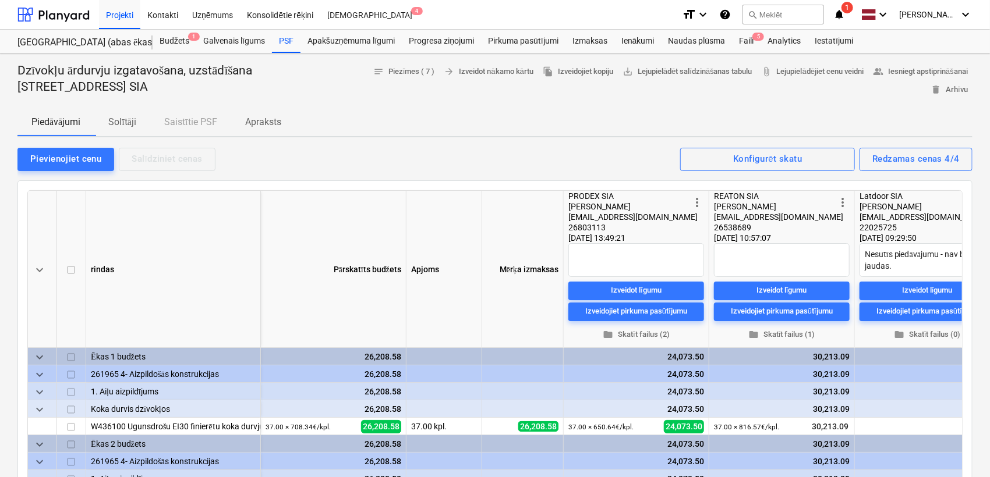
type textarea "x"
click at [54, 10] on div at bounding box center [53, 14] width 72 height 29
